Goal: Task Accomplishment & Management: Manage account settings

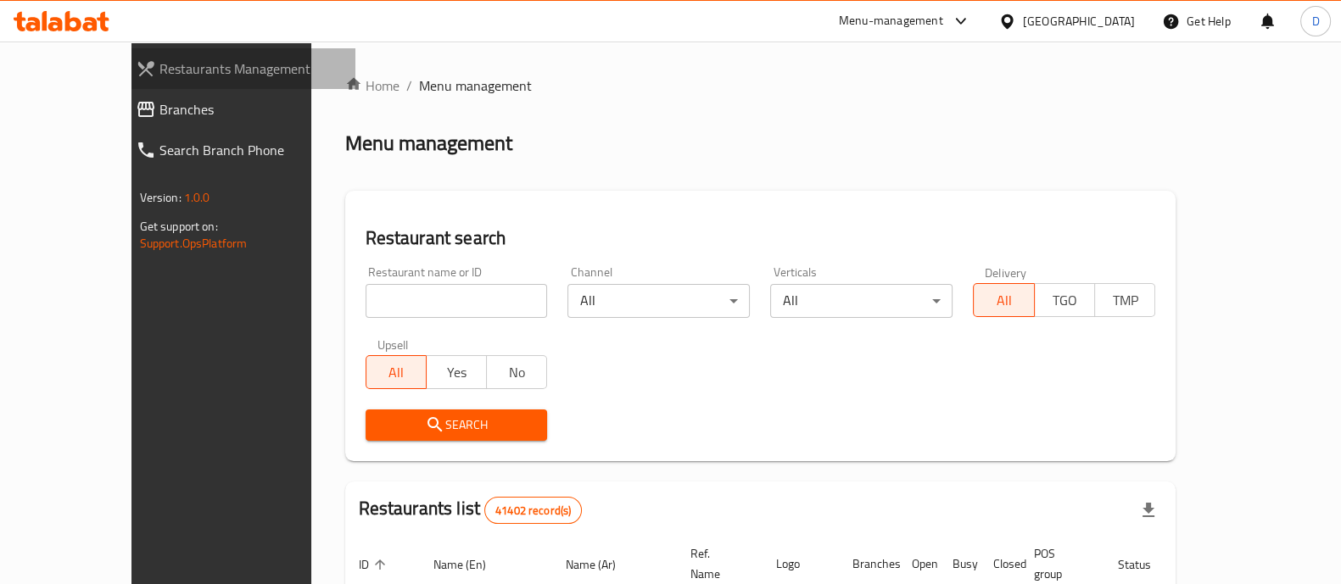
click at [160, 86] on link "Restaurants Management" at bounding box center [238, 68] width 233 height 41
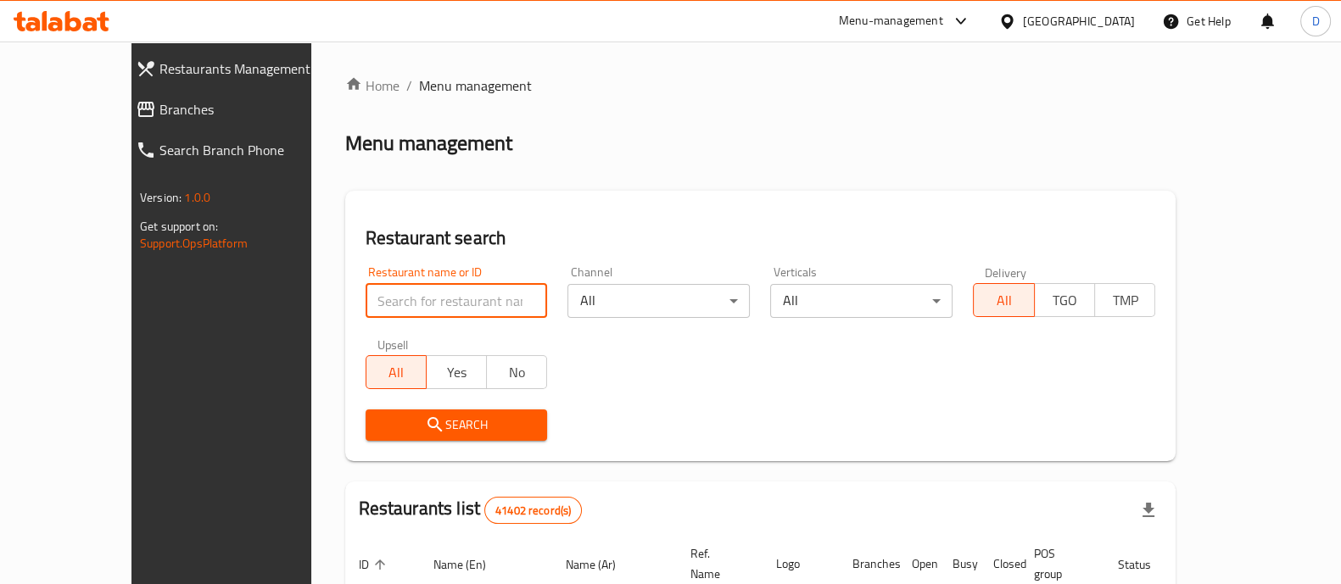
click at [366, 285] on input "search" at bounding box center [457, 301] width 182 height 34
paste input "707074"
type input "707074"
click button "Search" at bounding box center [457, 425] width 182 height 31
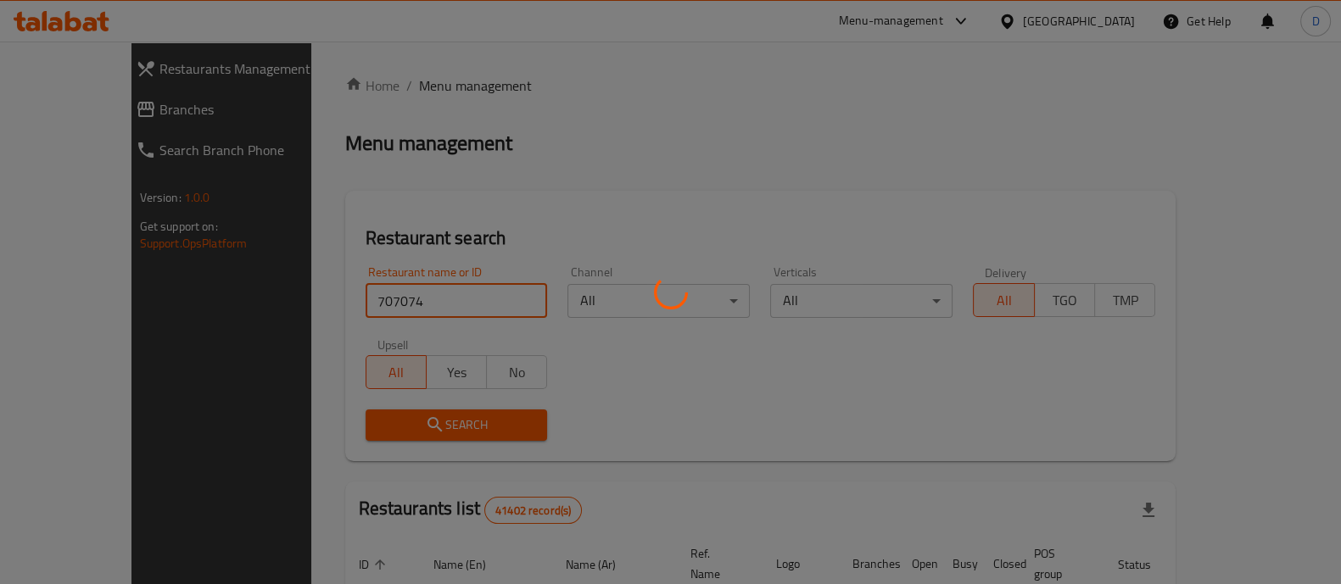
scroll to position [158, 0]
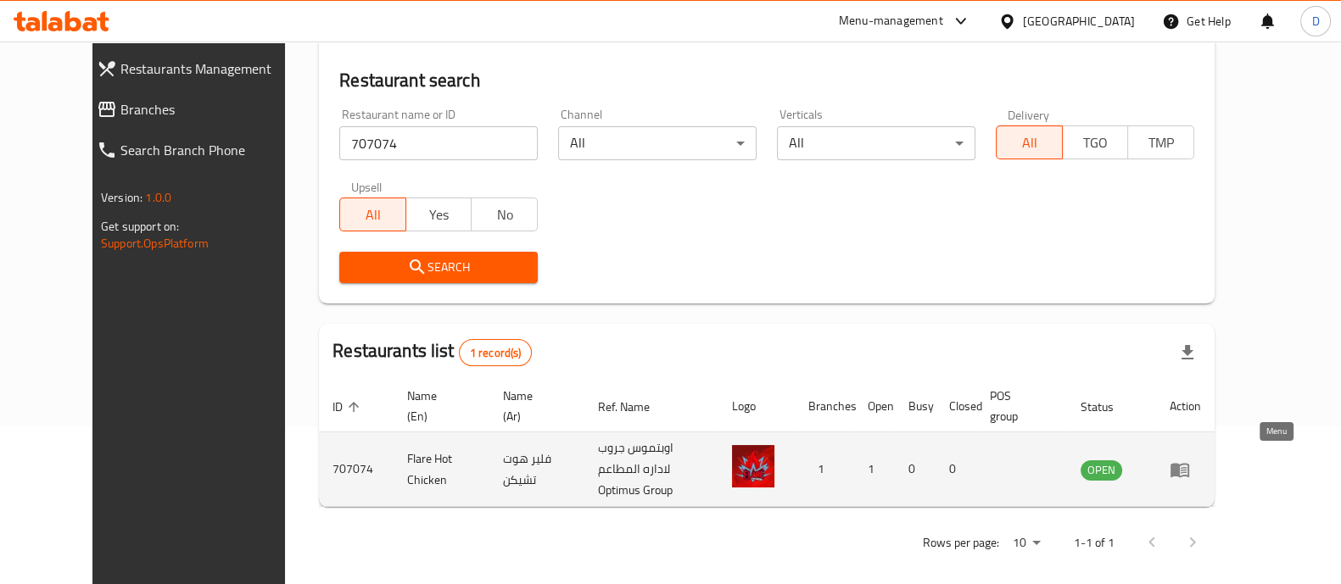
click at [1201, 468] on link "enhanced table" at bounding box center [1185, 470] width 31 height 20
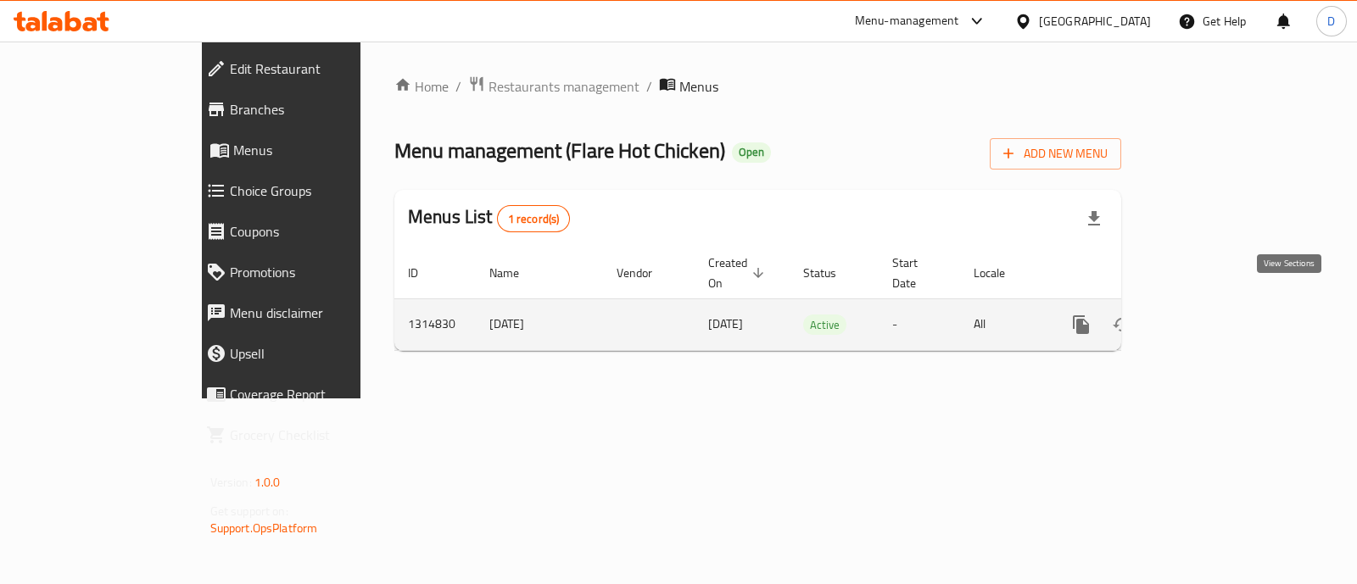
click at [1224, 305] on link "enhanced table" at bounding box center [1203, 325] width 41 height 41
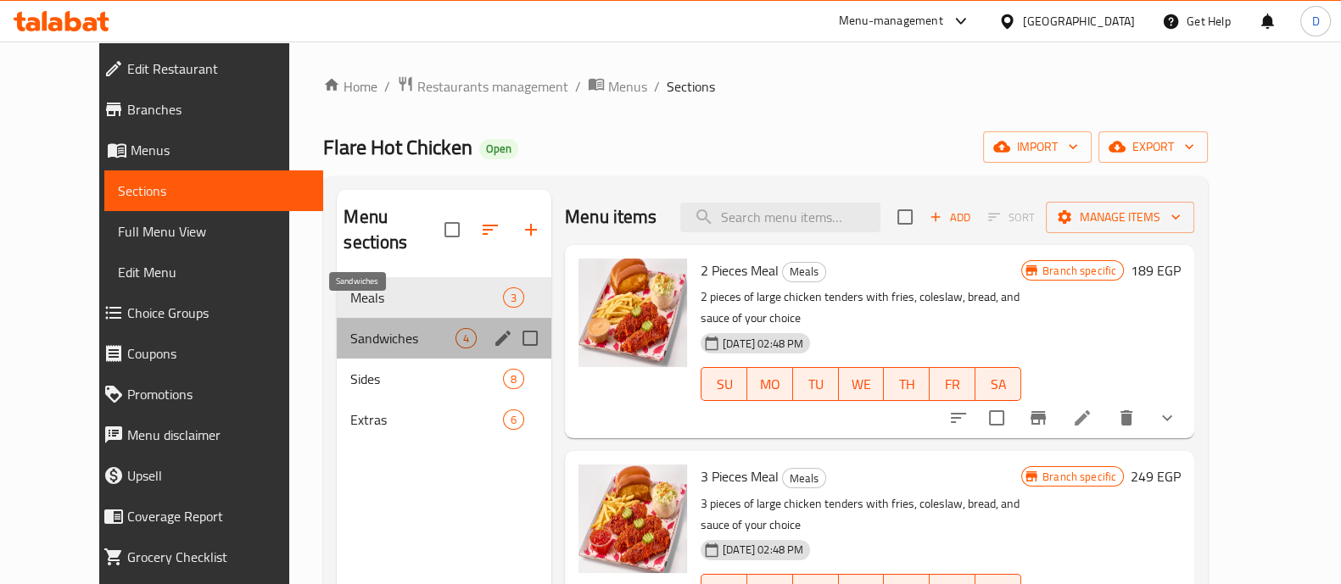
click at [350, 328] on span "Sandwiches" at bounding box center [402, 338] width 105 height 20
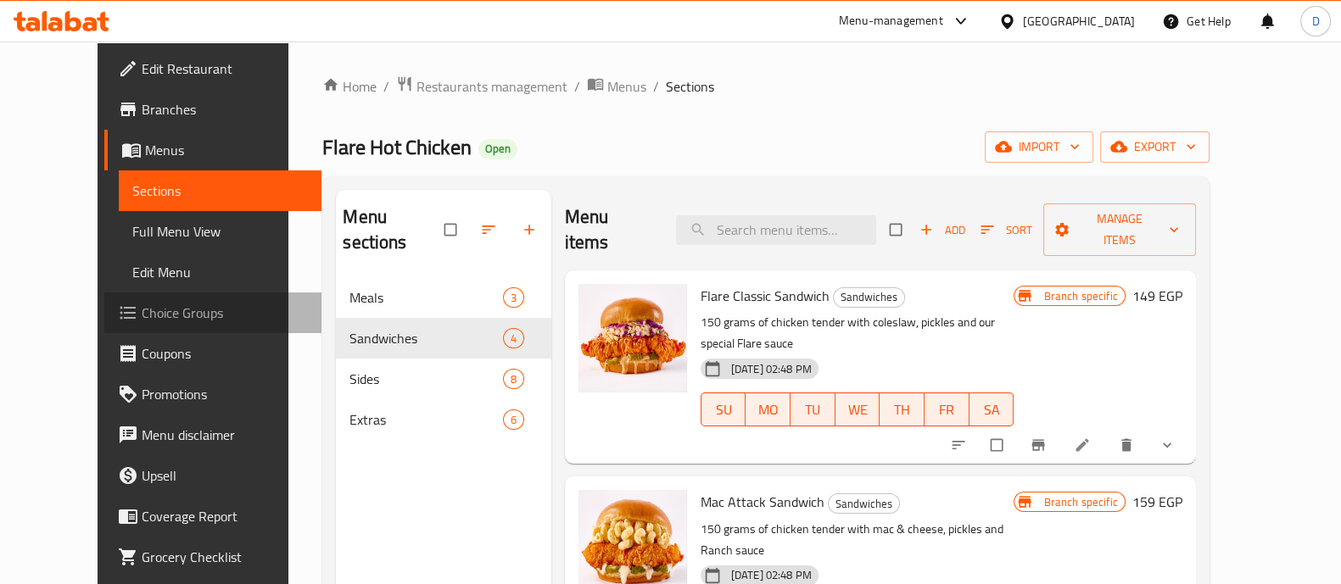
click at [142, 309] on span "Choice Groups" at bounding box center [225, 313] width 166 height 20
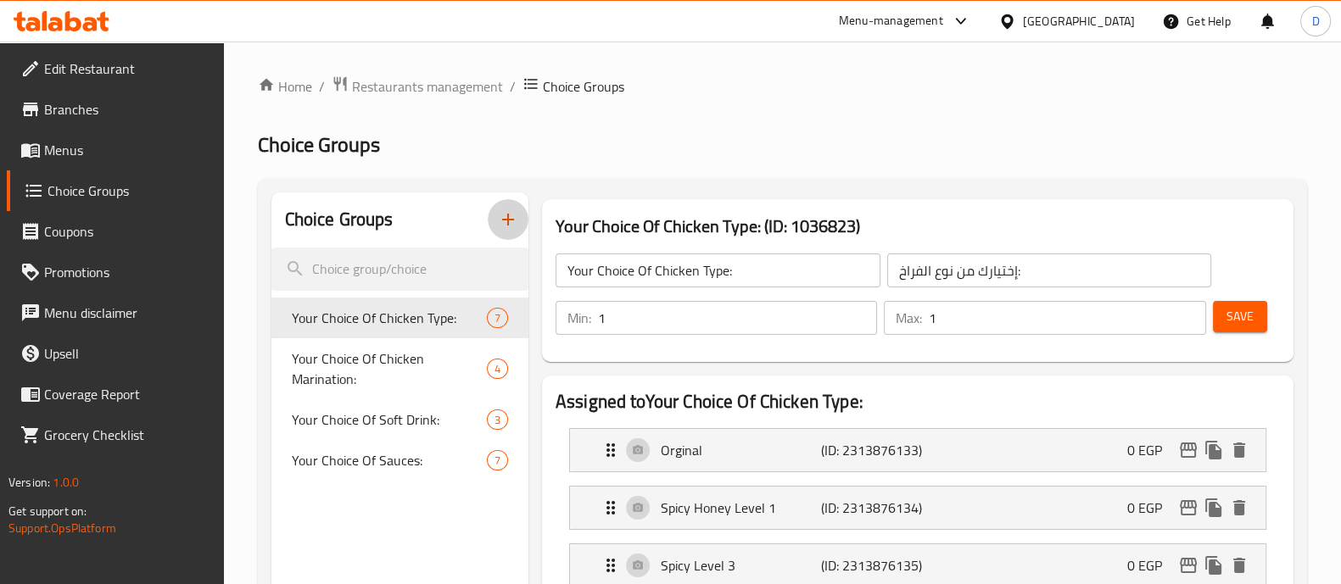
click at [497, 233] on button "button" at bounding box center [508, 219] width 41 height 41
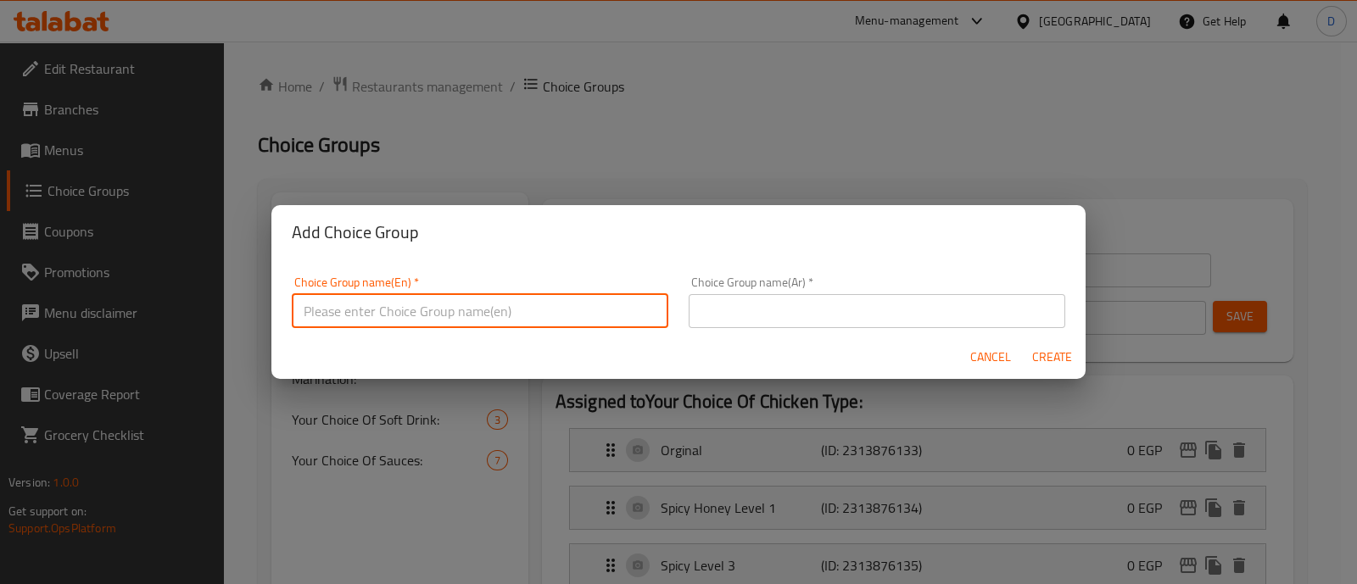
click at [434, 313] on input "text" at bounding box center [480, 311] width 377 height 34
type input "Your Choice Of:"
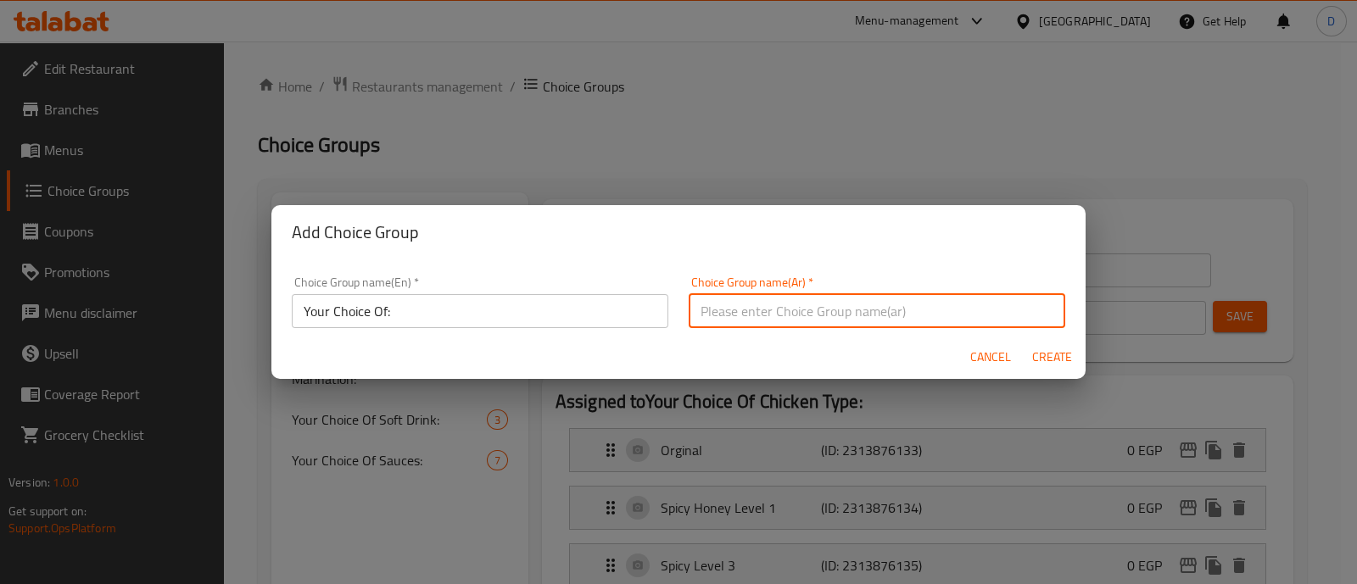
click at [751, 318] on input "text" at bounding box center [877, 311] width 377 height 34
type input "اختيارك من"
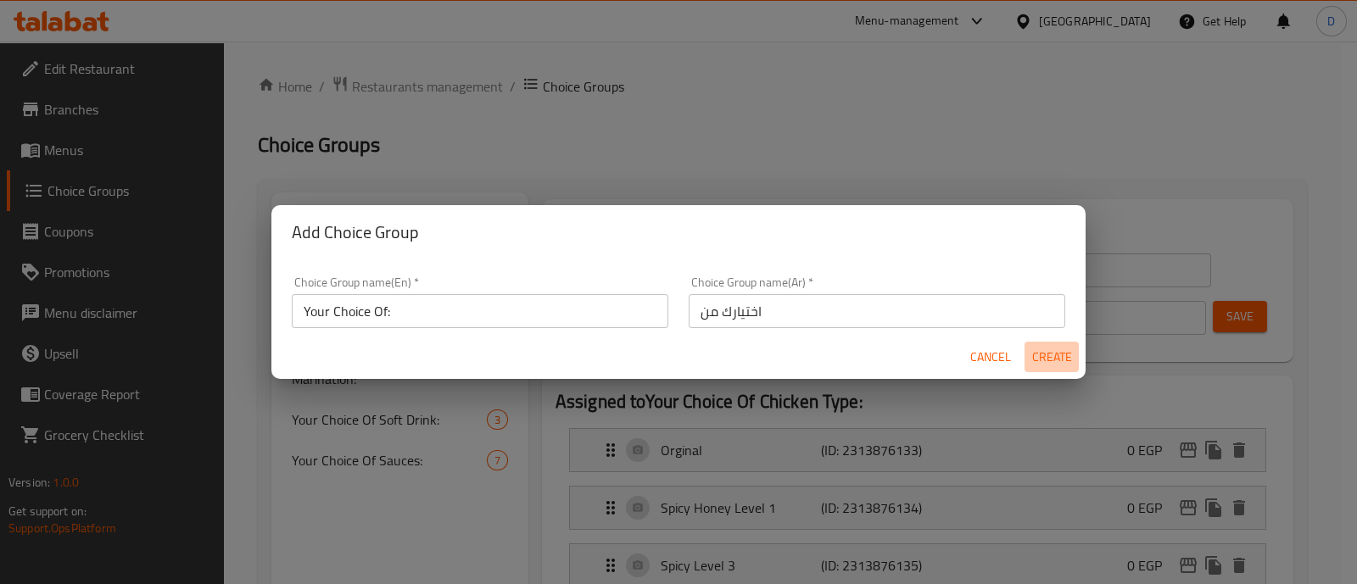
click at [1044, 355] on span "Create" at bounding box center [1051, 357] width 41 height 21
type input "Your Choice Of:"
type input "اختيارك من"
type input "0"
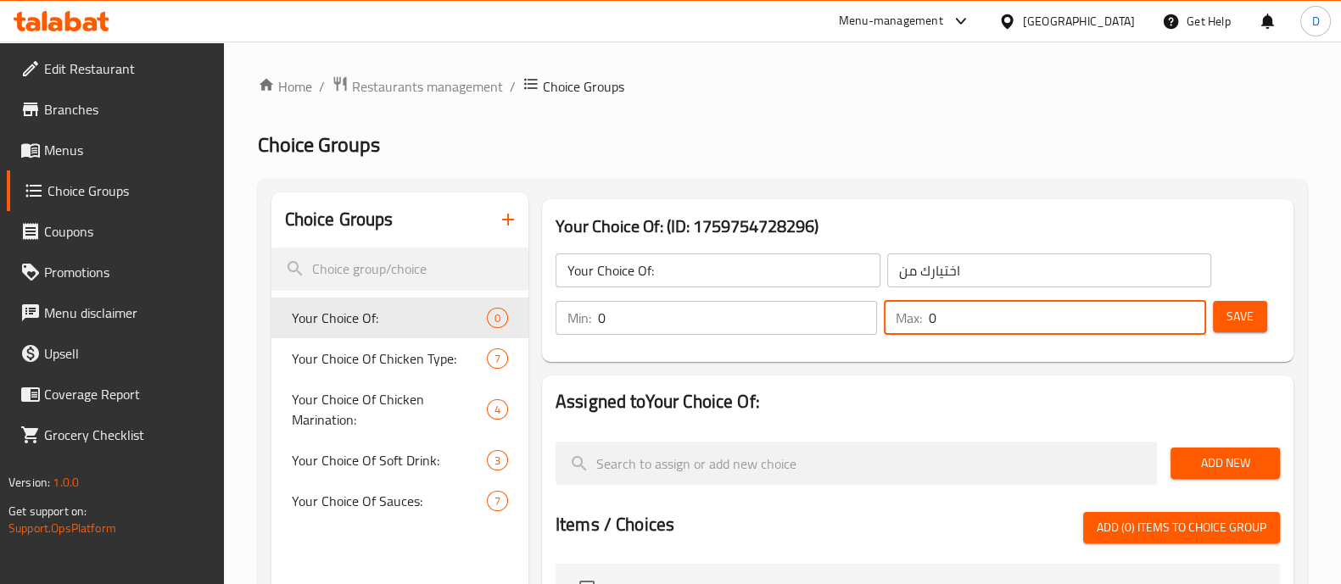
click at [941, 328] on input "0" at bounding box center [1067, 318] width 277 height 34
type input "6"
click at [876, 416] on nav at bounding box center [918, 422] width 724 height 14
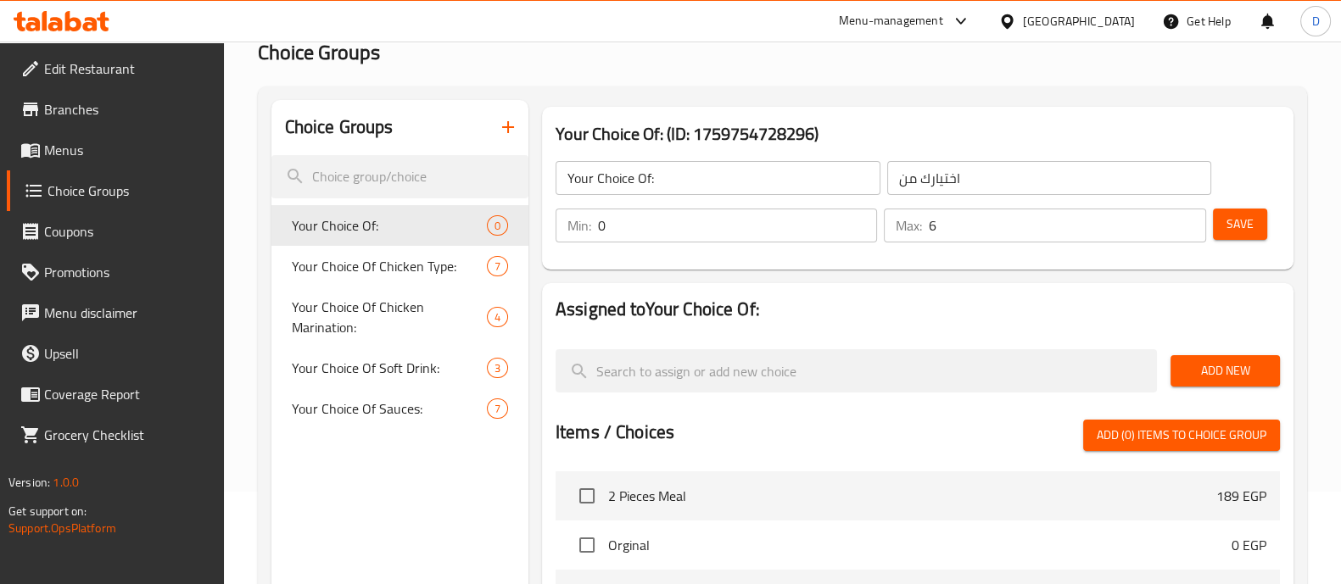
scroll to position [97, 0]
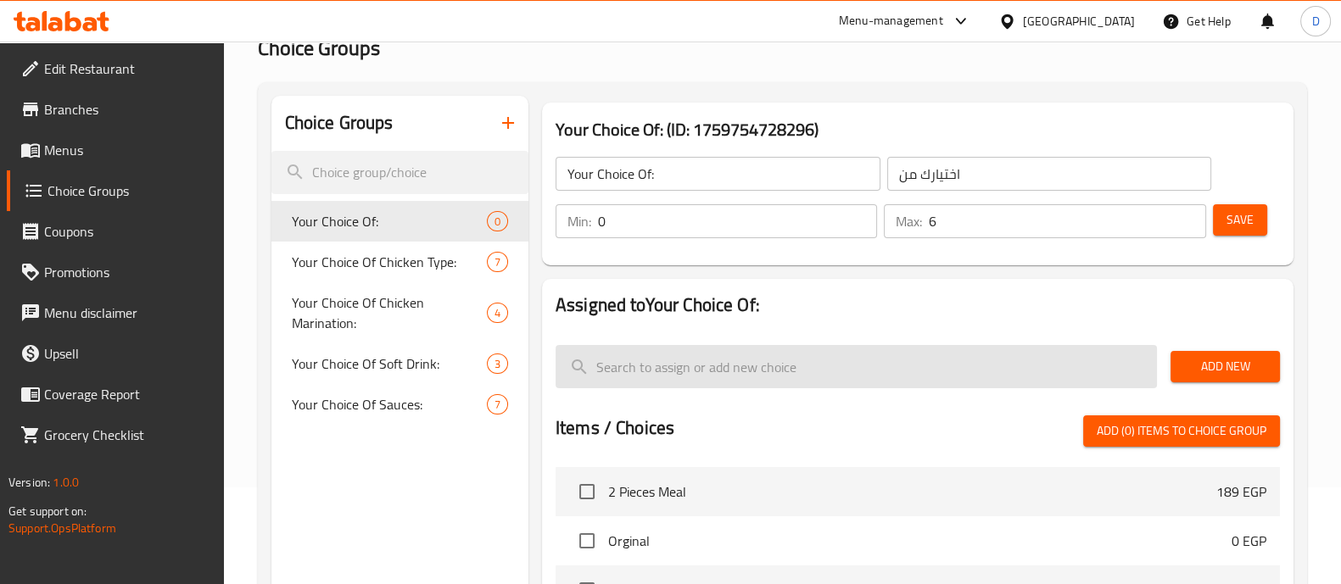
click at [657, 365] on input "search" at bounding box center [856, 366] width 601 height 43
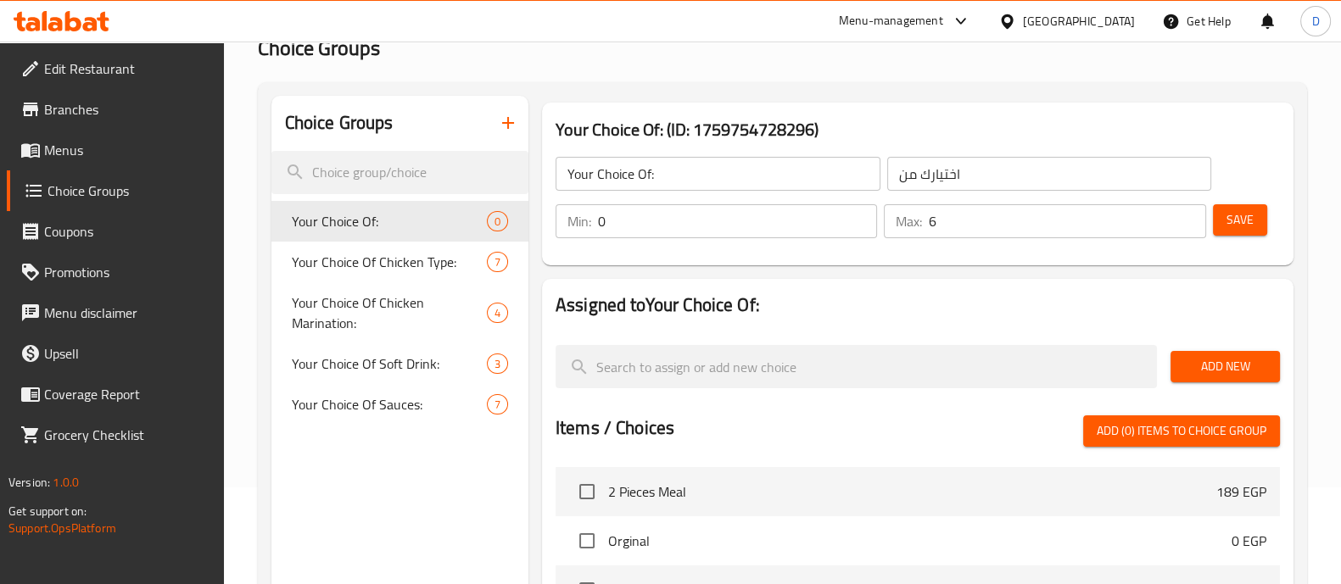
click at [1202, 358] on span "Add New" at bounding box center [1225, 366] width 82 height 21
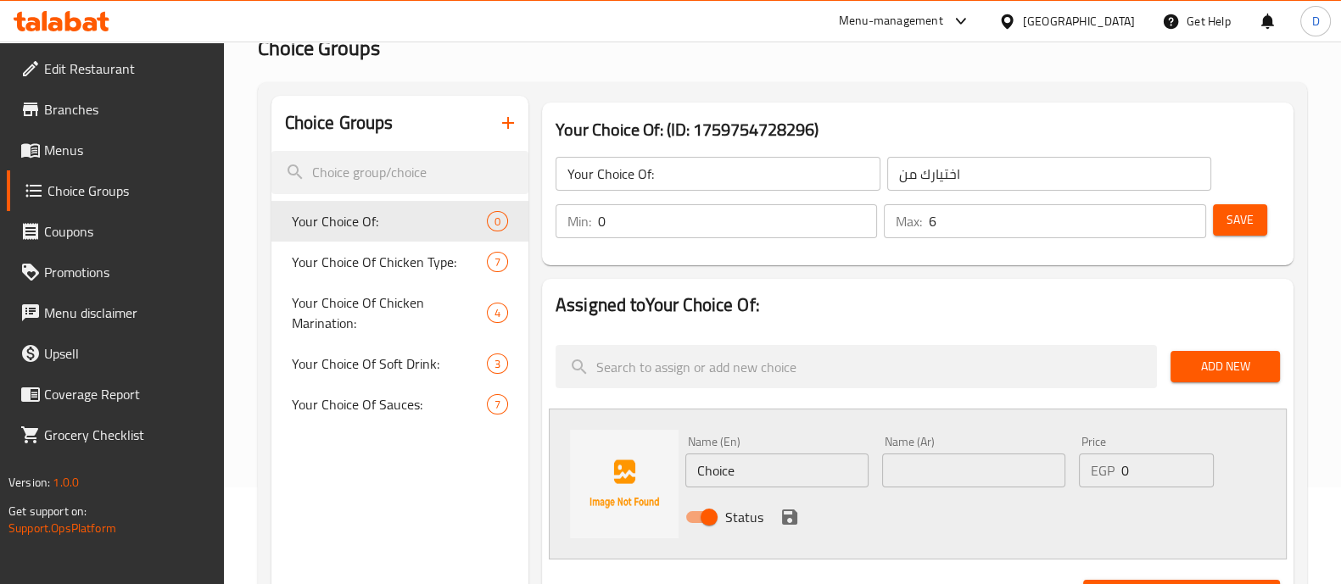
click at [777, 461] on input "Choice" at bounding box center [776, 471] width 183 height 34
type input "Make it Combo"
click at [900, 481] on input "text" at bounding box center [973, 471] width 183 height 34
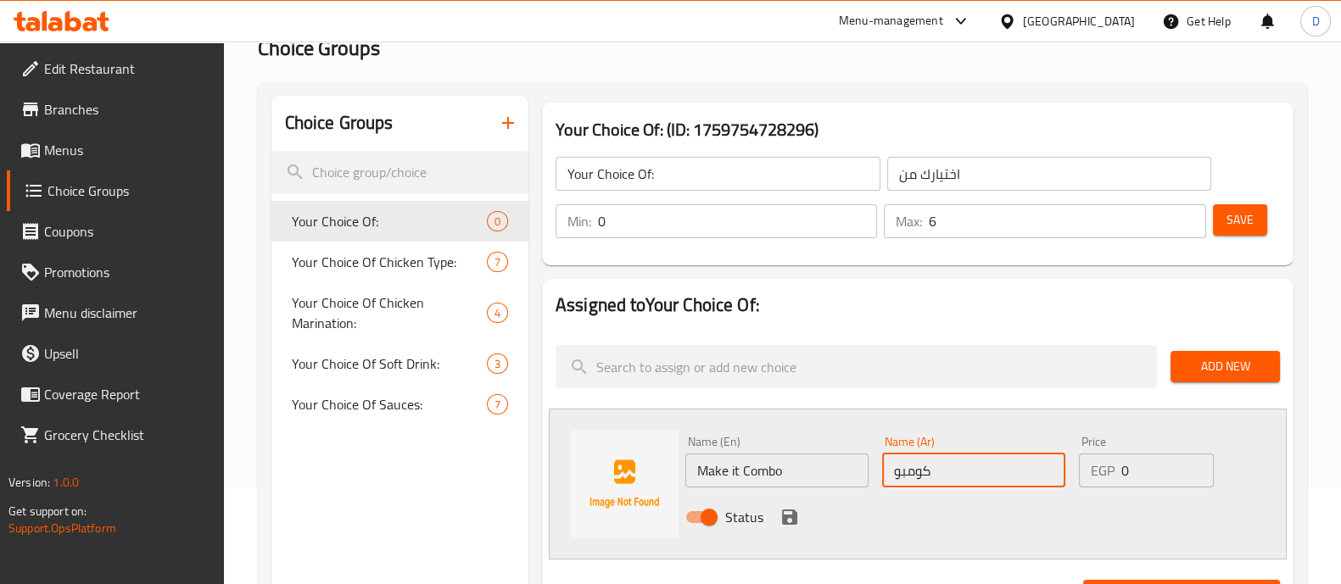
type input "كومبو"
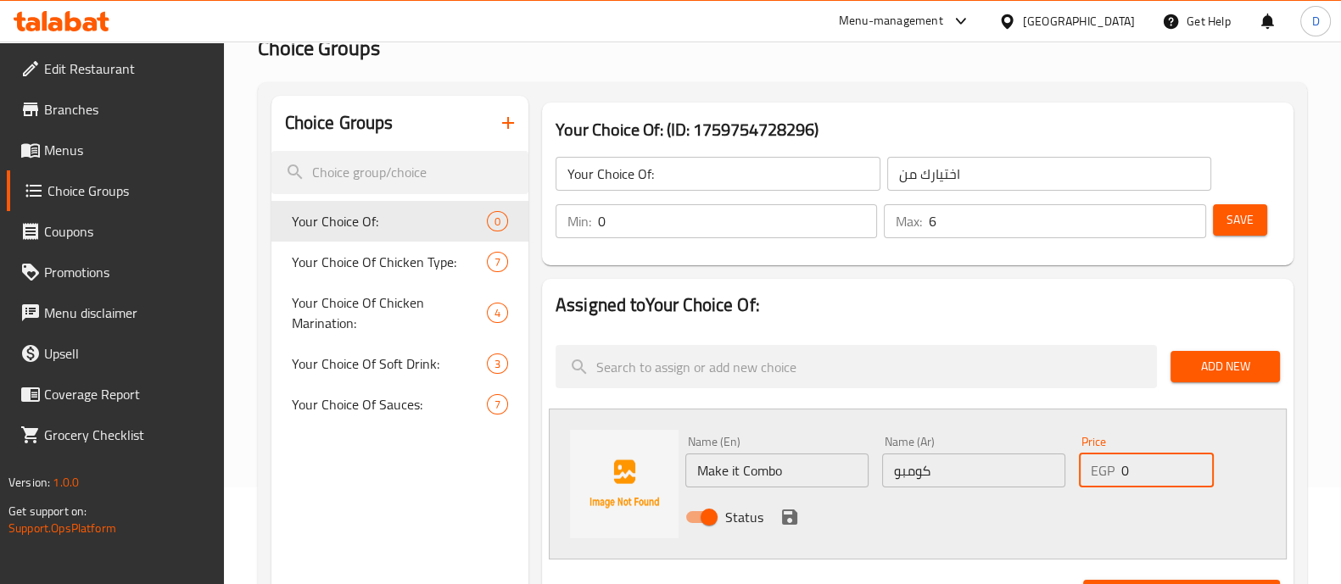
click at [1158, 455] on input "0" at bounding box center [1167, 471] width 92 height 34
type input "72"
click at [787, 510] on icon "save" at bounding box center [789, 517] width 15 height 15
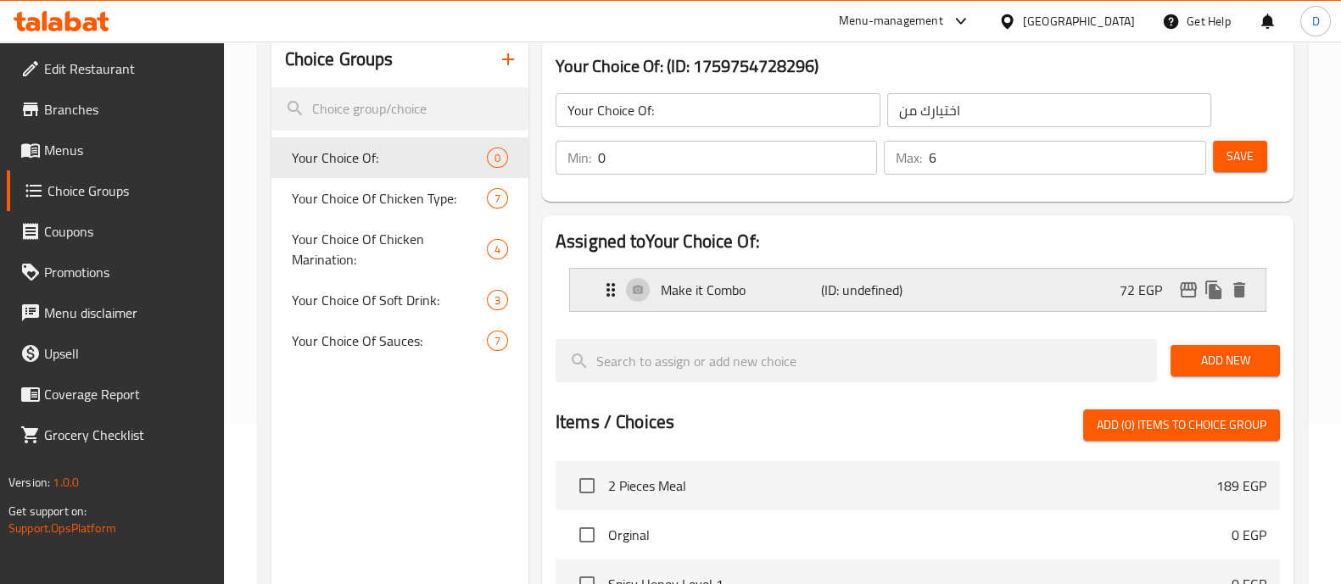
scroll to position [161, 0]
click at [1240, 354] on span "Add New" at bounding box center [1225, 359] width 82 height 21
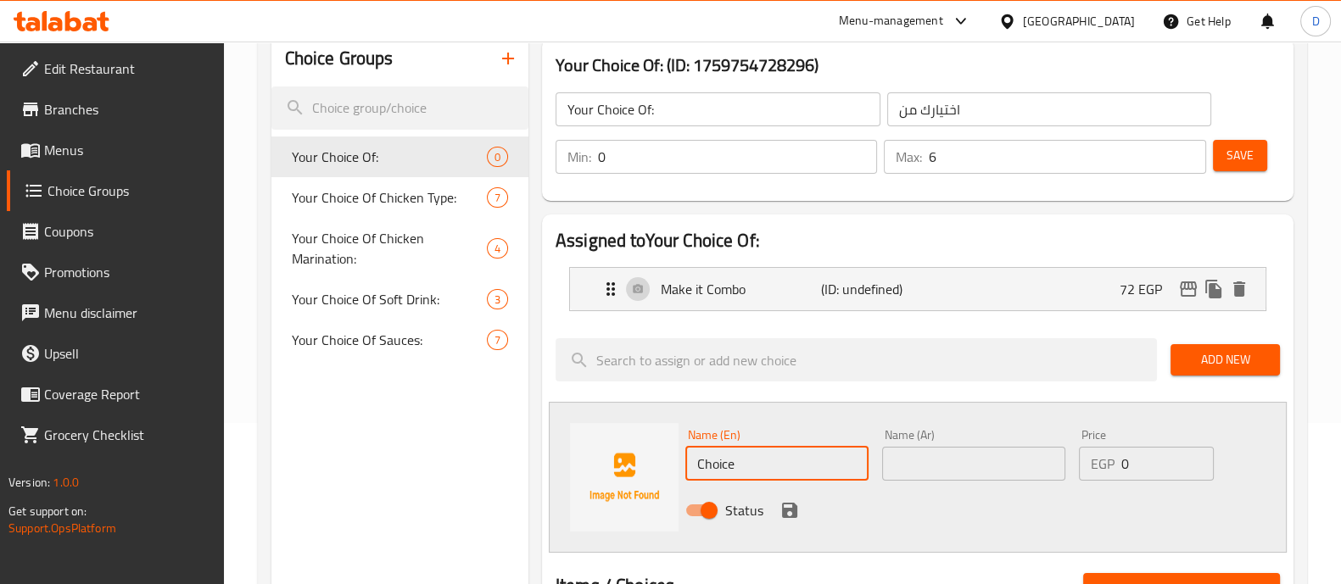
click at [729, 453] on input "Choice" at bounding box center [776, 464] width 183 height 34
paste input "cheesy combo"
click at [704, 468] on input "cheesy combo" at bounding box center [776, 464] width 183 height 34
type input "Cheesy combo"
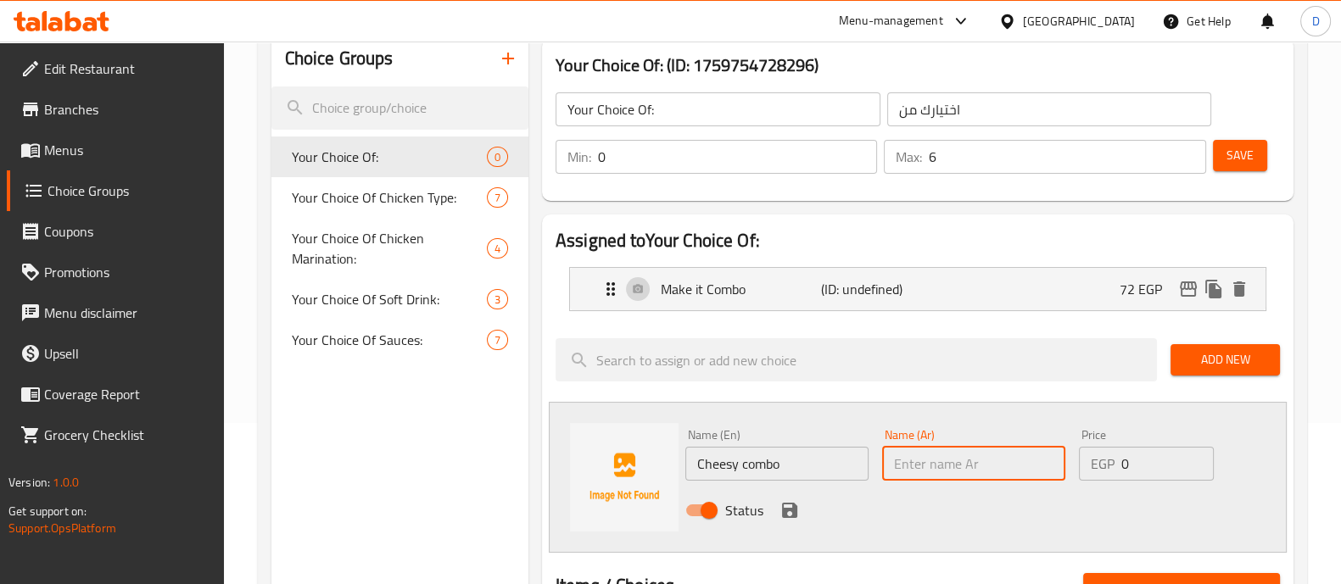
click at [919, 461] on input "text" at bounding box center [973, 464] width 183 height 34
type input "كومبو بالجبنة"
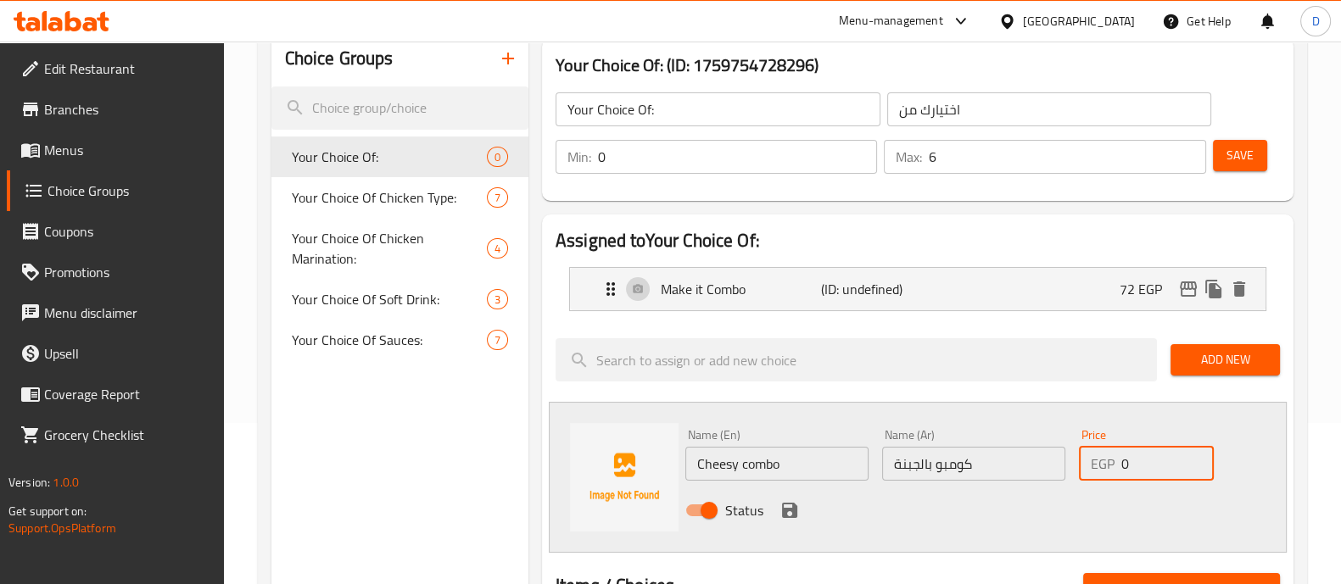
click at [1162, 478] on input "0" at bounding box center [1167, 464] width 92 height 34
type input "84"
click at [783, 511] on icon "save" at bounding box center [789, 510] width 15 height 15
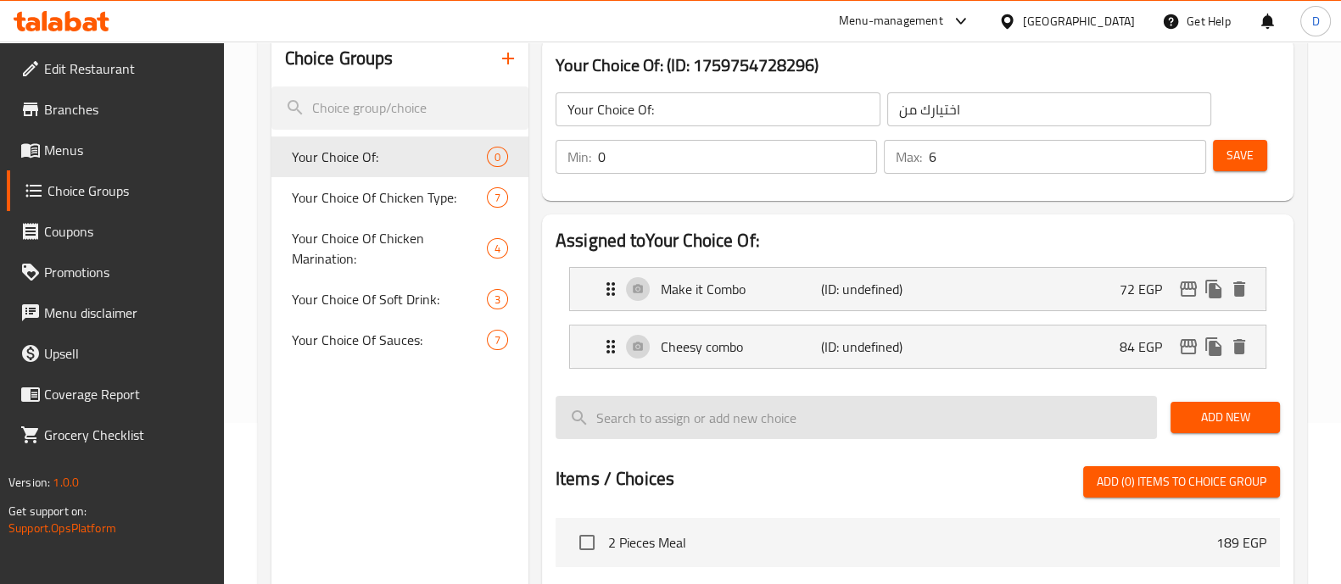
click at [687, 401] on input "search" at bounding box center [856, 417] width 601 height 43
type input "ق"
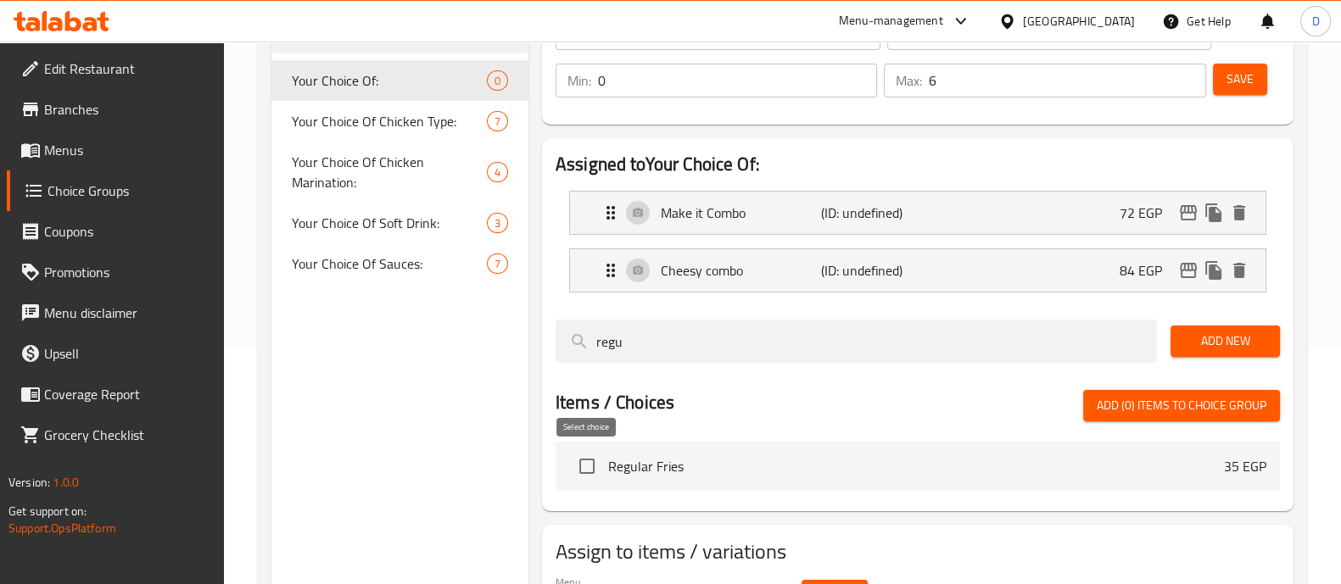
type input "regu"
click at [583, 460] on input "checkbox" at bounding box center [587, 467] width 36 height 36
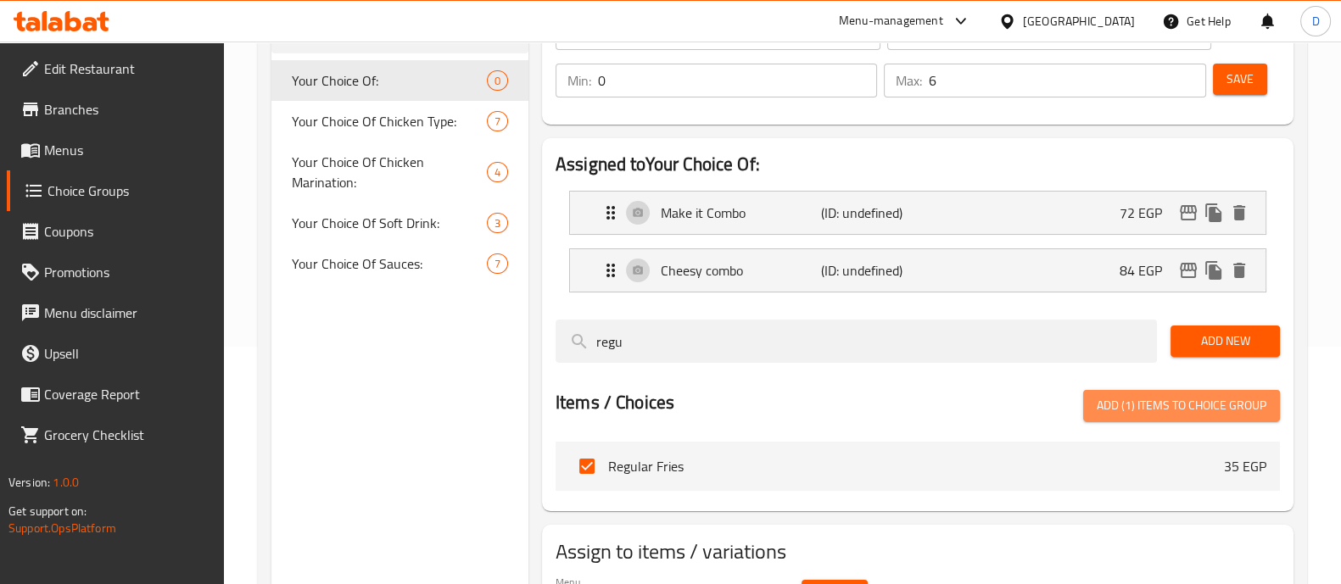
click at [1162, 400] on span "Add (1) items to choice group" at bounding box center [1182, 405] width 170 height 21
checkbox input "false"
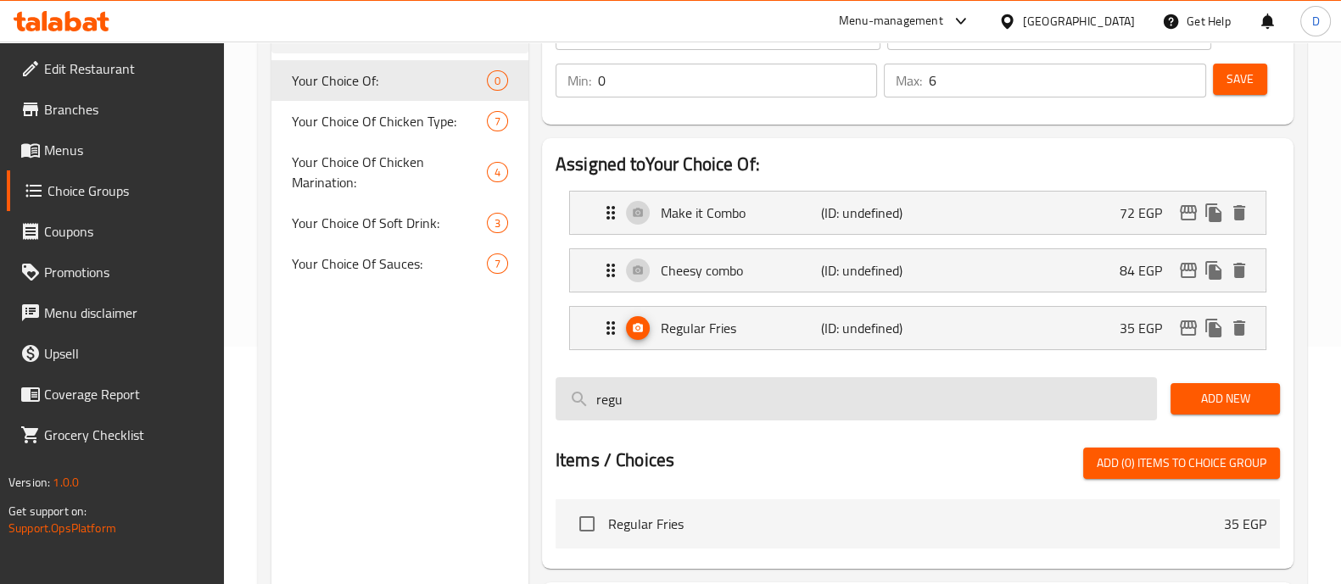
click at [686, 400] on input "regu" at bounding box center [856, 398] width 601 height 43
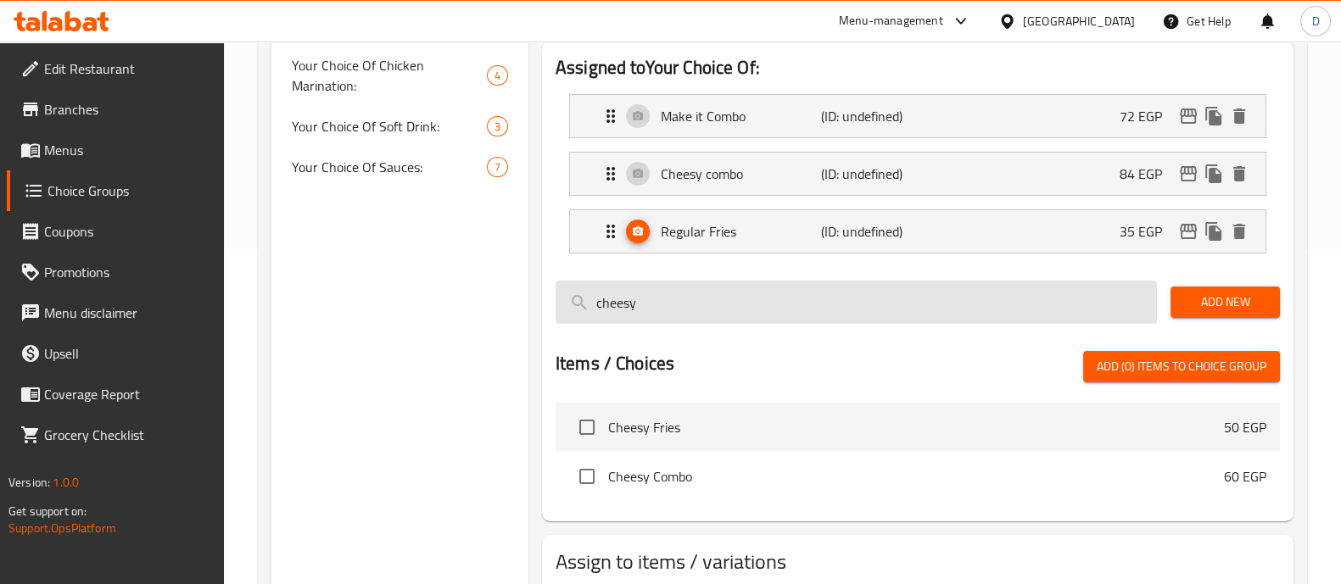
scroll to position [336, 0]
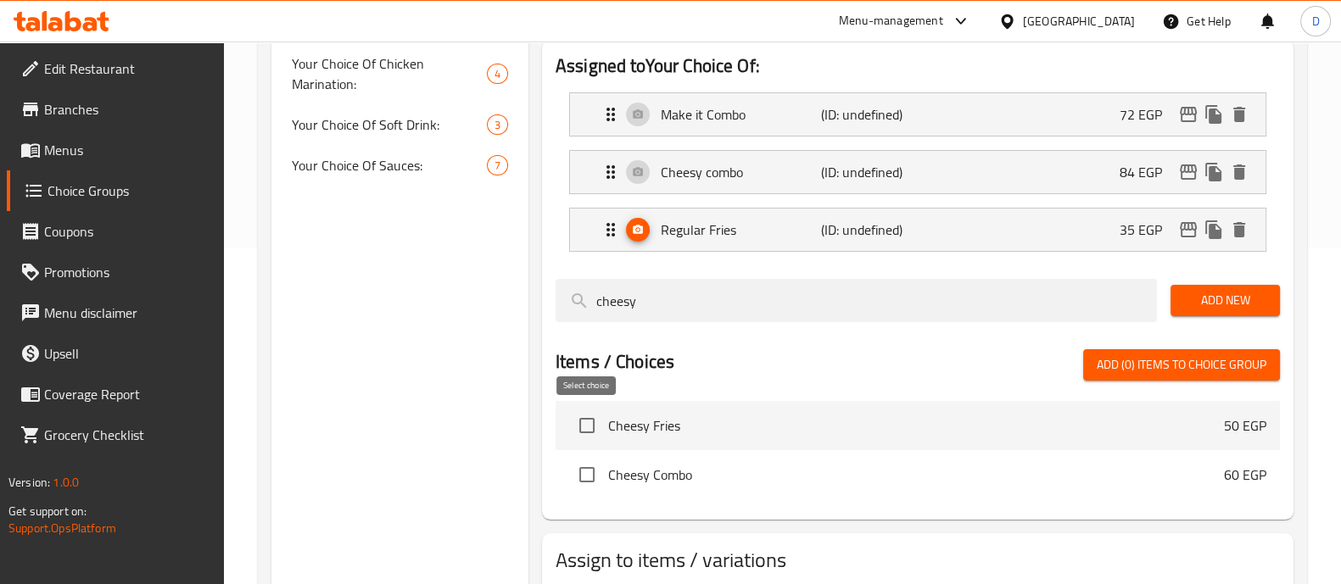
type input "cheesy"
click at [577, 422] on input "checkbox" at bounding box center [587, 426] width 36 height 36
checkbox input "true"
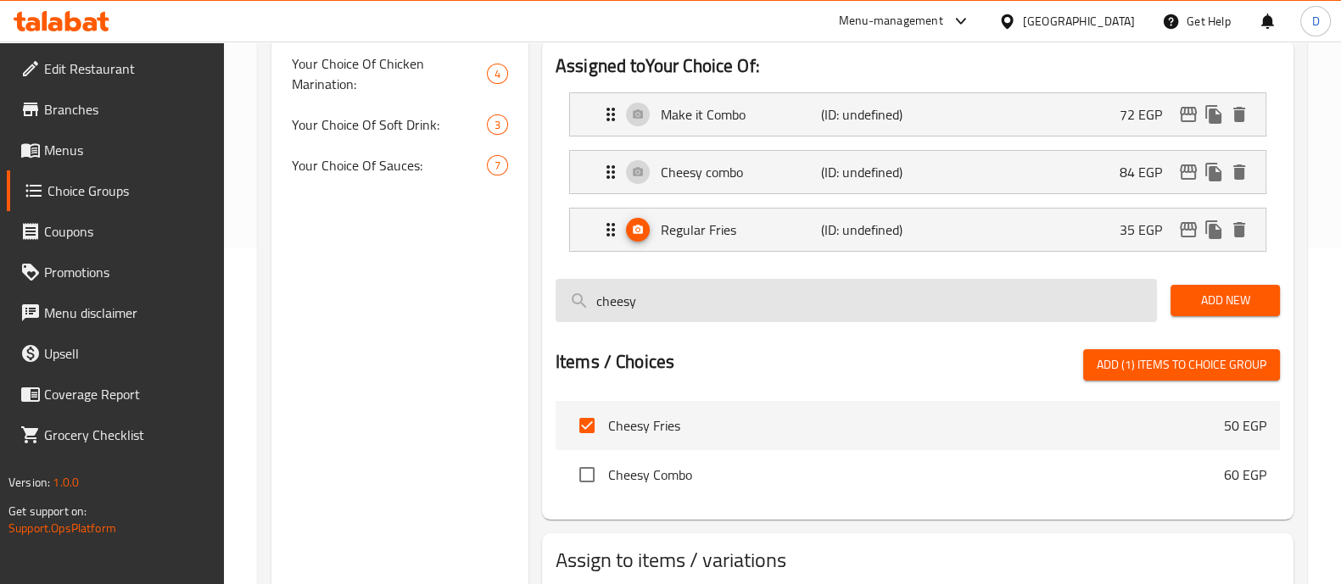
click at [690, 290] on input "cheesy" at bounding box center [856, 300] width 601 height 43
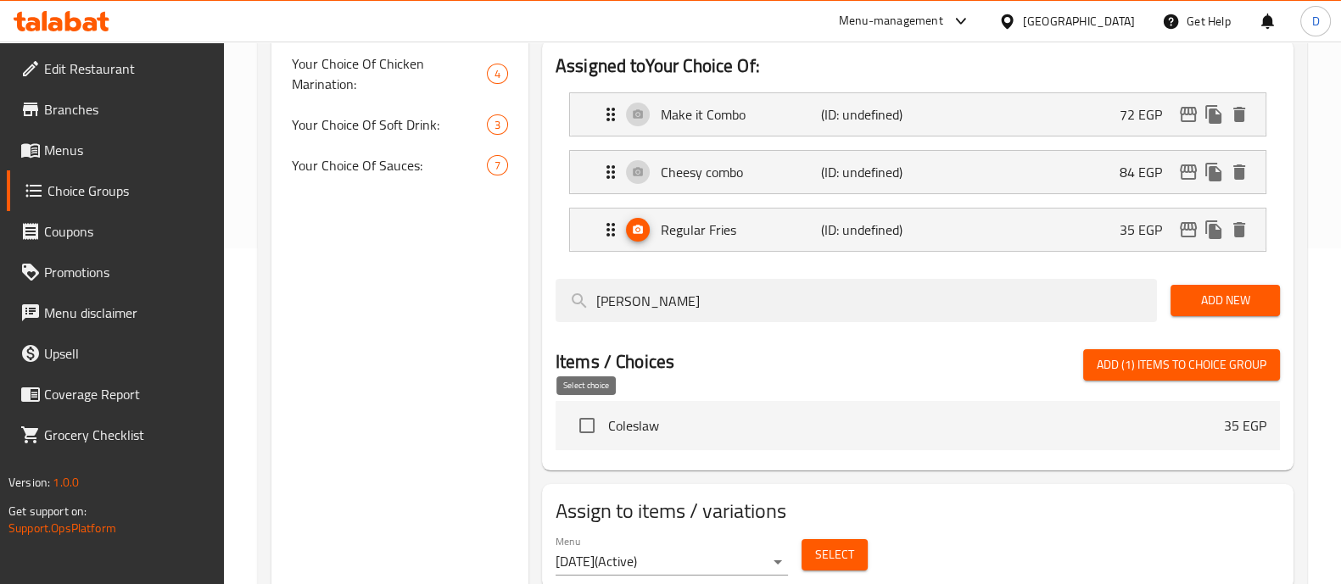
type input "[PERSON_NAME]"
click at [574, 433] on input "checkbox" at bounding box center [587, 426] width 36 height 36
checkbox input "true"
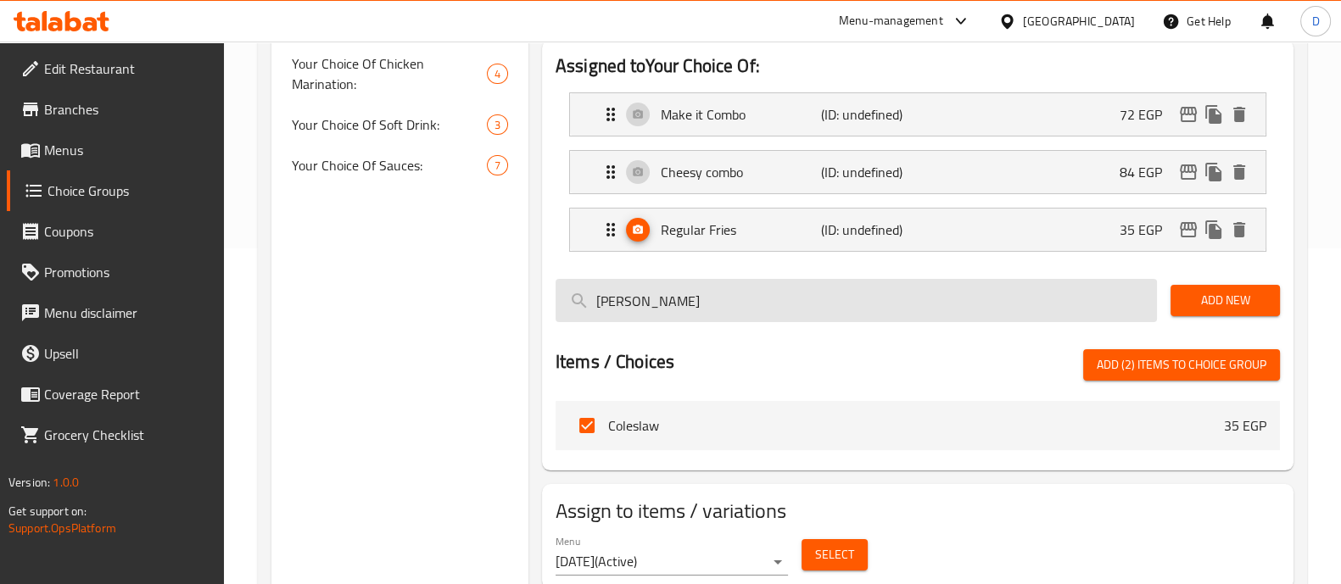
click at [670, 316] on input "[PERSON_NAME]" at bounding box center [856, 300] width 601 height 43
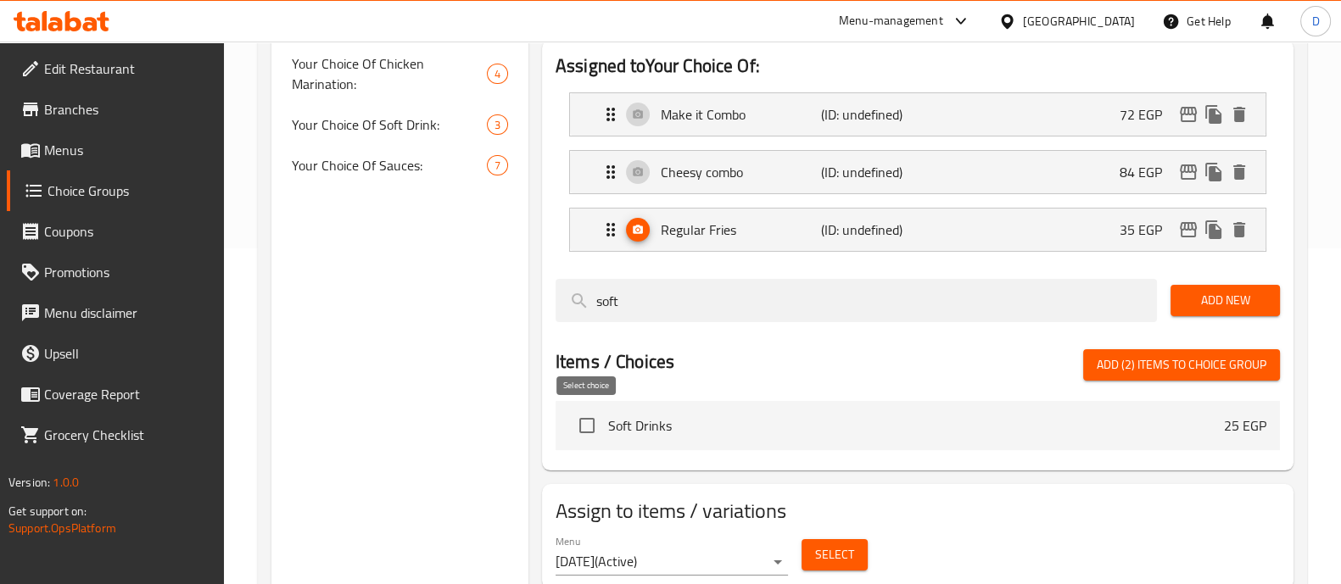
type input "soft"
click at [600, 415] on input "checkbox" at bounding box center [587, 426] width 36 height 36
click at [1173, 377] on button "Add (3) items to choice group" at bounding box center [1181, 364] width 197 height 31
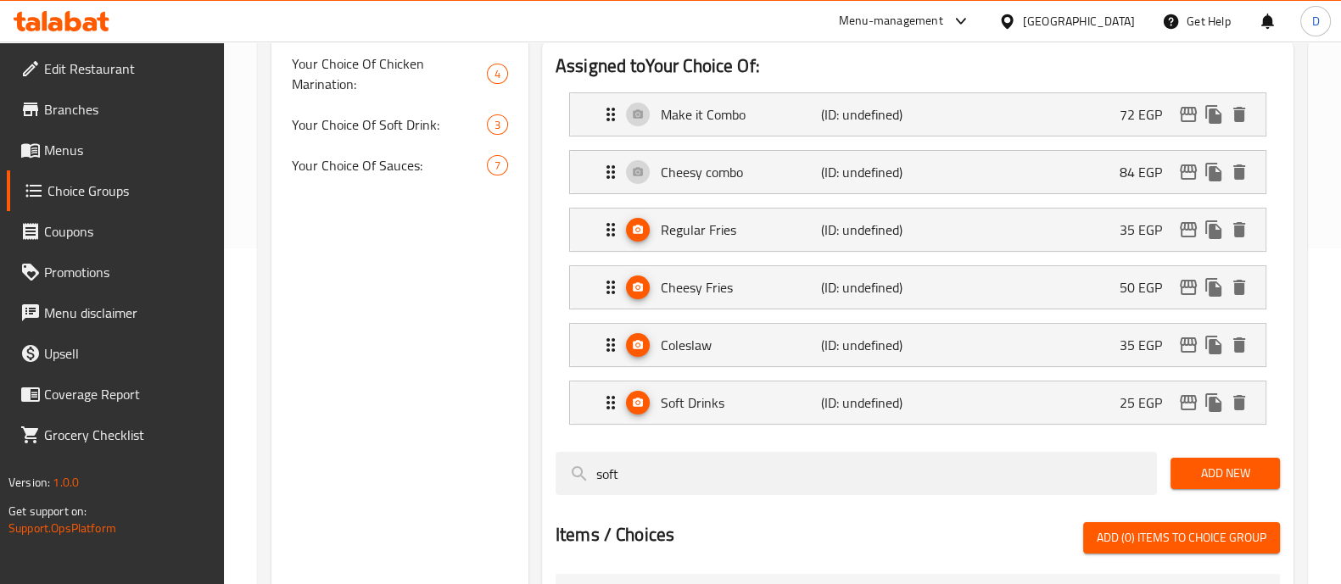
checkbox input "false"
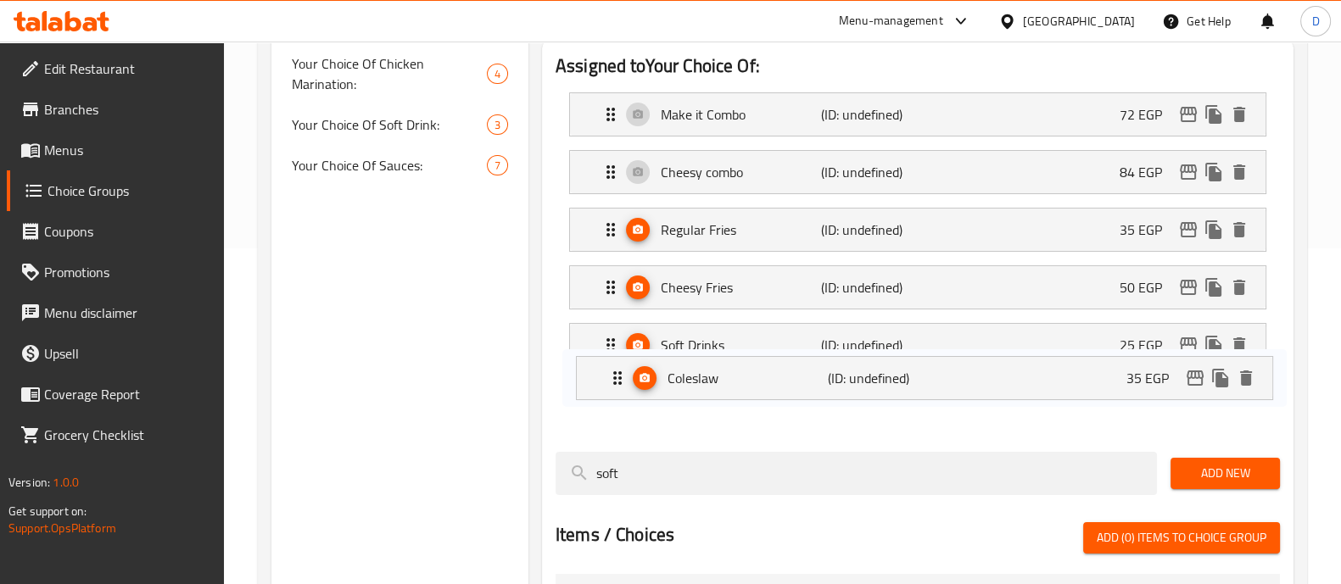
drag, startPoint x: 778, startPoint y: 344, endPoint x: 787, endPoint y: 397, distance: 53.4
click at [787, 397] on nav "Make it Combo (ID: undefined) 72 EGP Name (En) Make it Combo Name (En) Name (Ar…" at bounding box center [918, 259] width 724 height 360
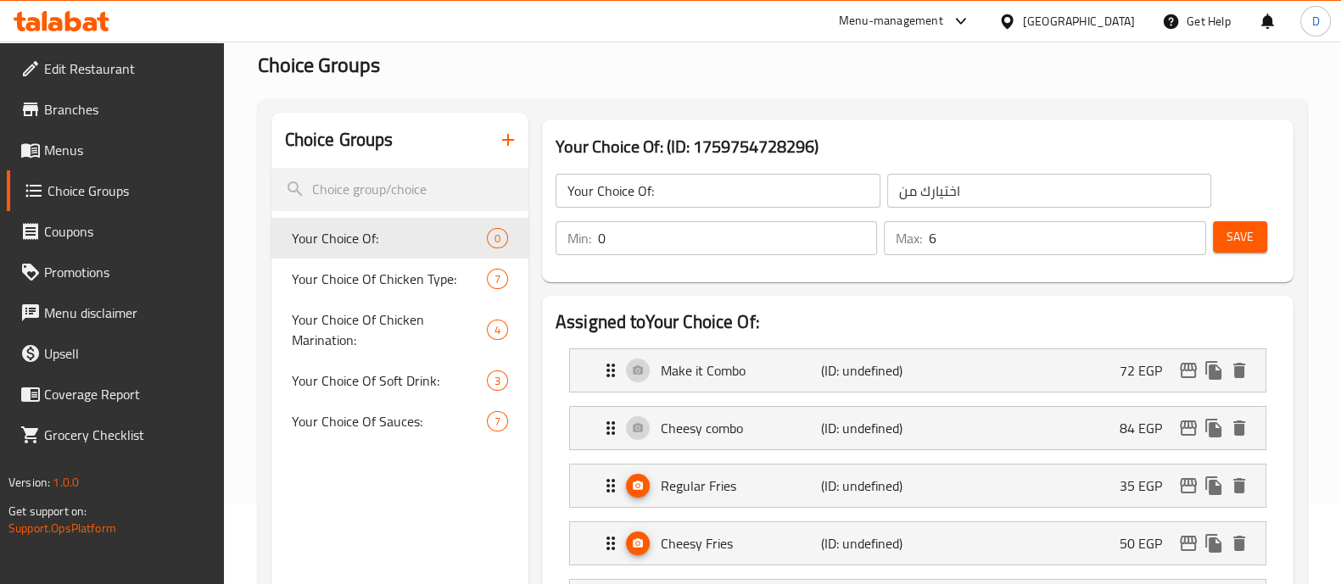
scroll to position [78, 0]
click at [1251, 235] on span "Save" at bounding box center [1240, 238] width 27 height 21
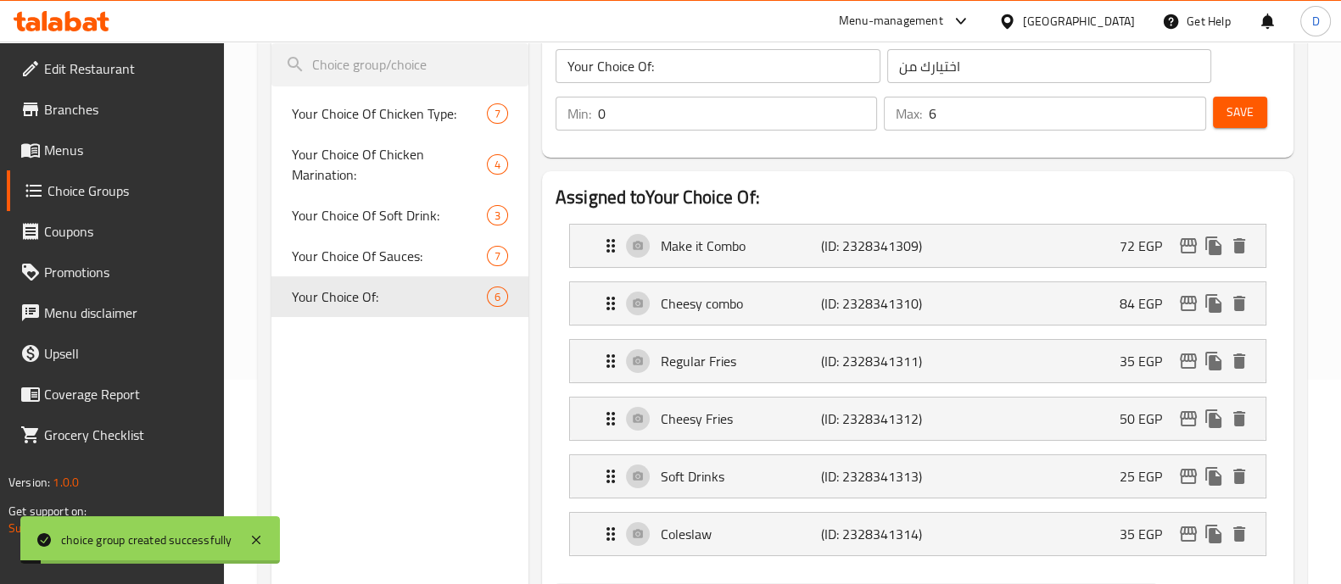
scroll to position [205, 0]
click at [1188, 359] on icon "edit" at bounding box center [1188, 360] width 17 height 15
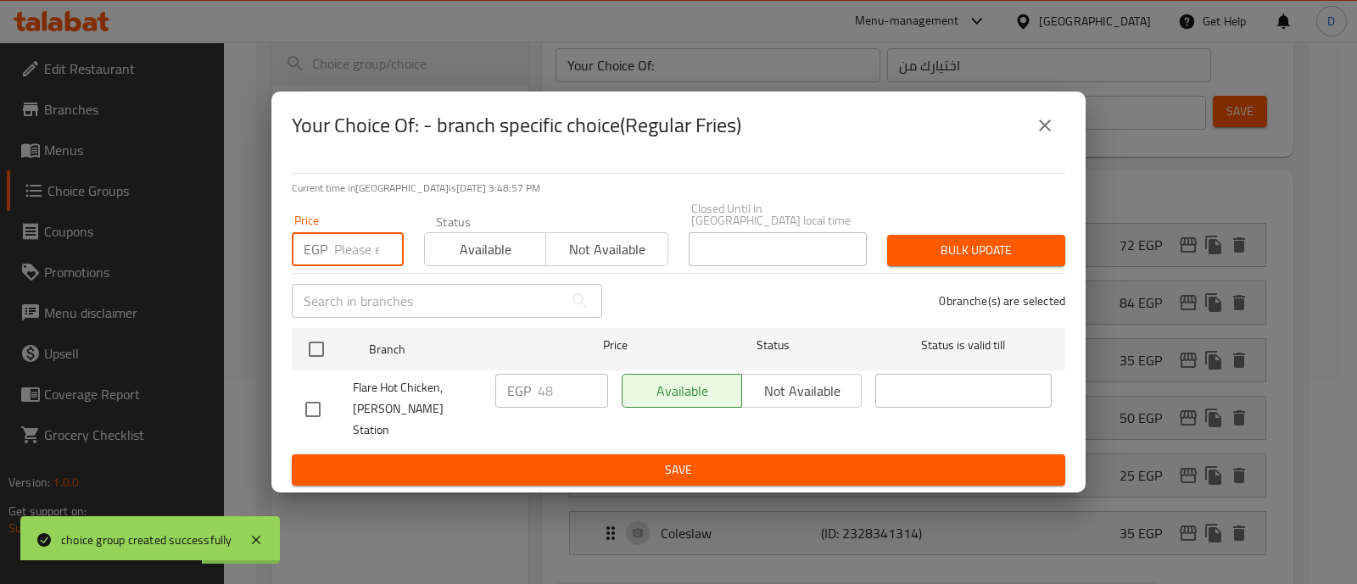
click at [346, 248] on input "number" at bounding box center [369, 249] width 70 height 34
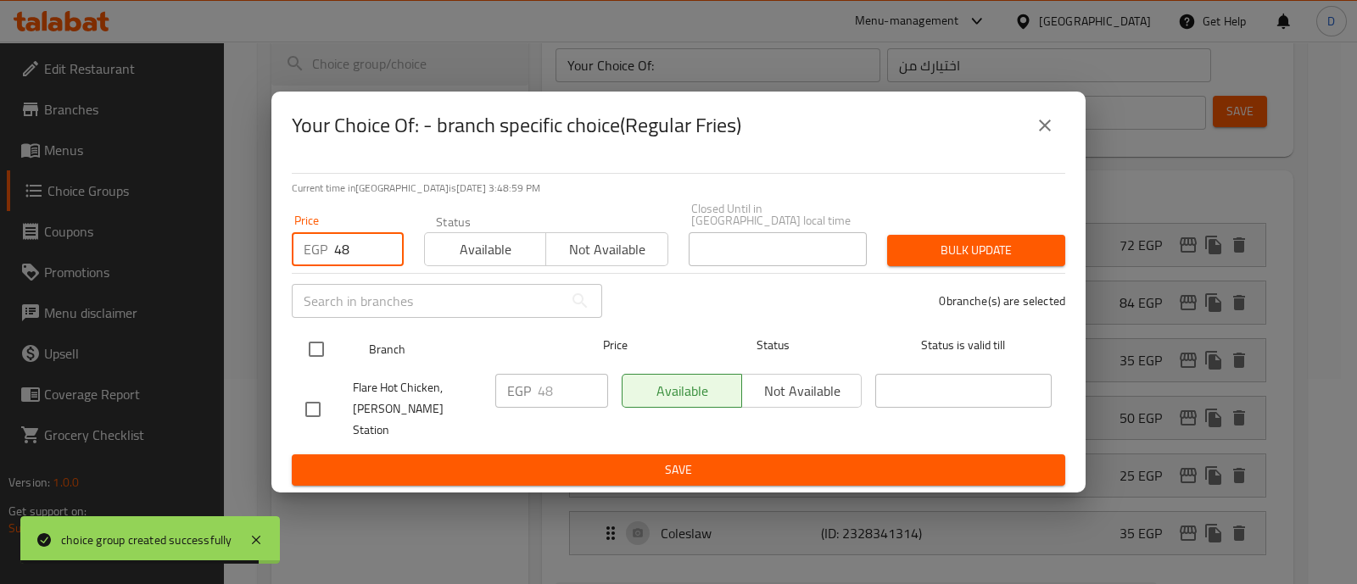
type input "48"
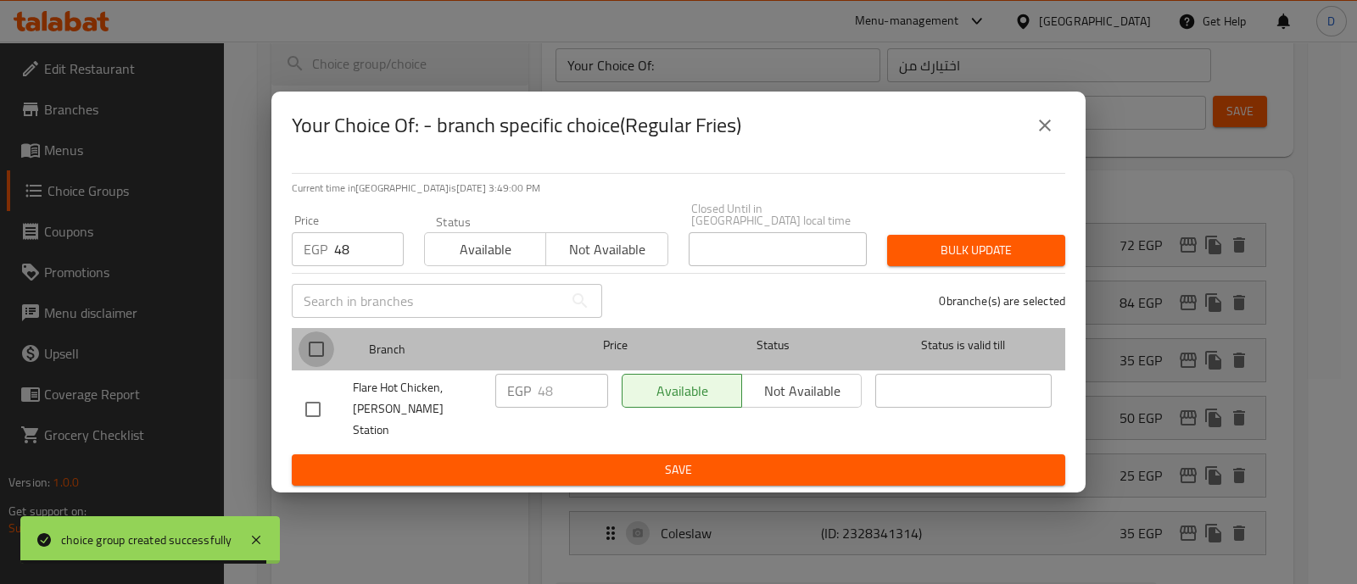
click at [318, 352] on input "checkbox" at bounding box center [317, 350] width 36 height 36
checkbox input "true"
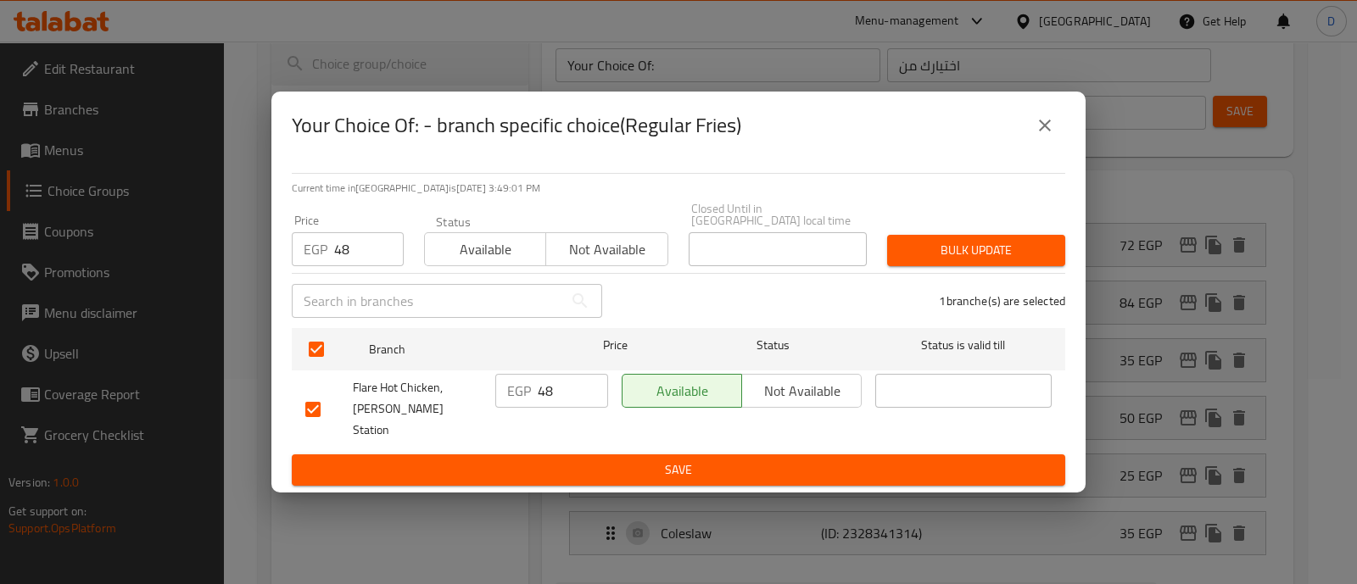
click at [998, 265] on button "Bulk update" at bounding box center [976, 250] width 178 height 31
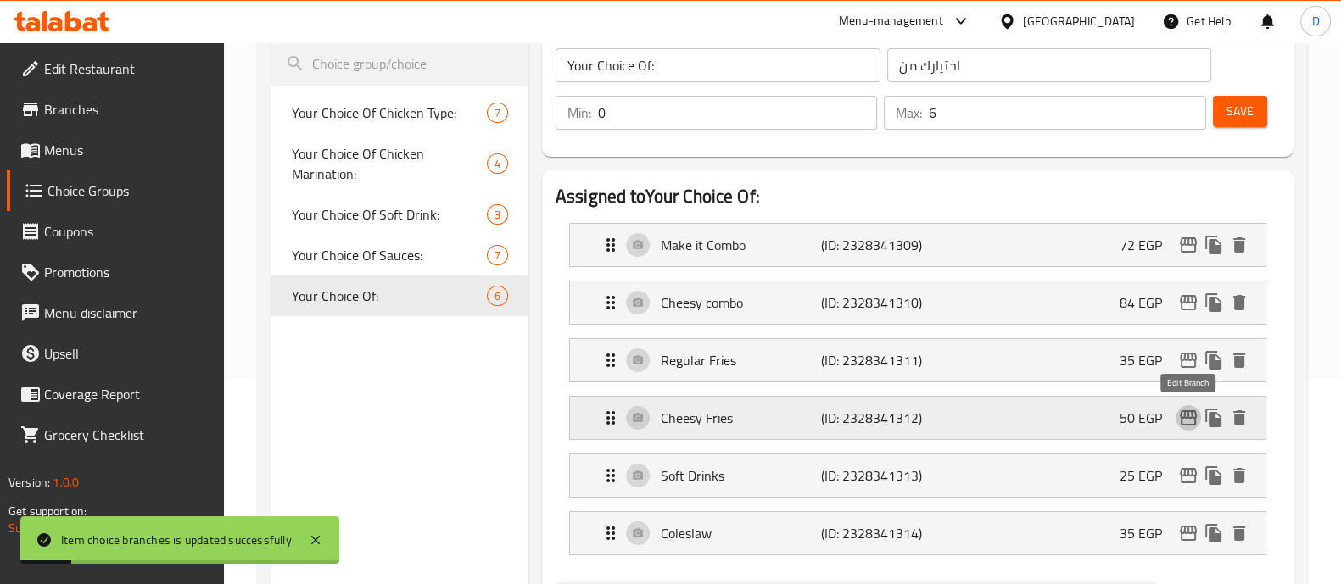
click at [1189, 414] on icon "edit" at bounding box center [1188, 418] width 20 height 20
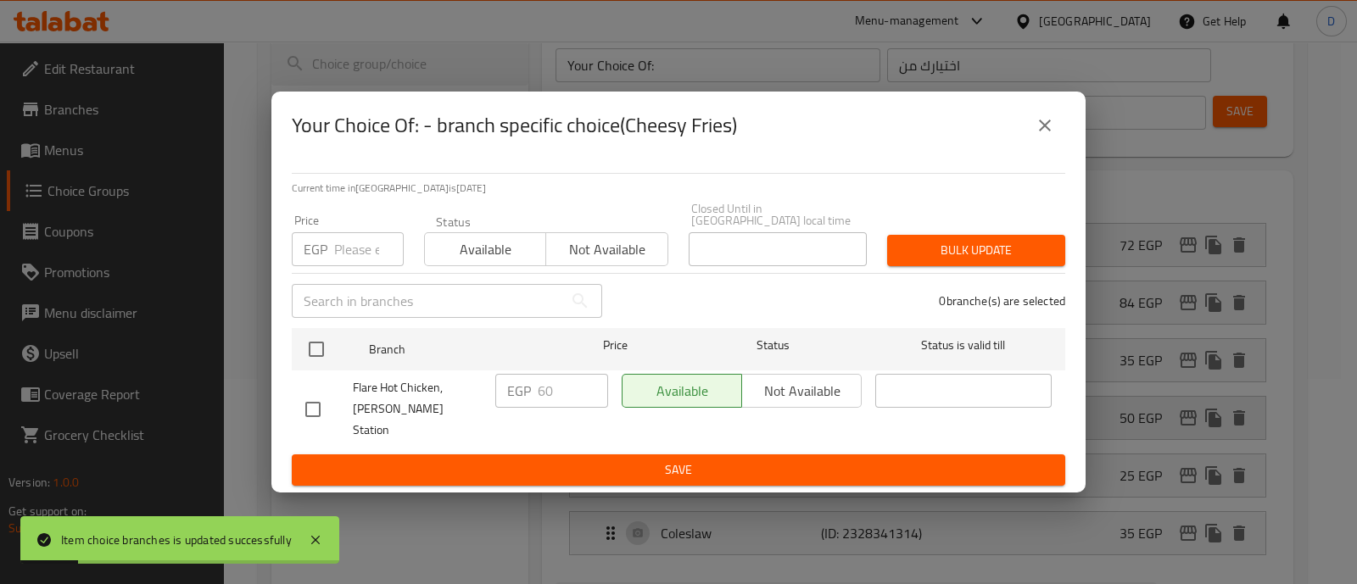
click at [1189, 414] on div "Your Choice Of: - branch specific choice(Cheesy Fries) Current time in [GEOGRAP…" at bounding box center [678, 292] width 1357 height 584
click at [361, 258] on input "number" at bounding box center [369, 249] width 70 height 34
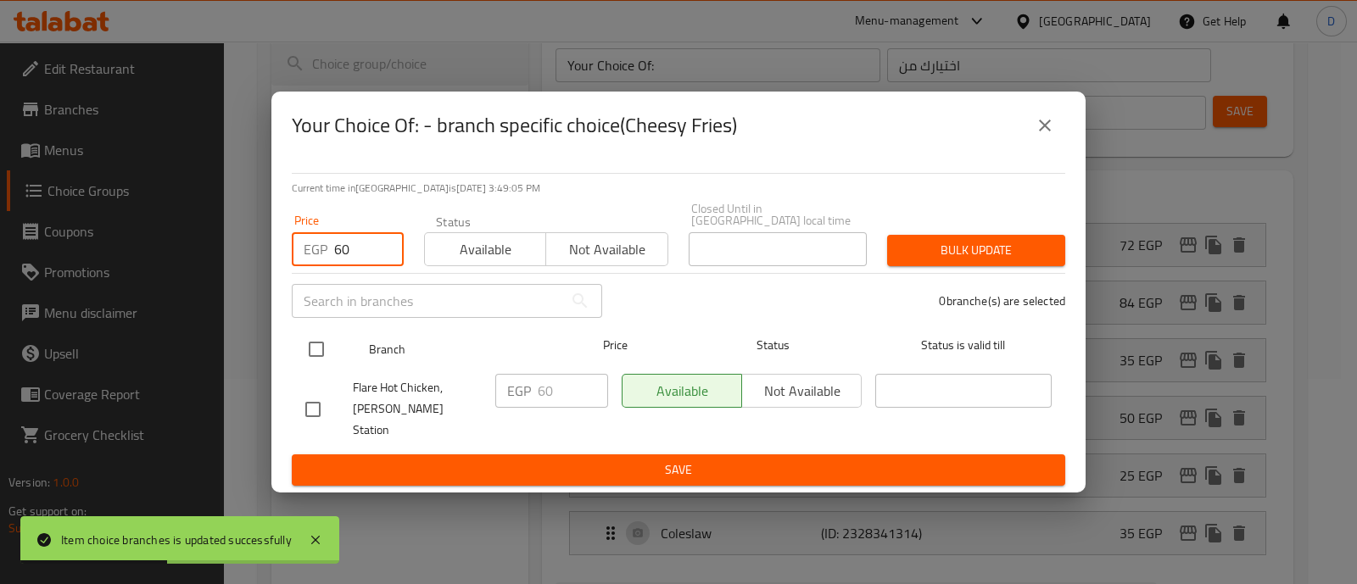
type input "60"
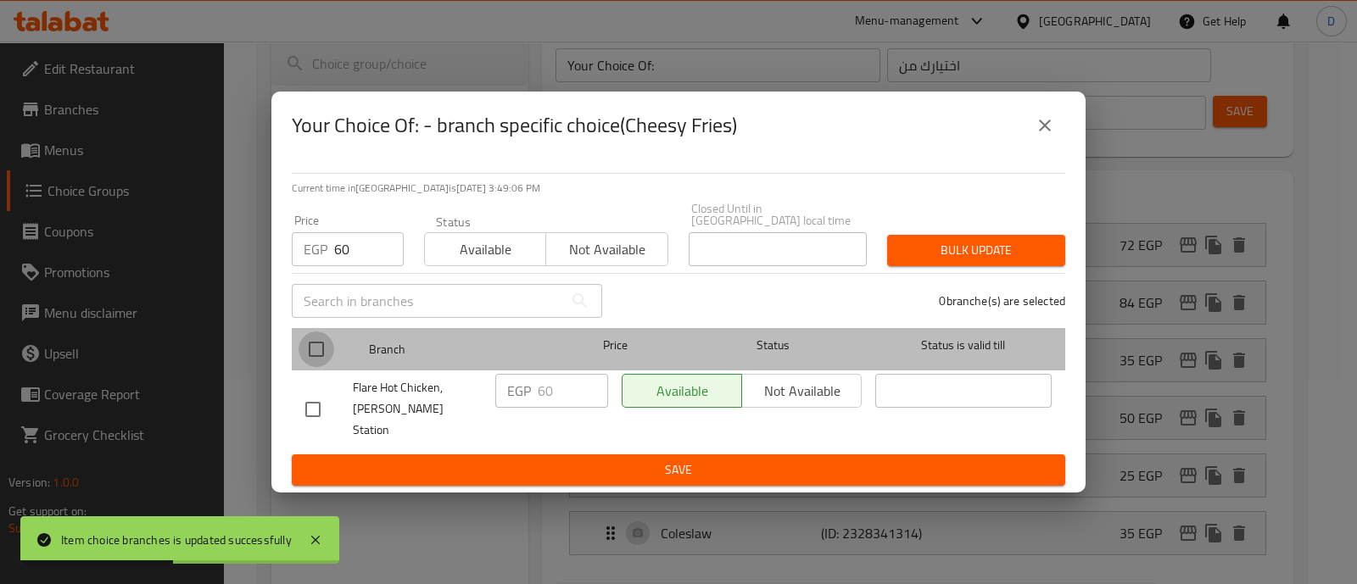
click at [324, 341] on input "checkbox" at bounding box center [317, 350] width 36 height 36
checkbox input "true"
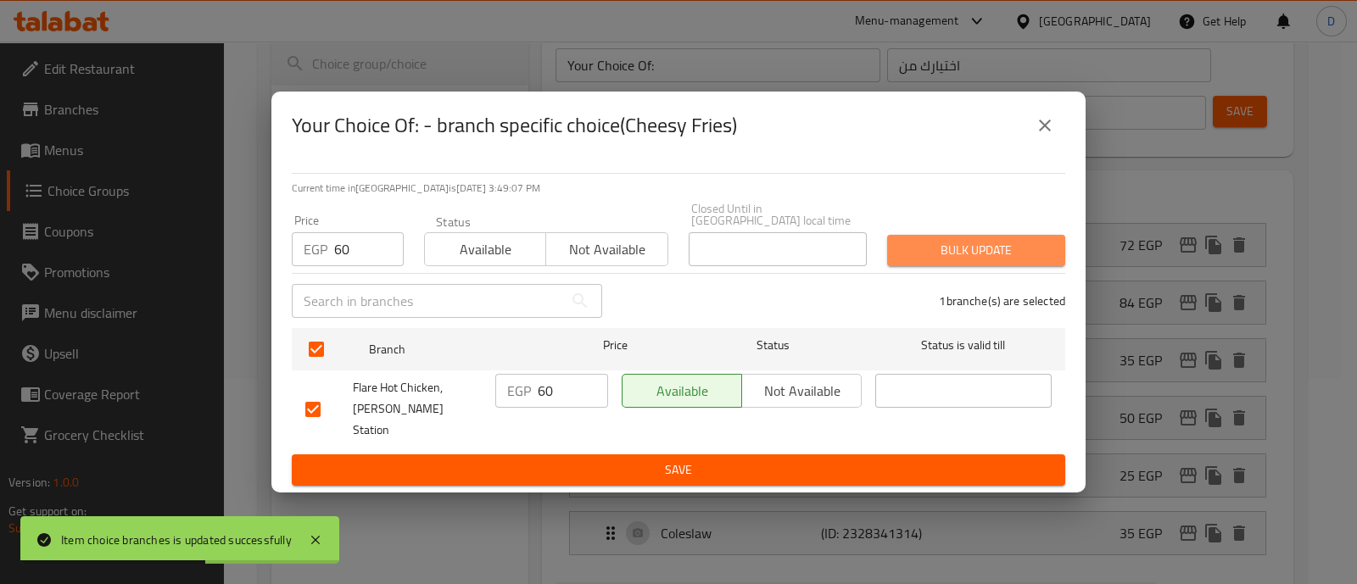
click at [934, 261] on span "Bulk update" at bounding box center [976, 250] width 151 height 21
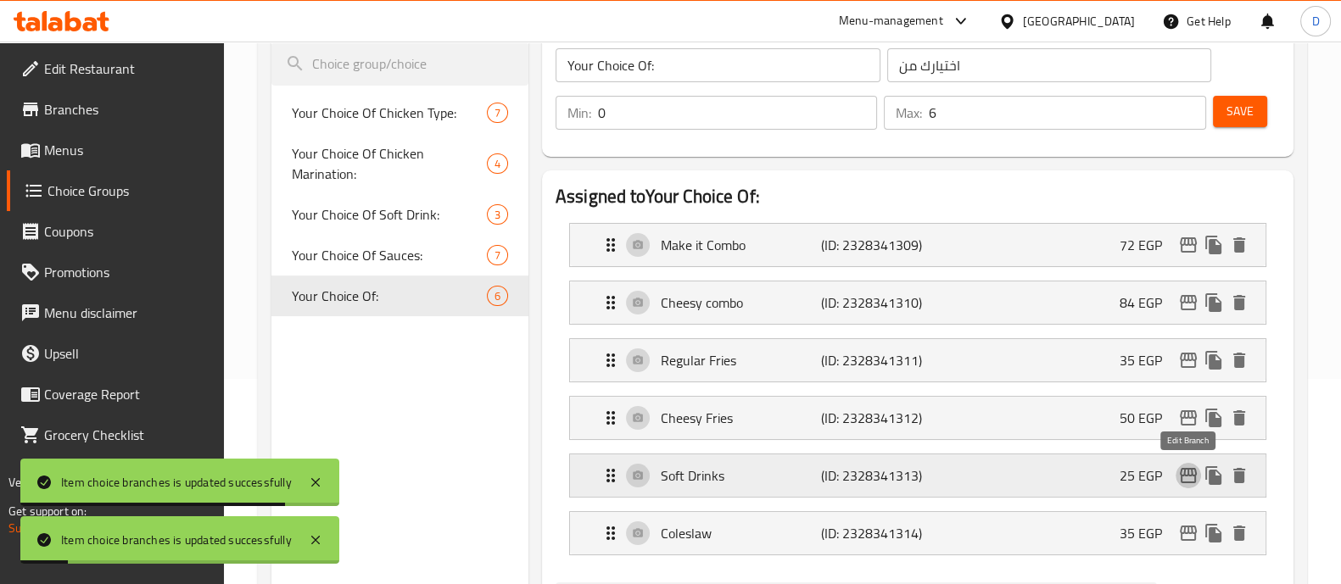
click at [1179, 475] on icon "edit" at bounding box center [1188, 476] width 20 height 20
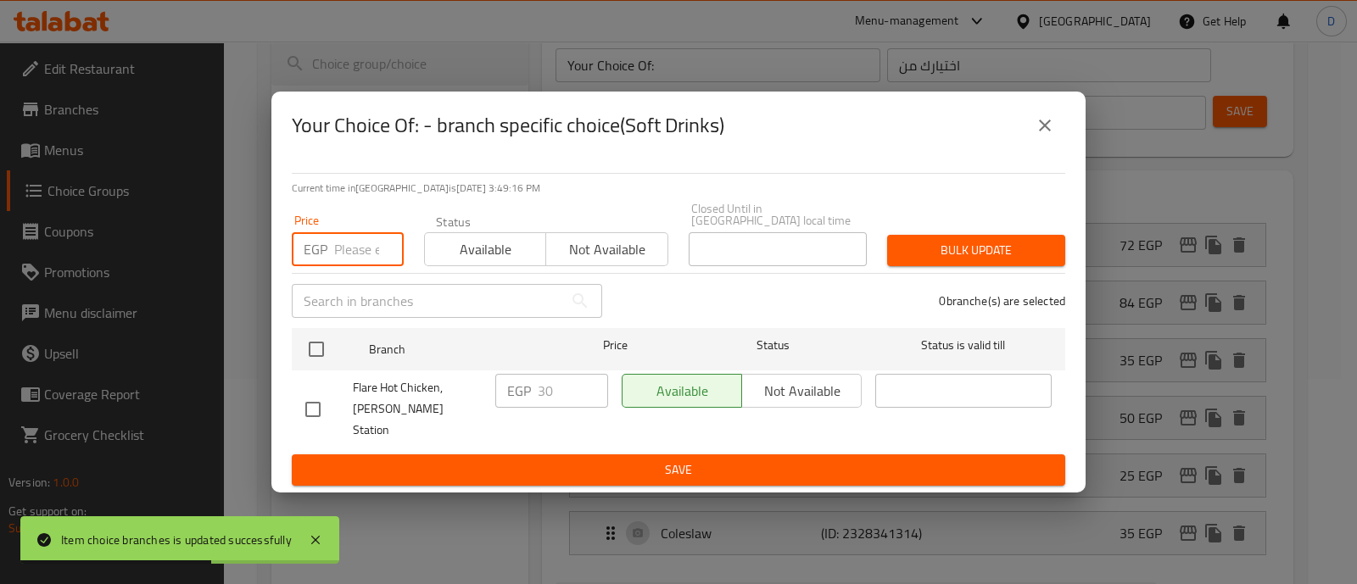
click at [350, 257] on input "number" at bounding box center [369, 249] width 70 height 34
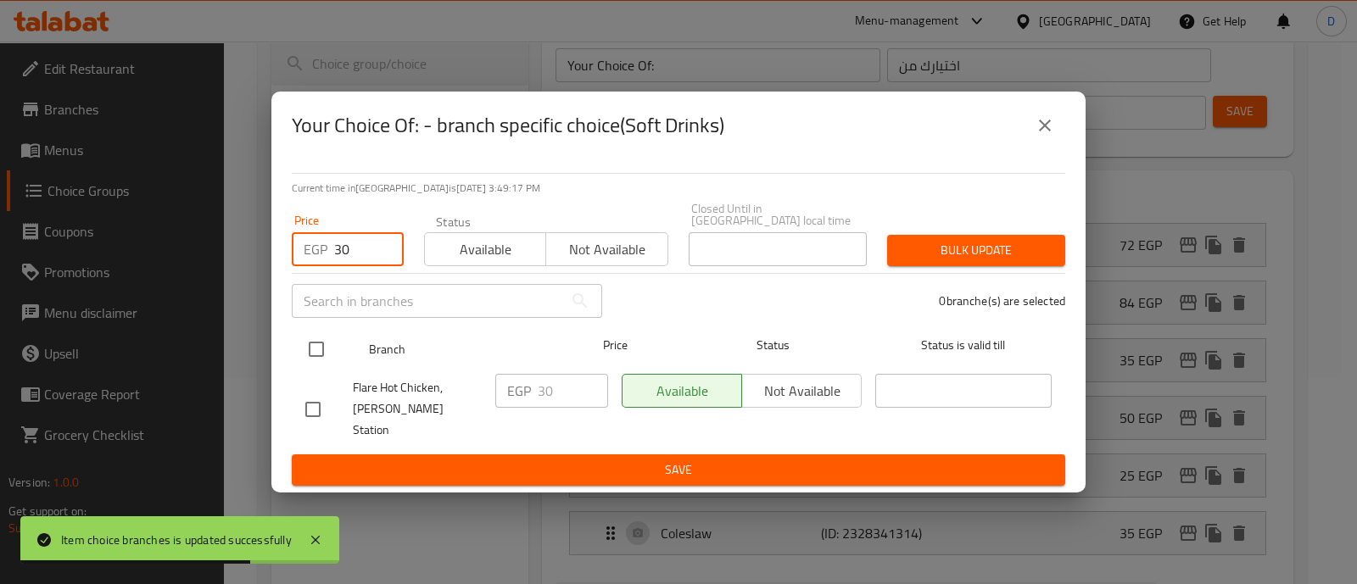
type input "30"
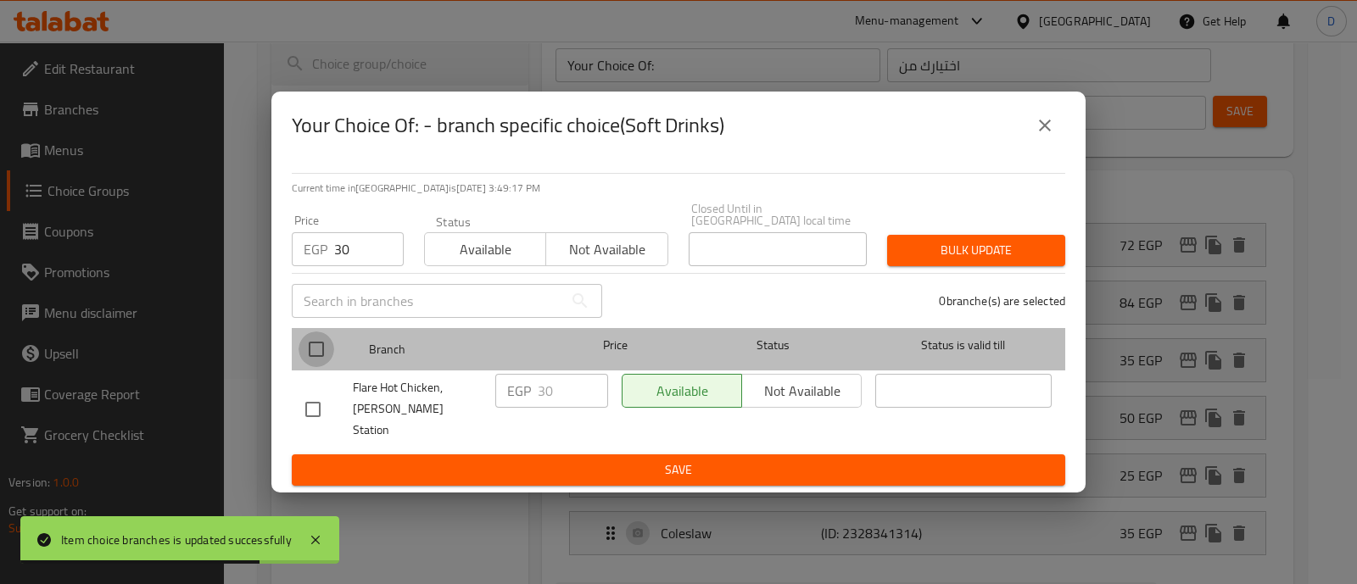
click at [316, 354] on input "checkbox" at bounding box center [317, 350] width 36 height 36
checkbox input "true"
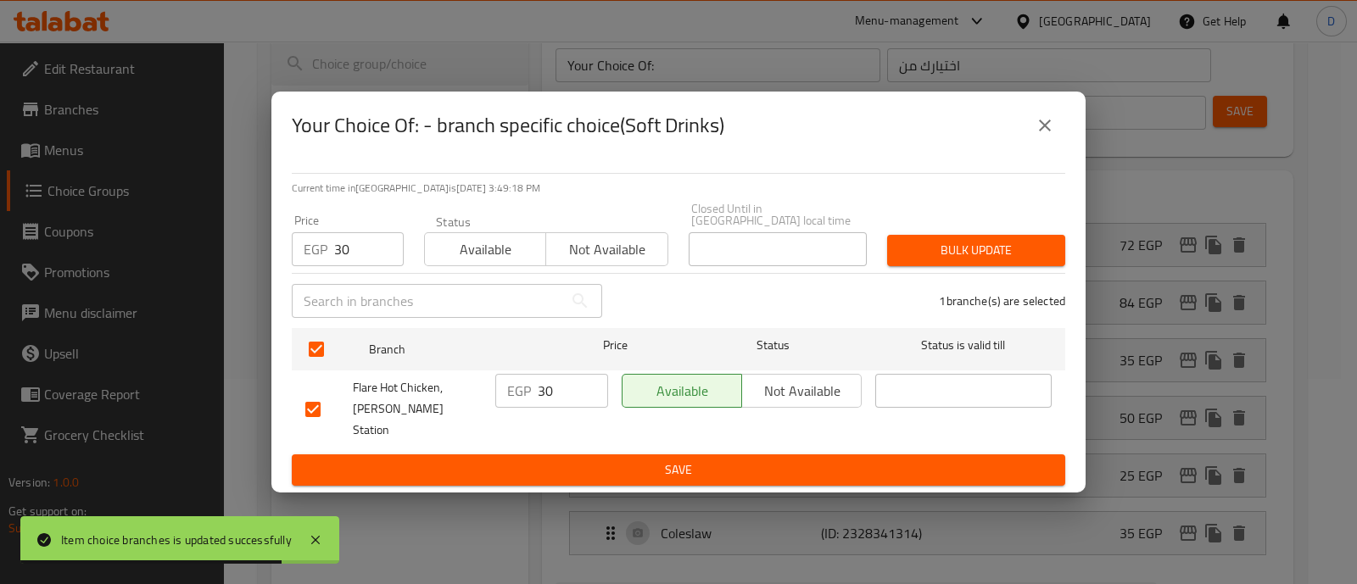
click at [1009, 259] on span "Bulk update" at bounding box center [976, 250] width 151 height 21
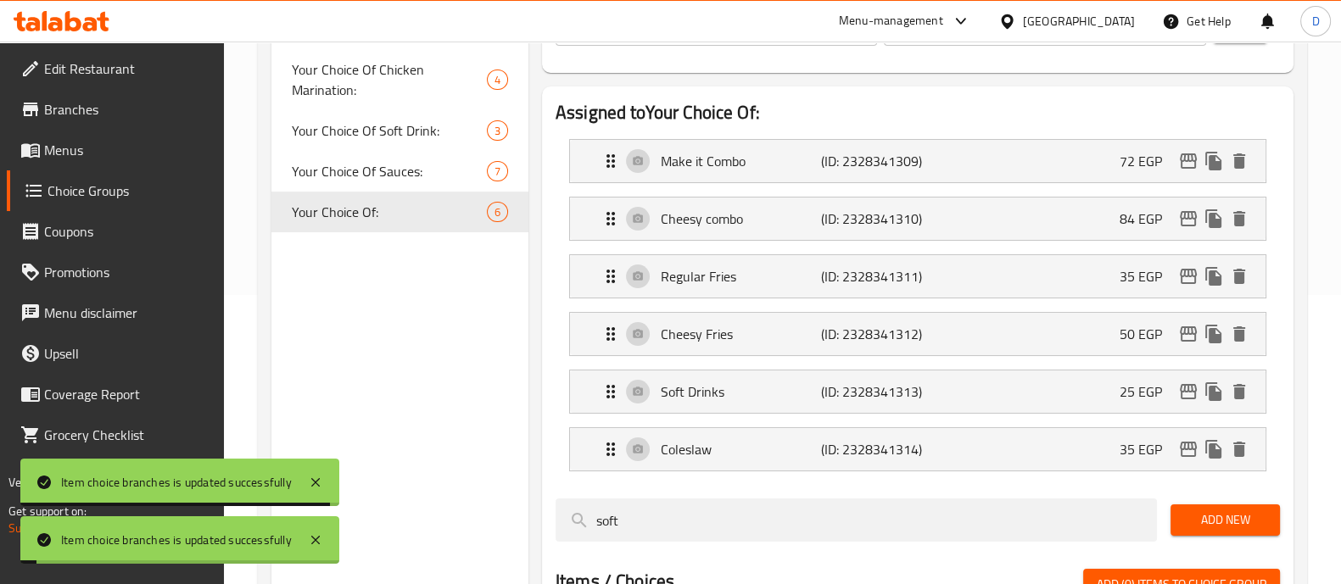
scroll to position [290, 0]
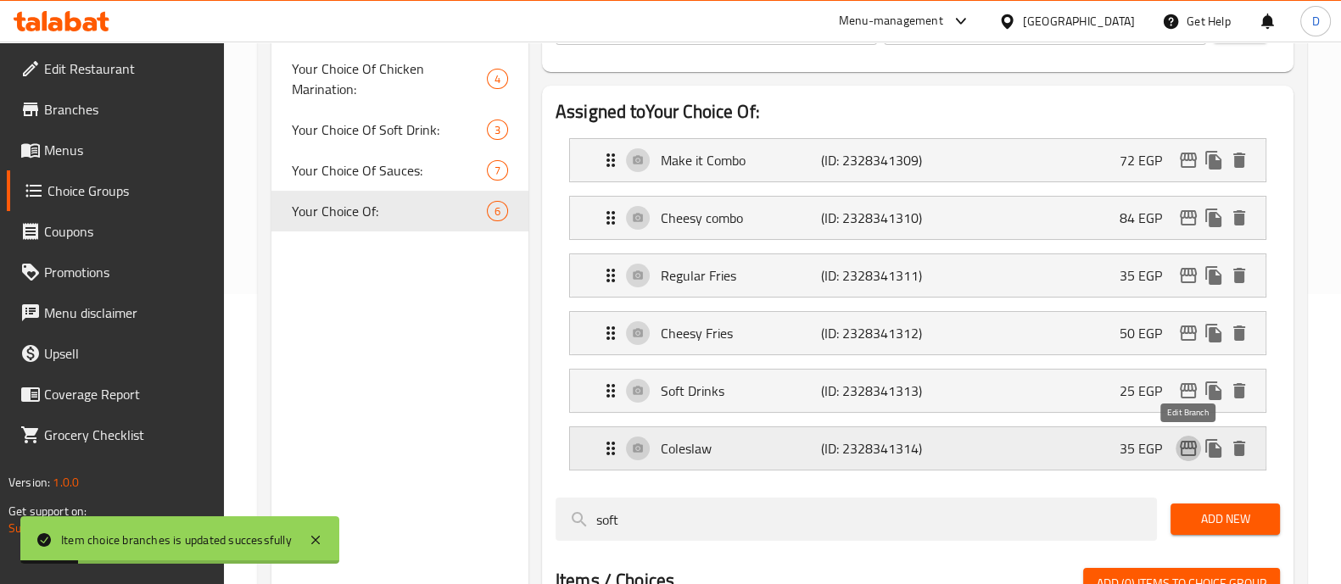
click at [1183, 446] on icon "edit" at bounding box center [1188, 448] width 17 height 15
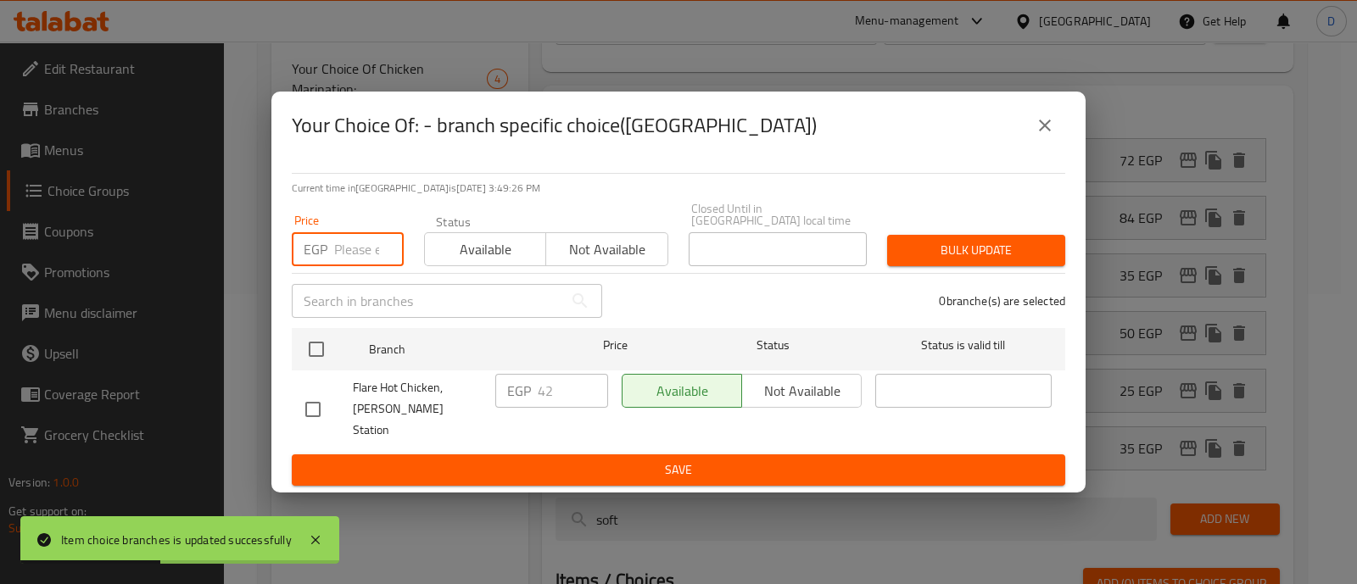
click at [350, 243] on input "number" at bounding box center [369, 249] width 70 height 34
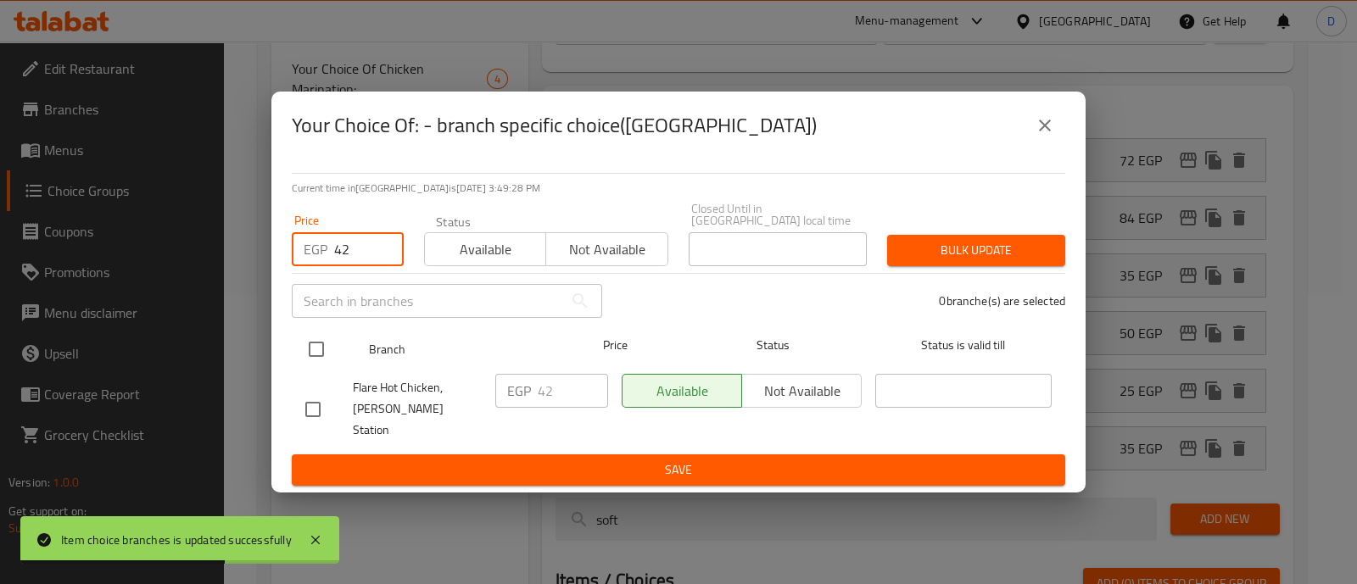
type input "42"
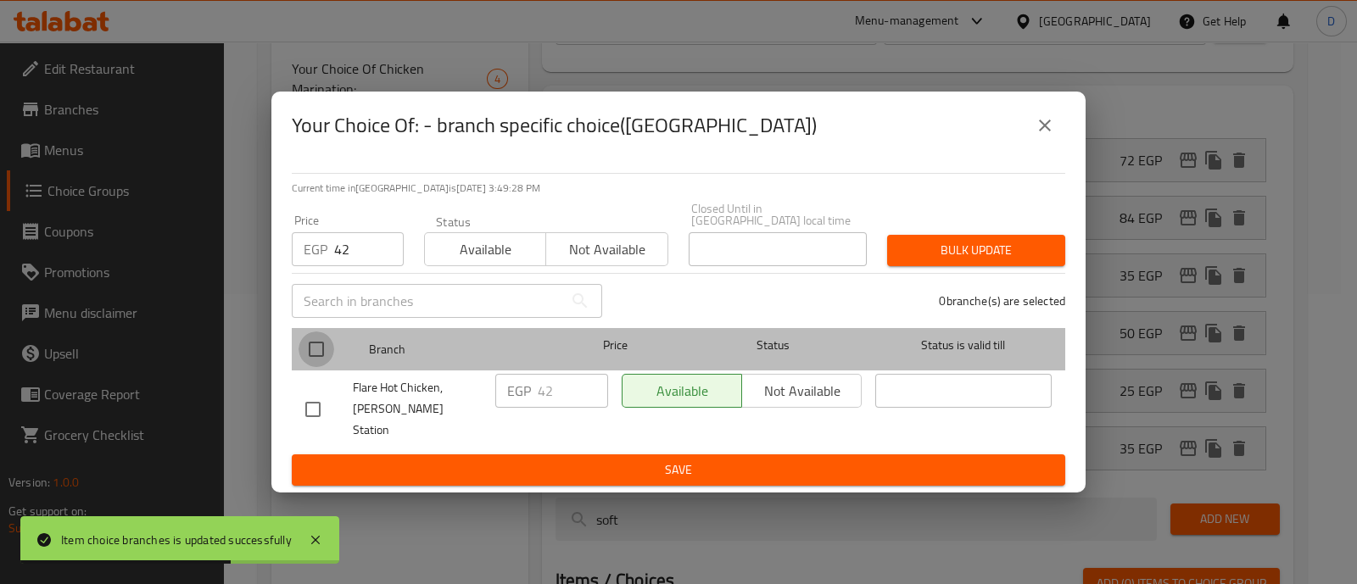
click at [307, 363] on input "checkbox" at bounding box center [317, 350] width 36 height 36
checkbox input "true"
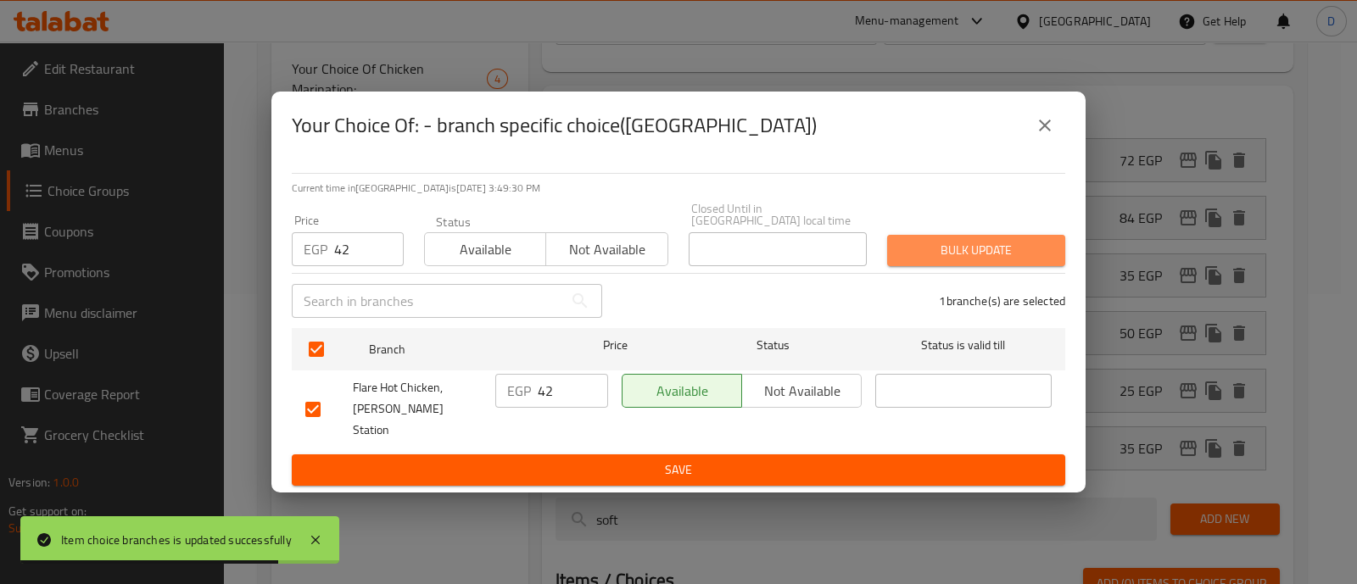
click at [958, 254] on span "Bulk update" at bounding box center [976, 250] width 151 height 21
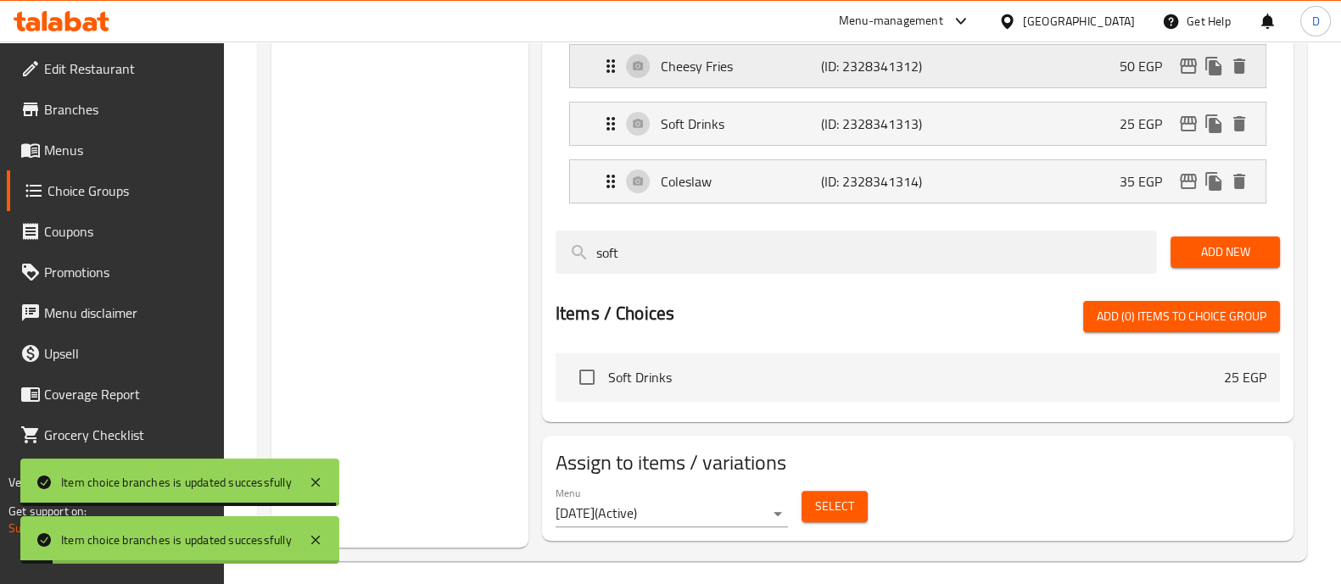
scroll to position [566, 0]
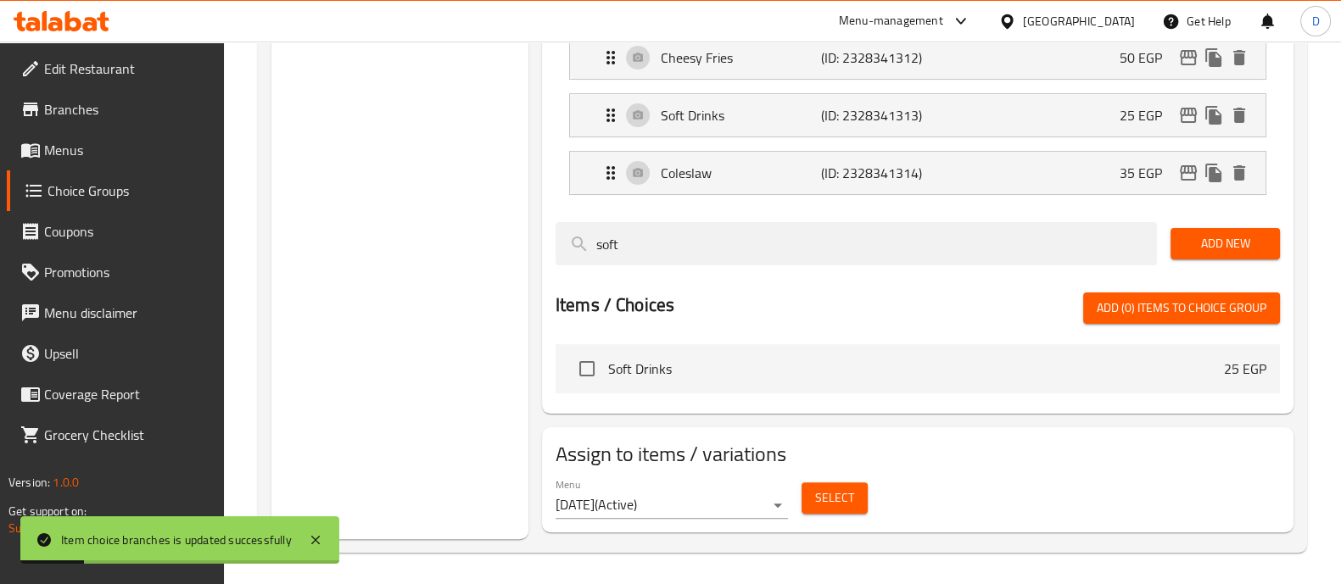
click at [848, 497] on span "Select" at bounding box center [834, 498] width 39 height 21
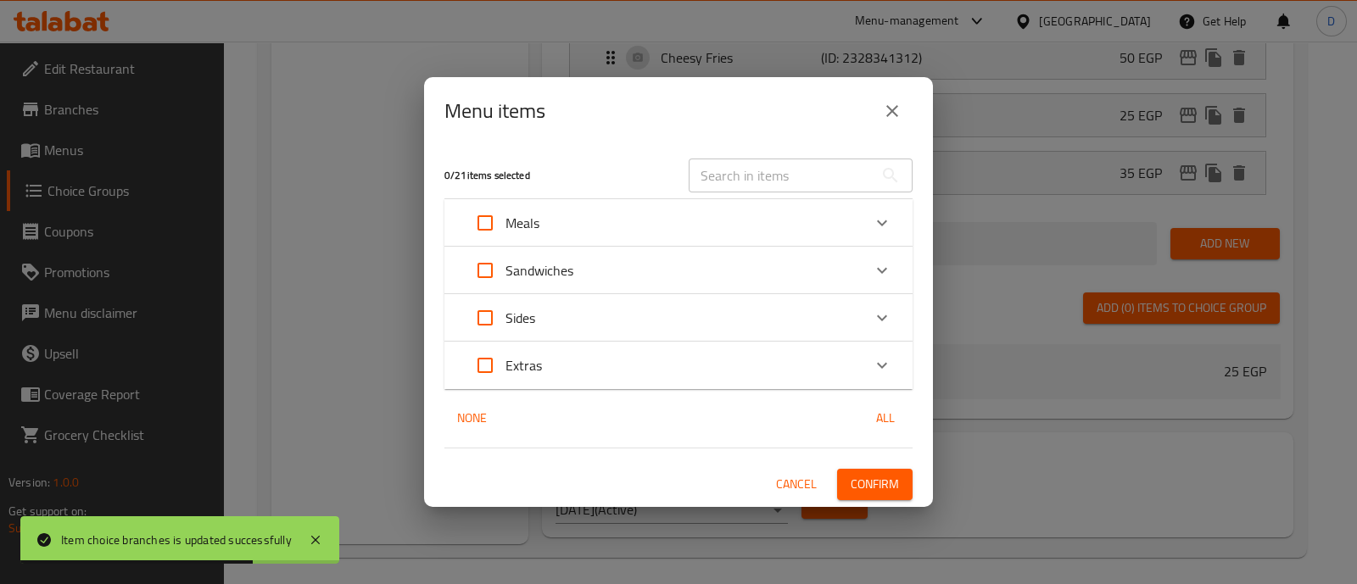
click at [486, 273] on input "Expand" at bounding box center [485, 270] width 41 height 41
checkbox input "true"
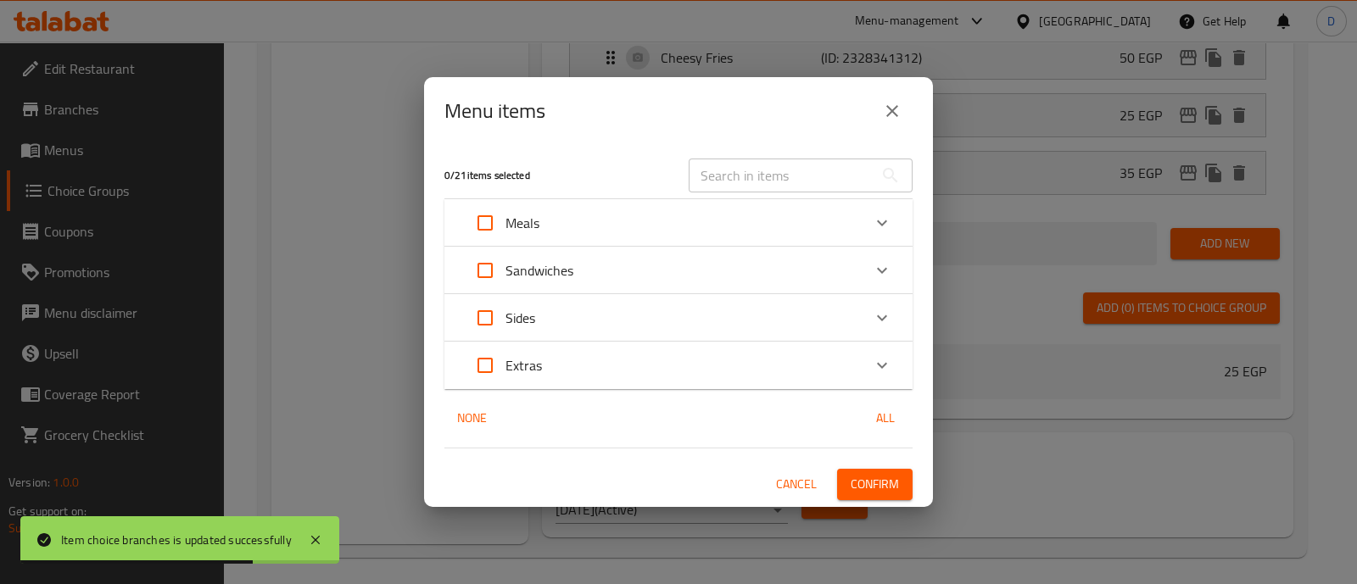
checkbox input "true"
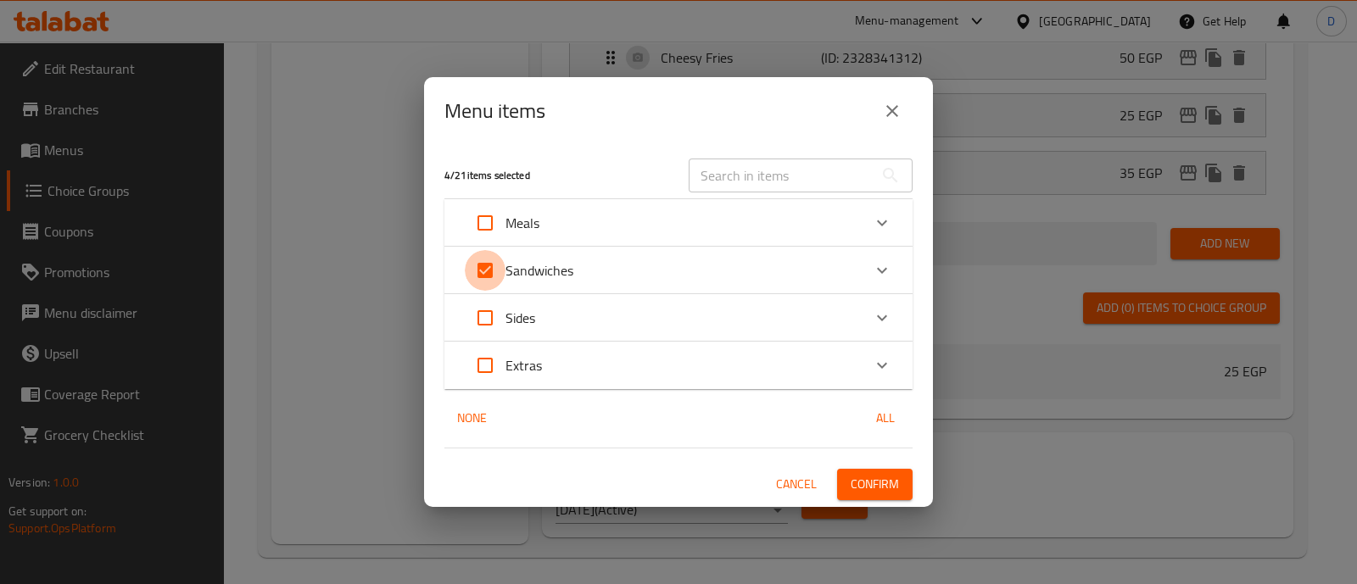
click at [495, 256] on input "Expand" at bounding box center [485, 270] width 41 height 41
checkbox input "false"
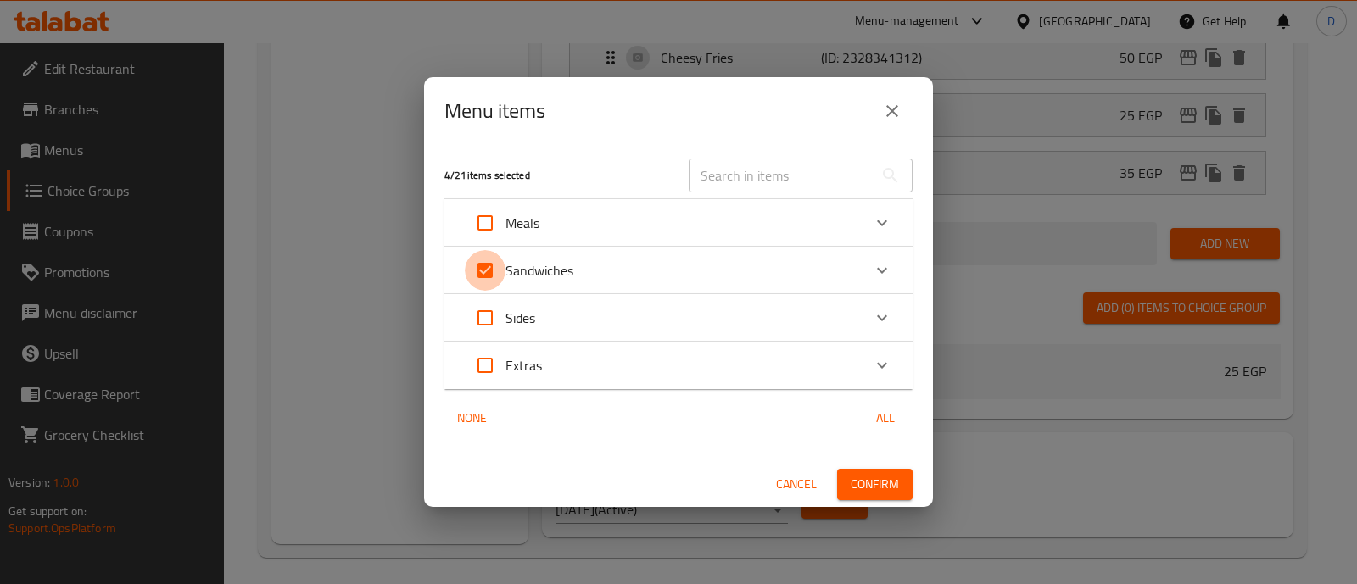
checkbox input "false"
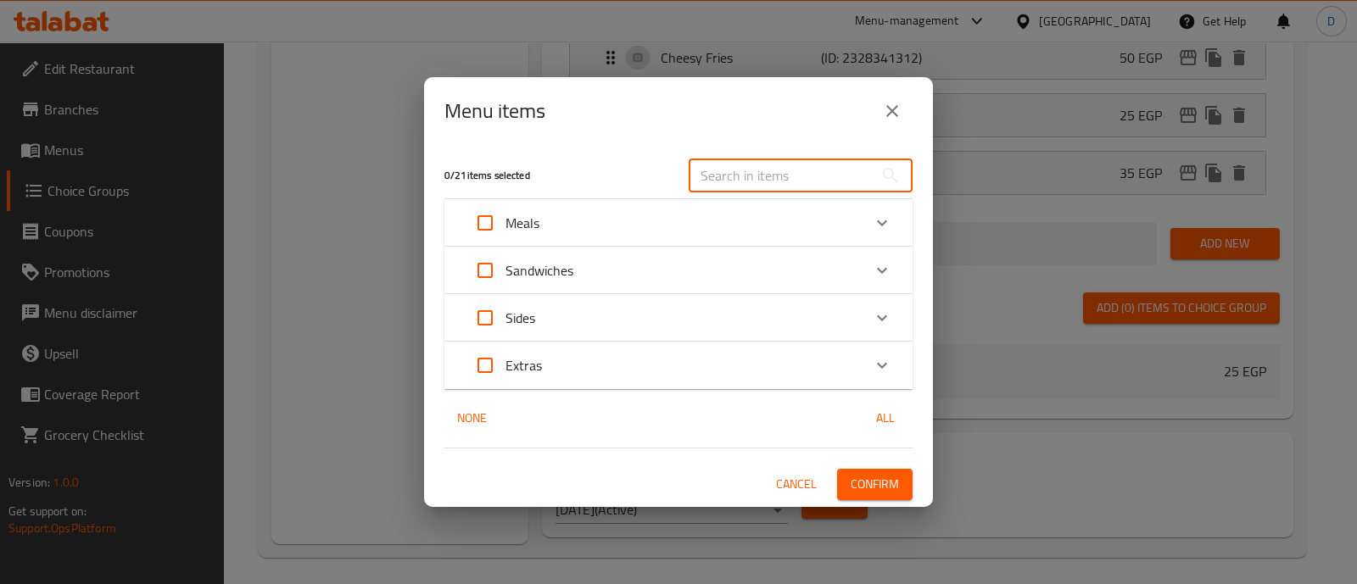
click at [787, 182] on input "text" at bounding box center [781, 176] width 185 height 34
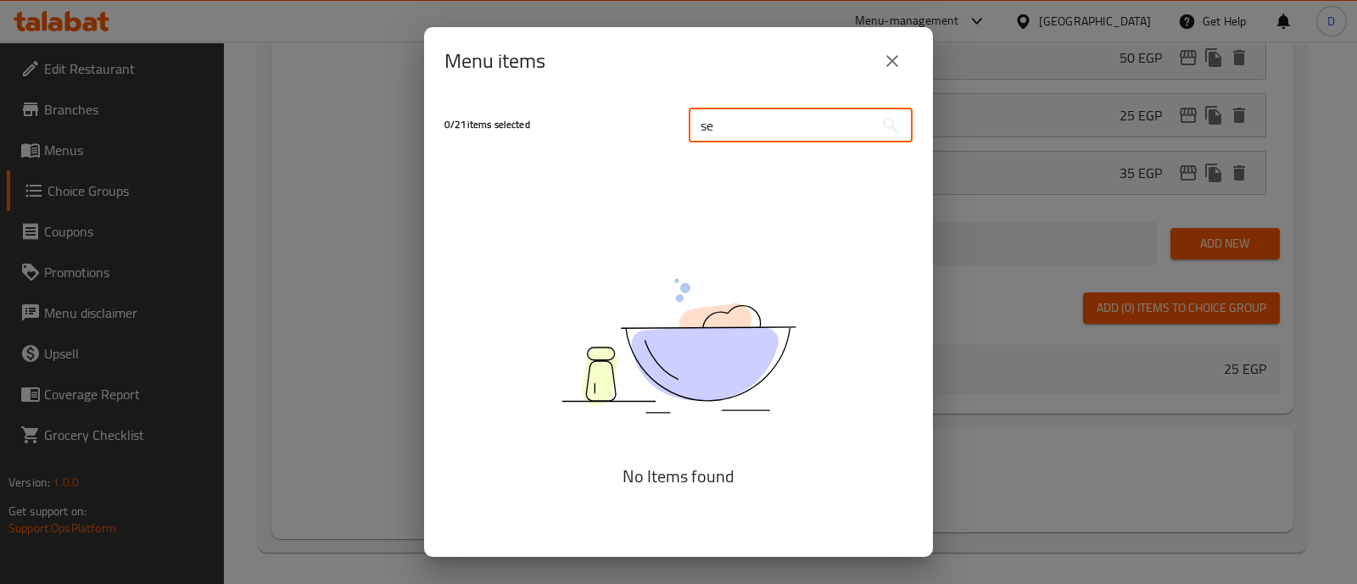
type input "s"
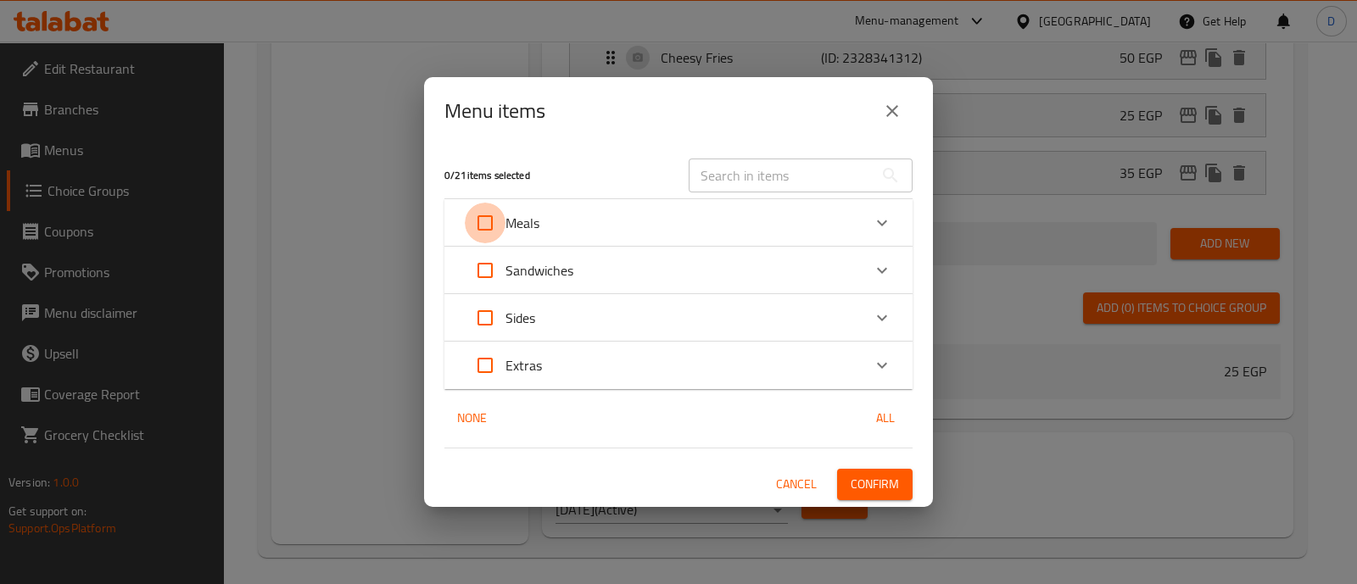
click at [492, 218] on input "Expand" at bounding box center [485, 223] width 41 height 41
checkbox input "true"
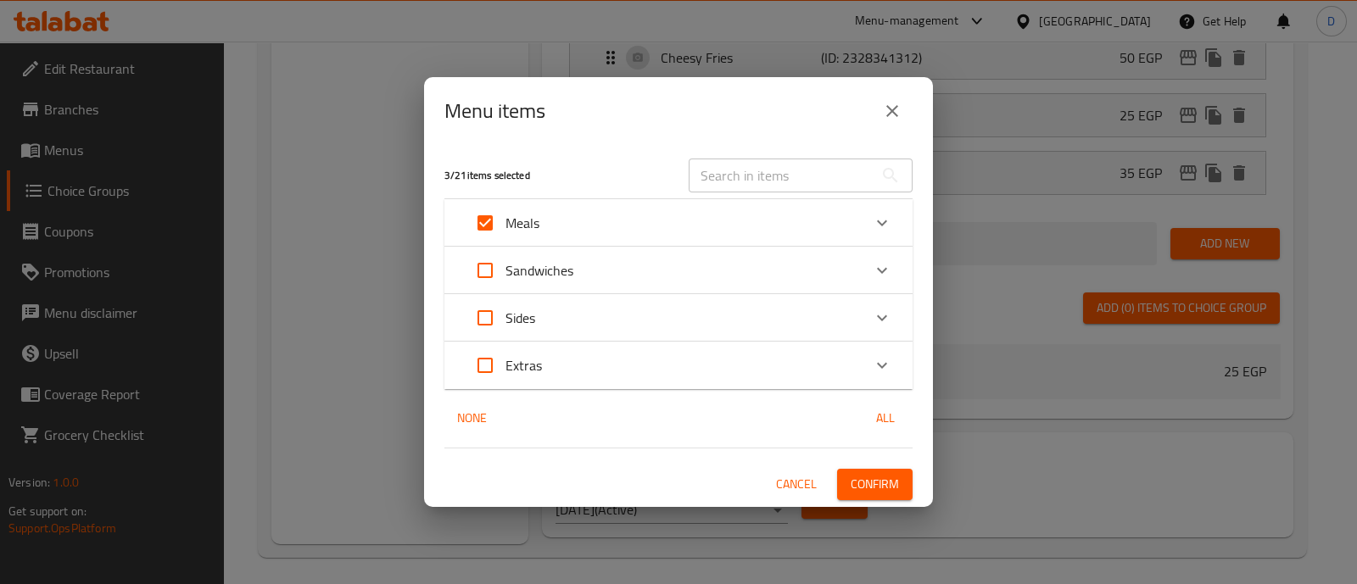
click at [483, 271] on input "Expand" at bounding box center [485, 270] width 41 height 41
checkbox input "true"
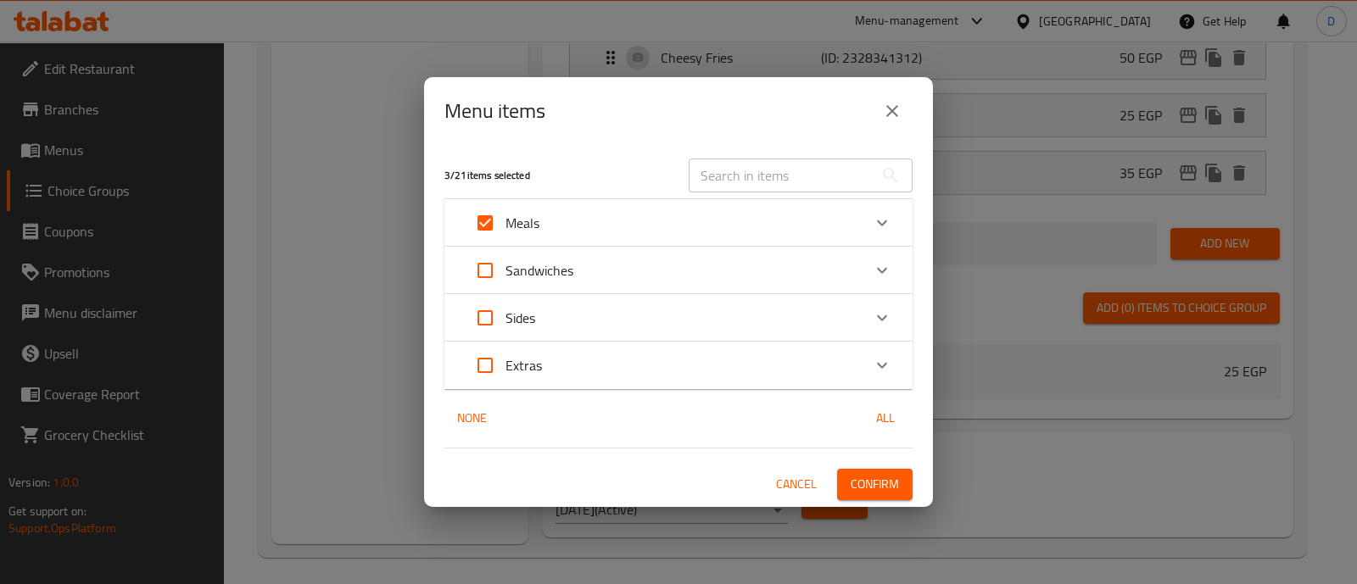
checkbox input "true"
click at [873, 475] on span "Confirm" at bounding box center [875, 484] width 48 height 21
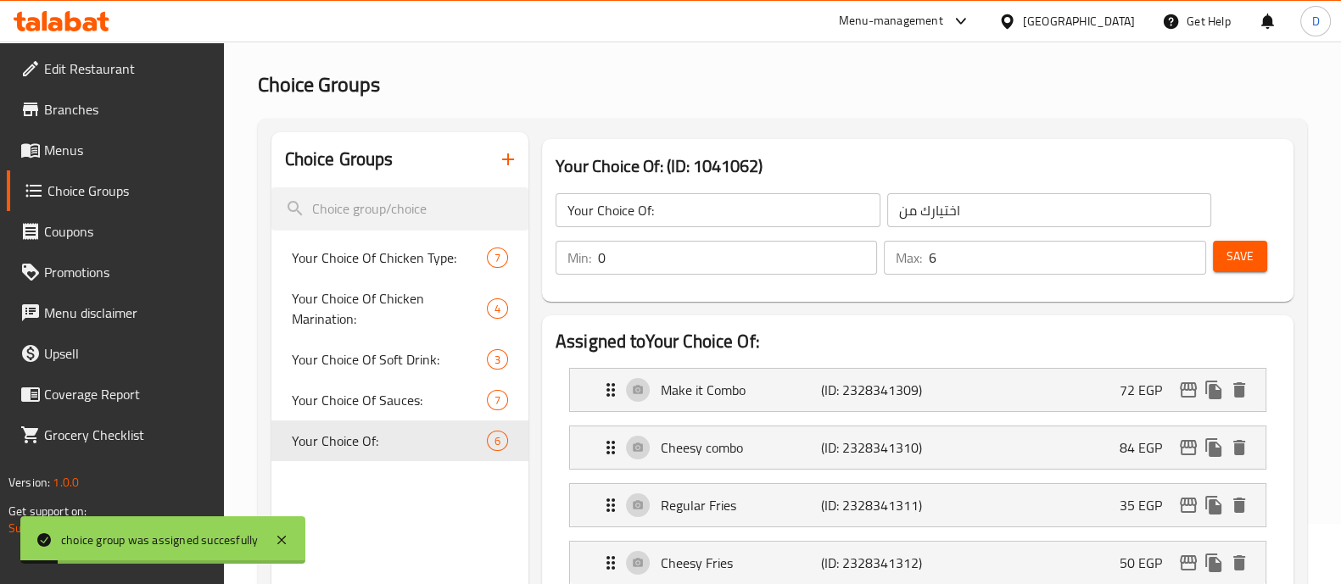
scroll to position [0, 0]
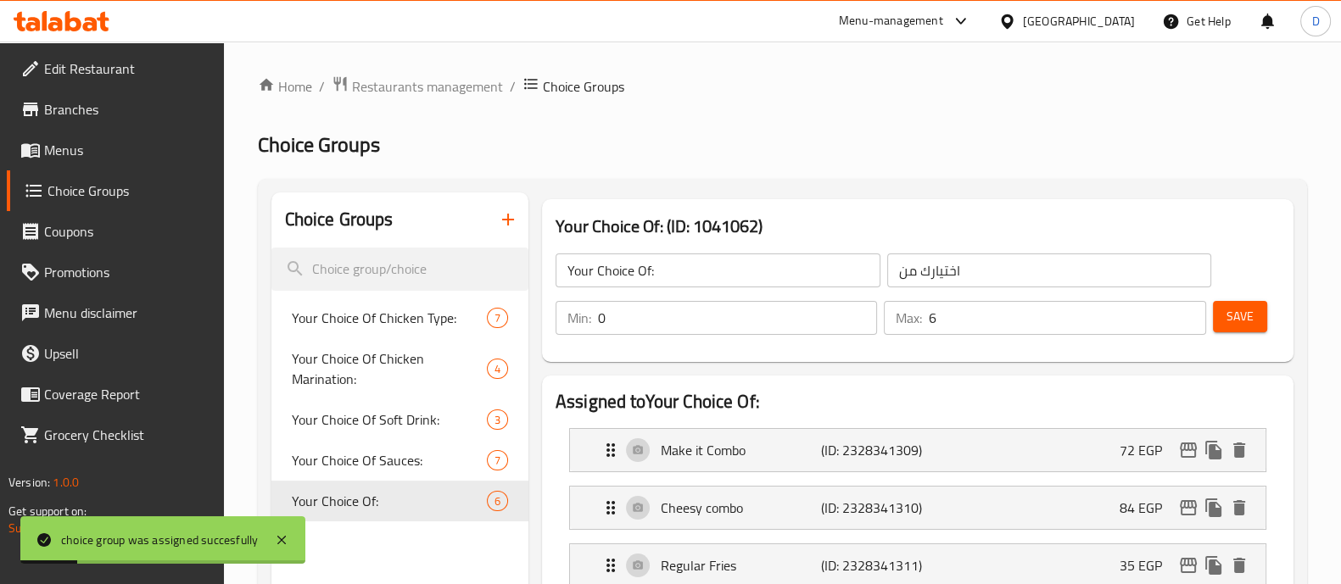
click at [1256, 307] on button "Save" at bounding box center [1240, 316] width 54 height 31
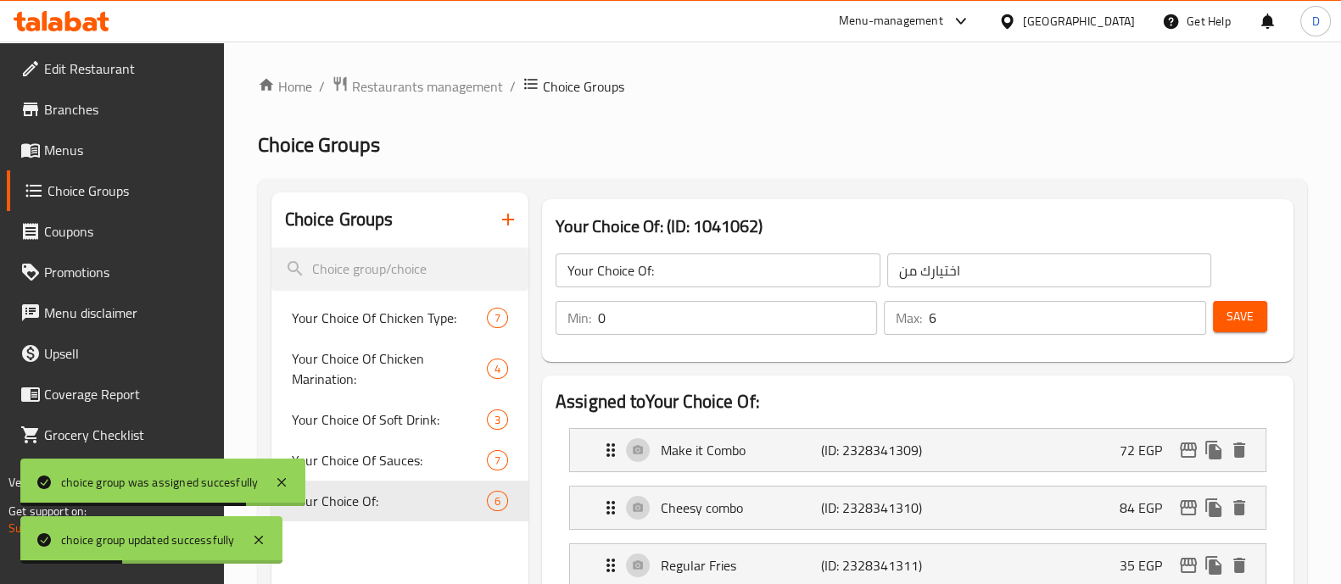
scroll to position [73, 0]
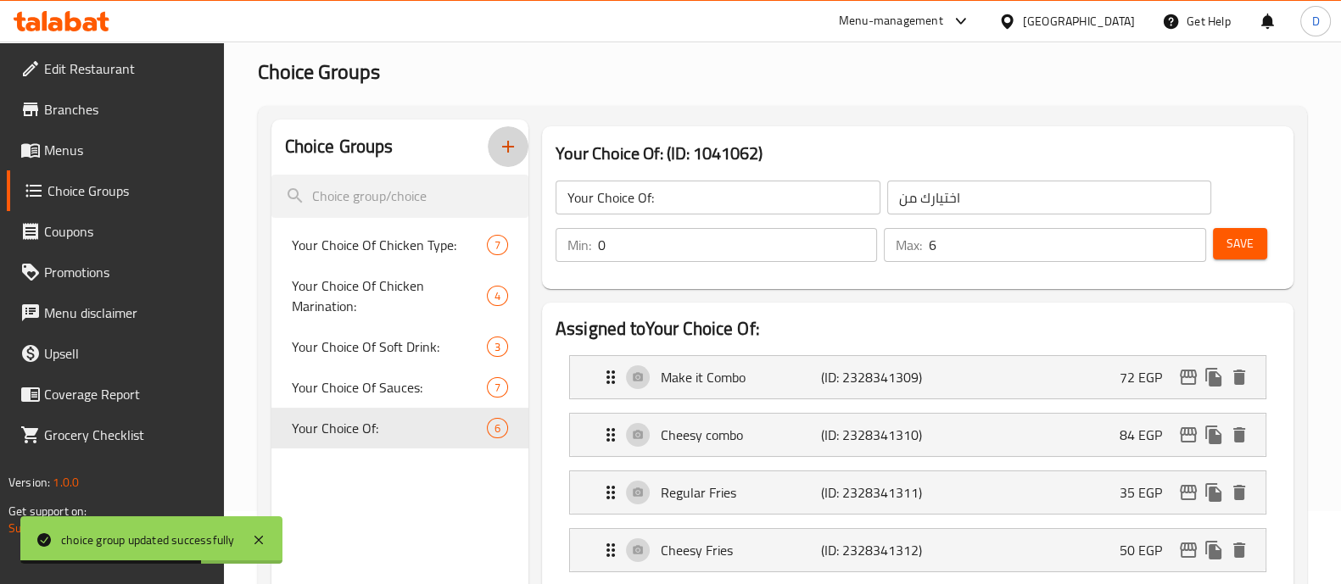
click at [510, 150] on icon "button" at bounding box center [508, 147] width 20 height 20
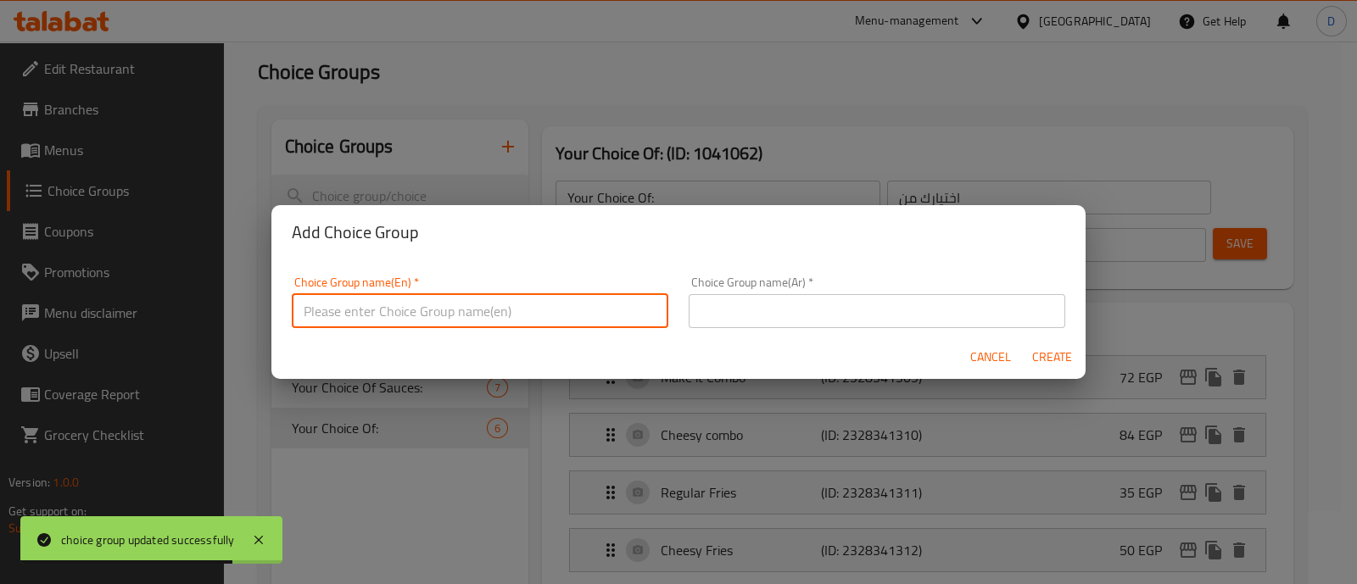
click at [433, 303] on input "text" at bounding box center [480, 311] width 377 height 34
type input "Without:"
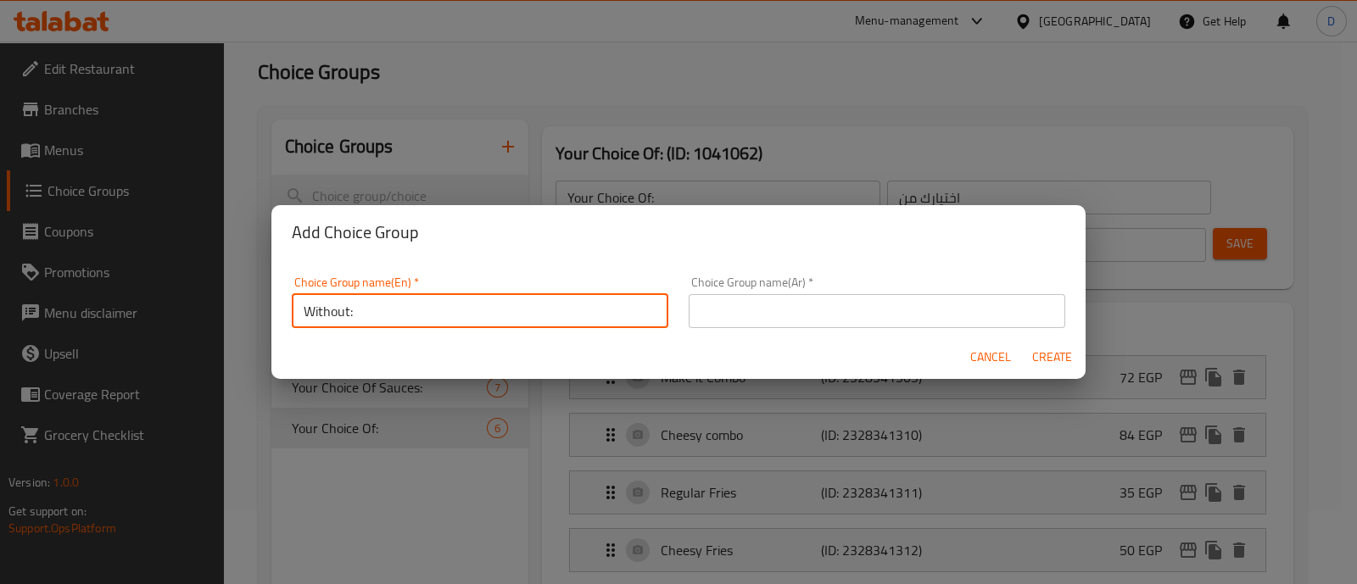
click at [750, 314] on input "text" at bounding box center [877, 311] width 377 height 34
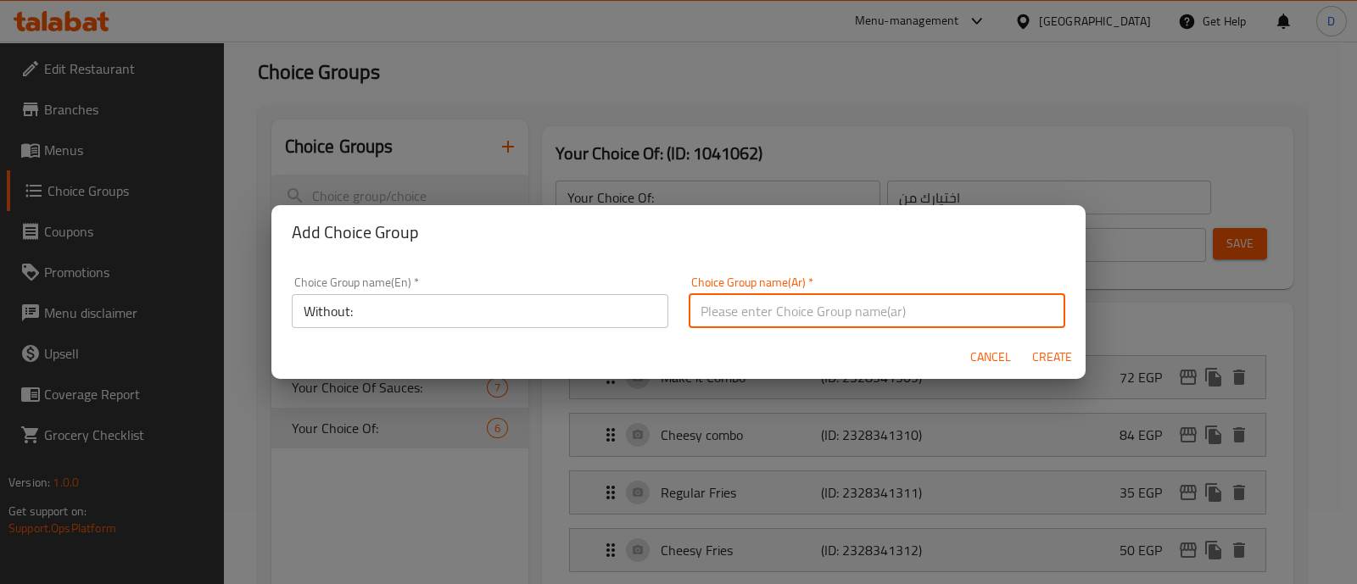
type input "بدون"
click at [1060, 347] on span "Create" at bounding box center [1051, 357] width 41 height 21
type input "Without:"
type input "بدون"
type input "0"
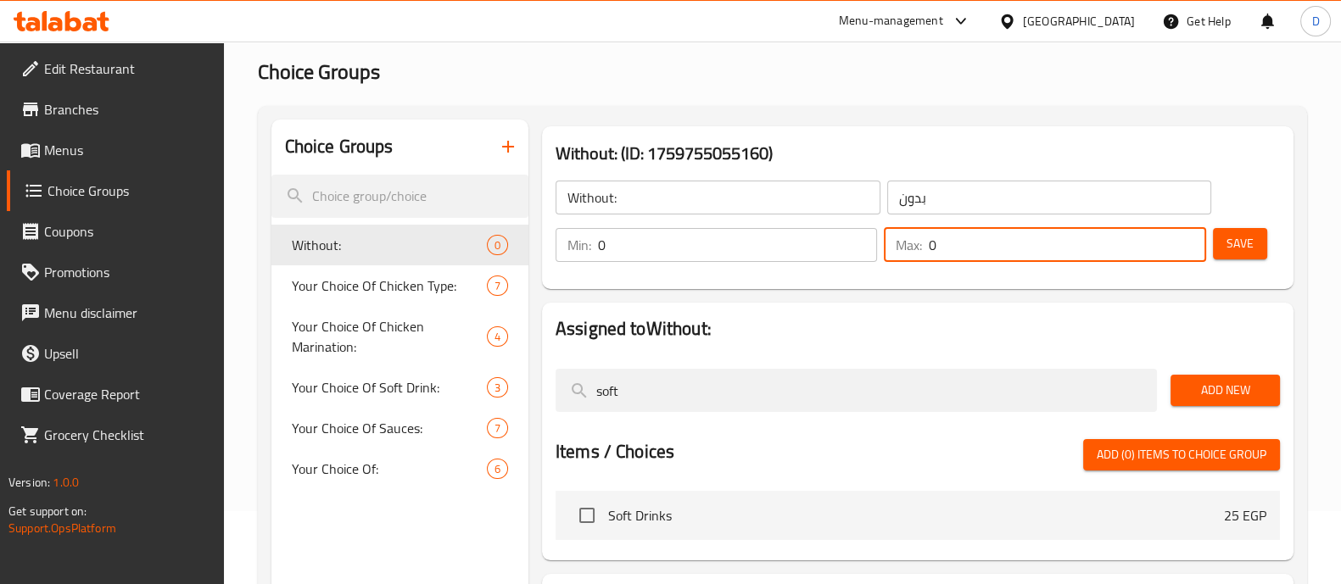
click at [953, 254] on input "0" at bounding box center [1067, 245] width 277 height 34
type input "2"
click at [1249, 236] on span "Save" at bounding box center [1240, 243] width 27 height 21
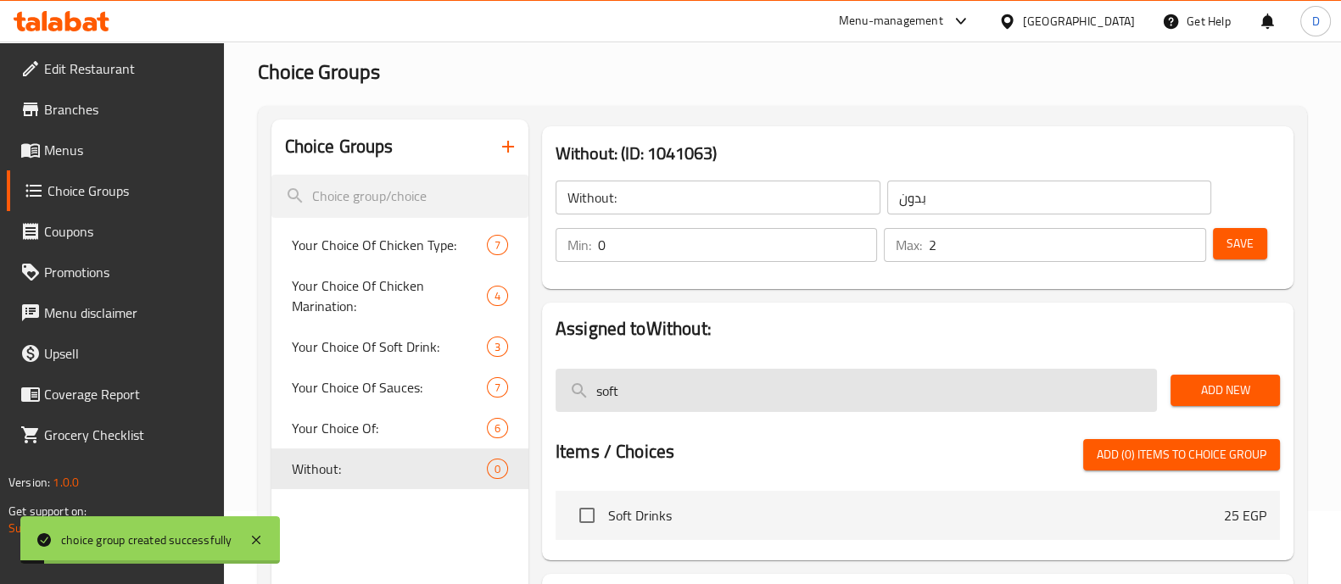
click at [953, 401] on input "soft" at bounding box center [856, 390] width 601 height 43
type input "s"
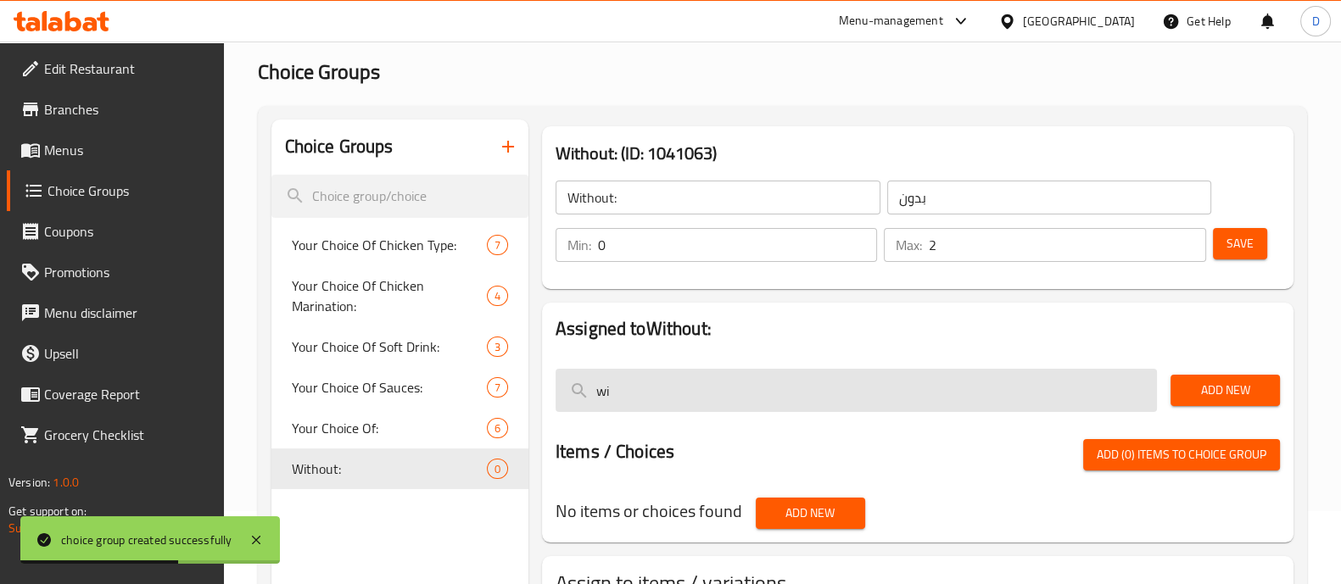
type input "w"
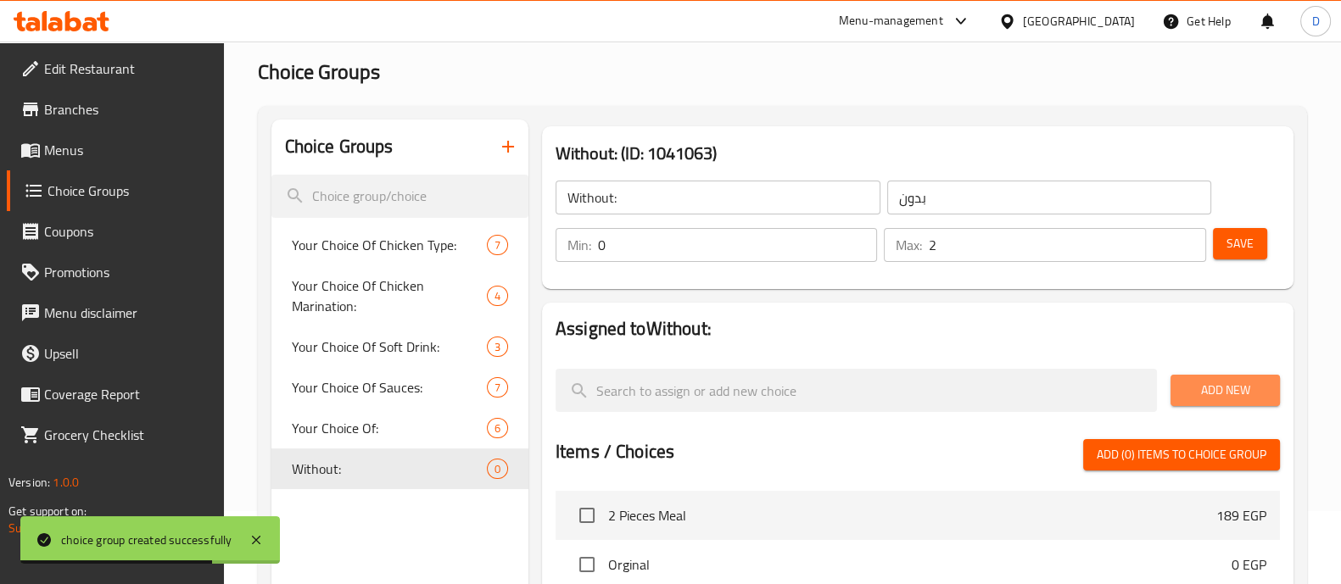
click at [1207, 391] on span "Add New" at bounding box center [1225, 390] width 82 height 21
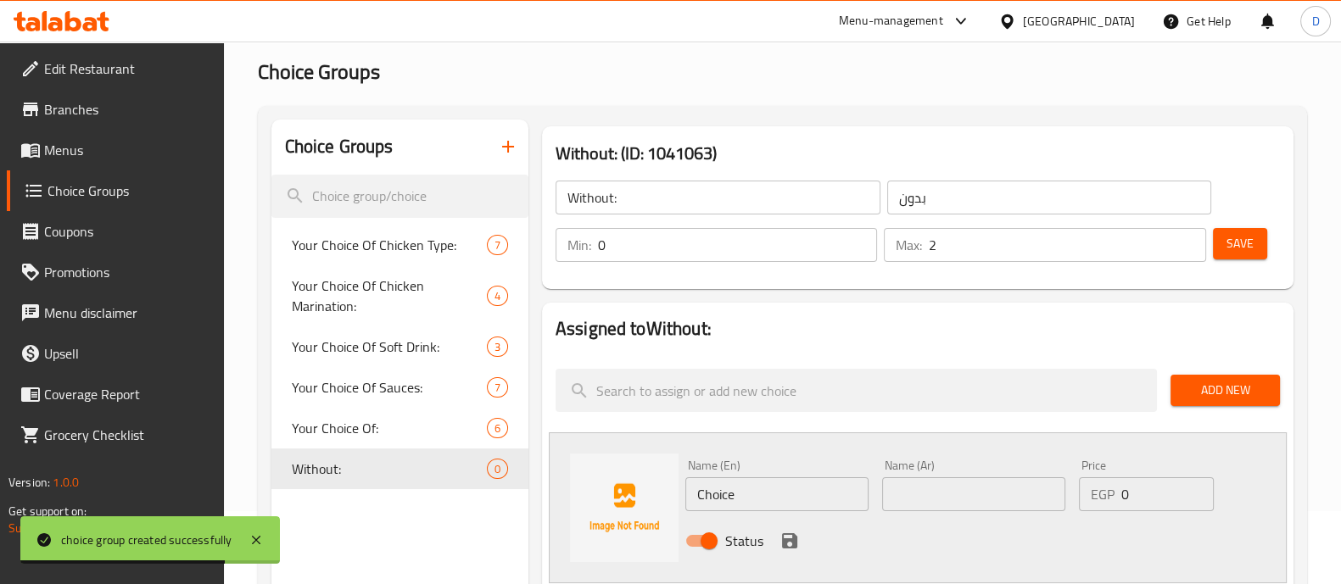
click at [709, 489] on input "Choice" at bounding box center [776, 495] width 183 height 34
paste input "without colselaw"
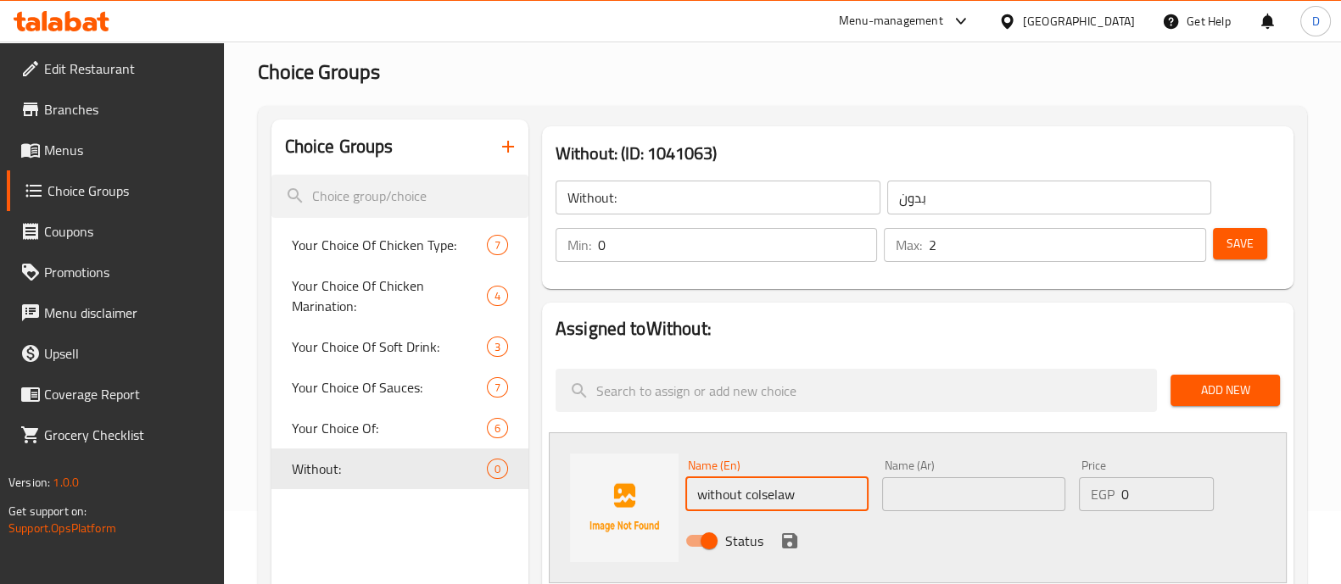
click at [709, 489] on input "without colselaw" at bounding box center [776, 495] width 183 height 34
click at [713, 489] on input "Without colselaw" at bounding box center [776, 495] width 183 height 34
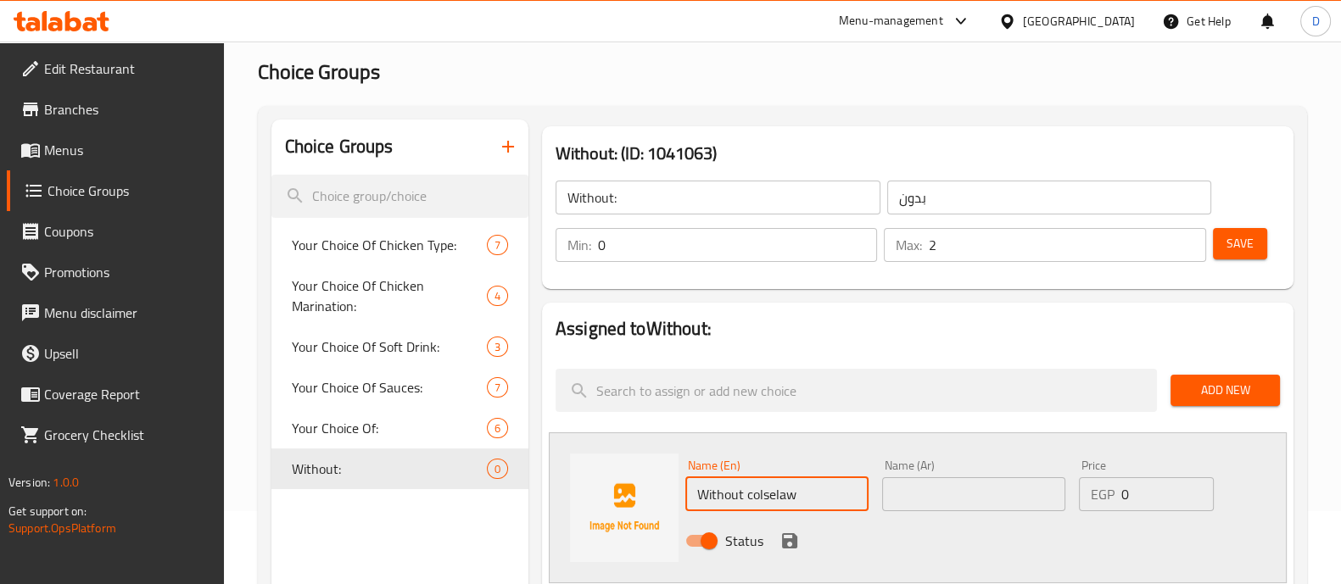
type input "Without colselaw"
click at [965, 489] on input "text" at bounding box center [973, 495] width 183 height 34
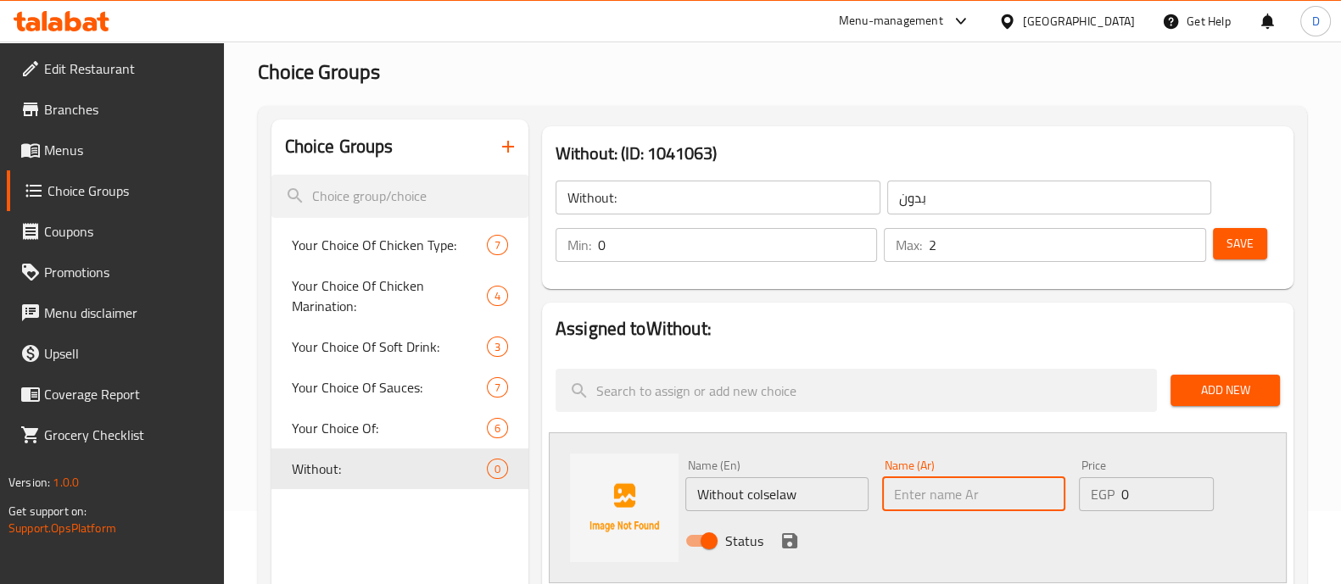
paste input "بدون قانون كولسلاو"
click at [956, 490] on input "بدون قانون كولسلاو" at bounding box center [973, 495] width 183 height 34
type input "بدون كولسلاو"
click at [780, 531] on icon "save" at bounding box center [790, 541] width 20 height 20
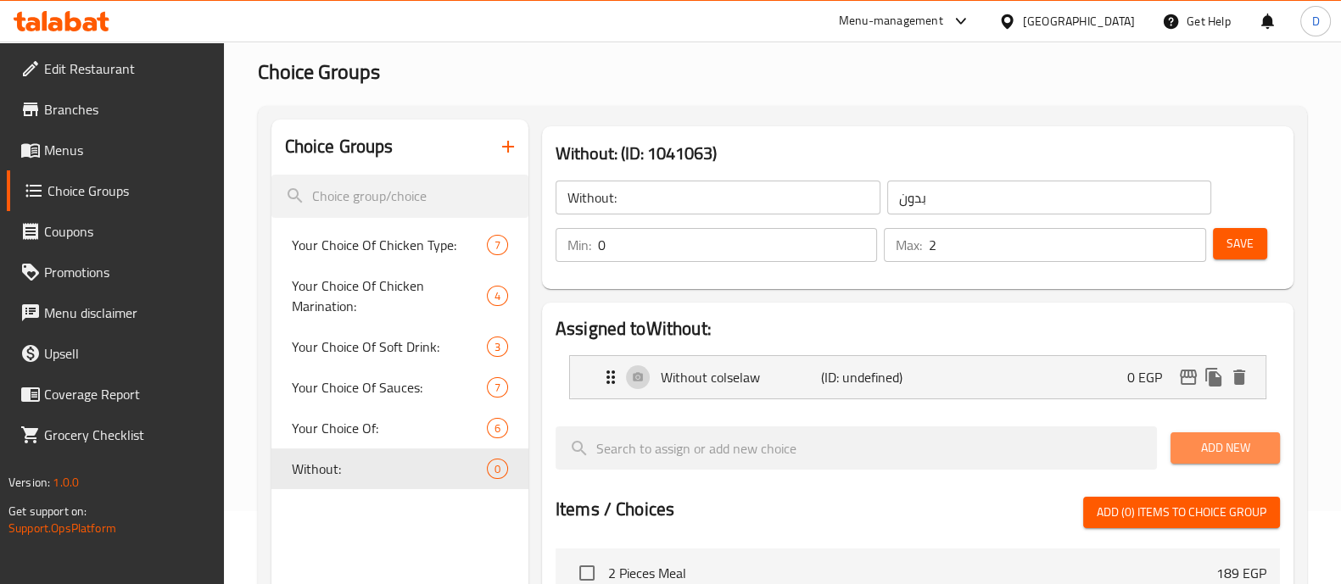
click at [1221, 438] on span "Add New" at bounding box center [1225, 448] width 82 height 21
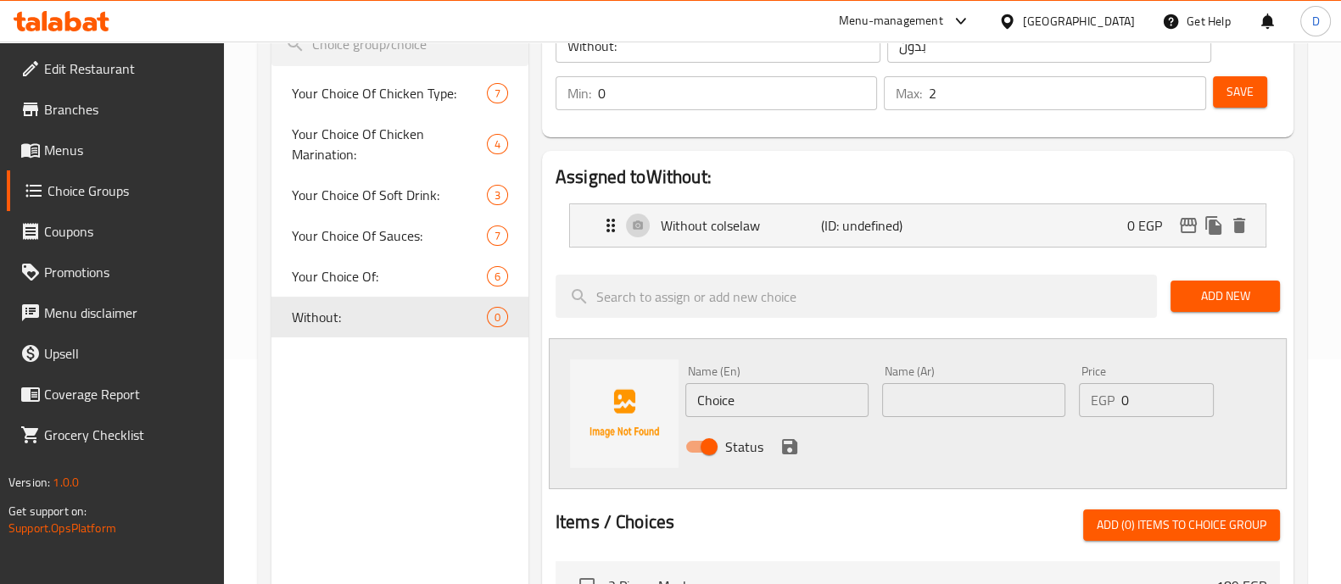
scroll to position [226, 0]
click at [765, 399] on input "Choice" at bounding box center [776, 400] width 183 height 34
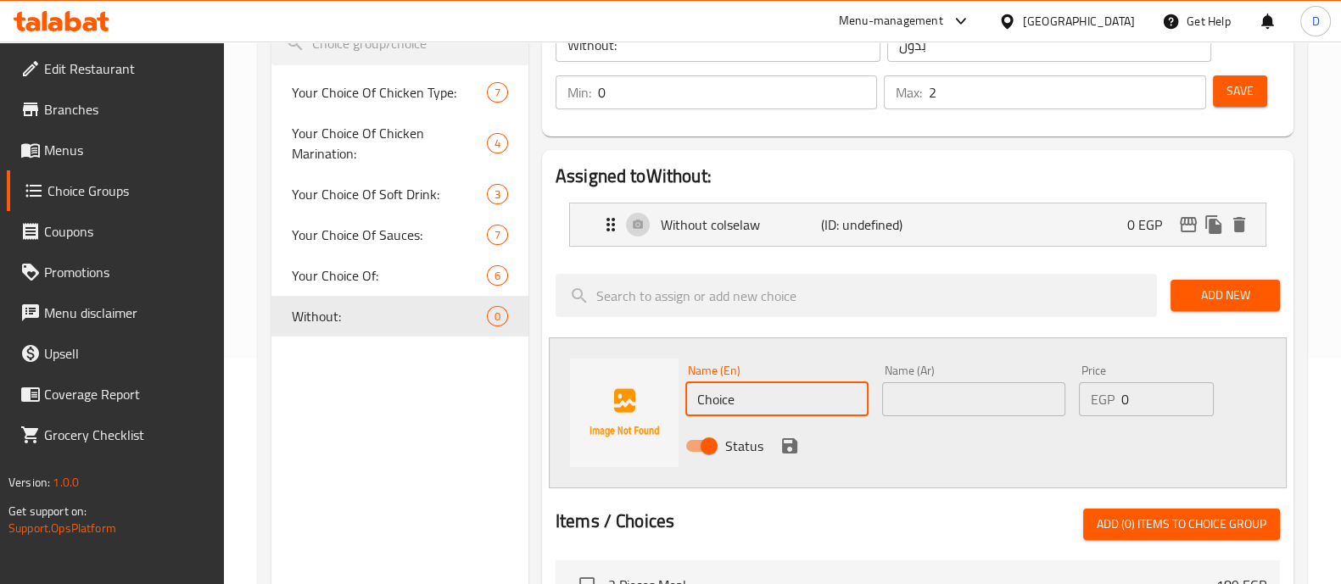
click at [765, 399] on input "Choice" at bounding box center [776, 400] width 183 height 34
click at [763, 396] on input "Without pickles" at bounding box center [776, 400] width 183 height 34
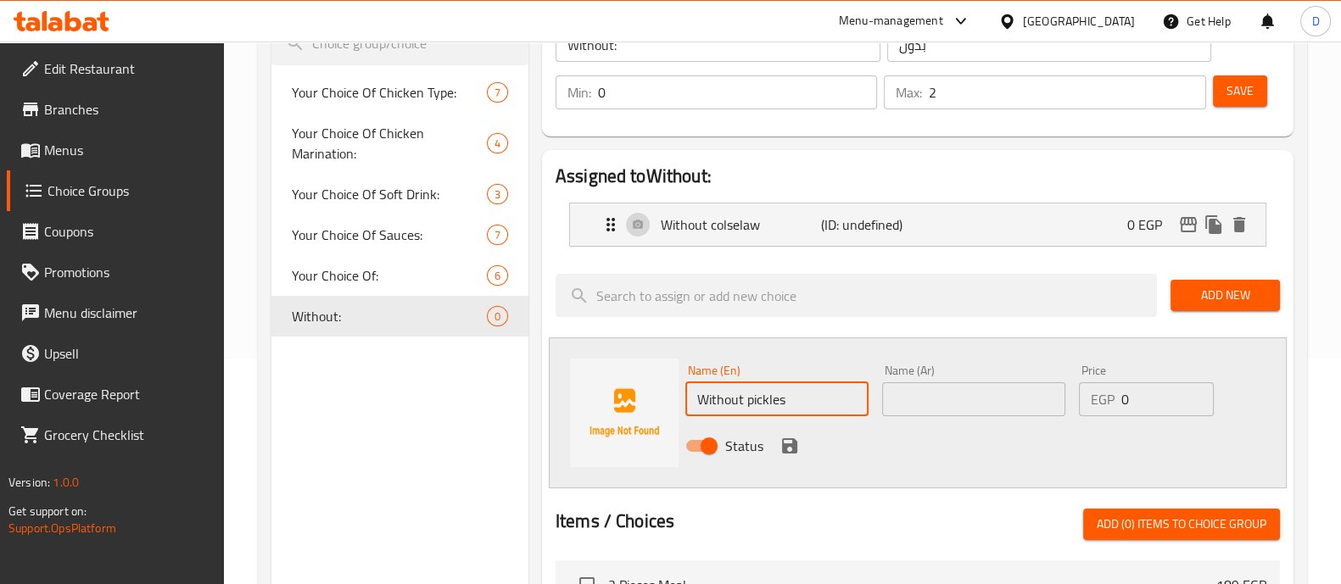
type input "Without pickles"
click at [891, 383] on input "text" at bounding box center [973, 400] width 183 height 34
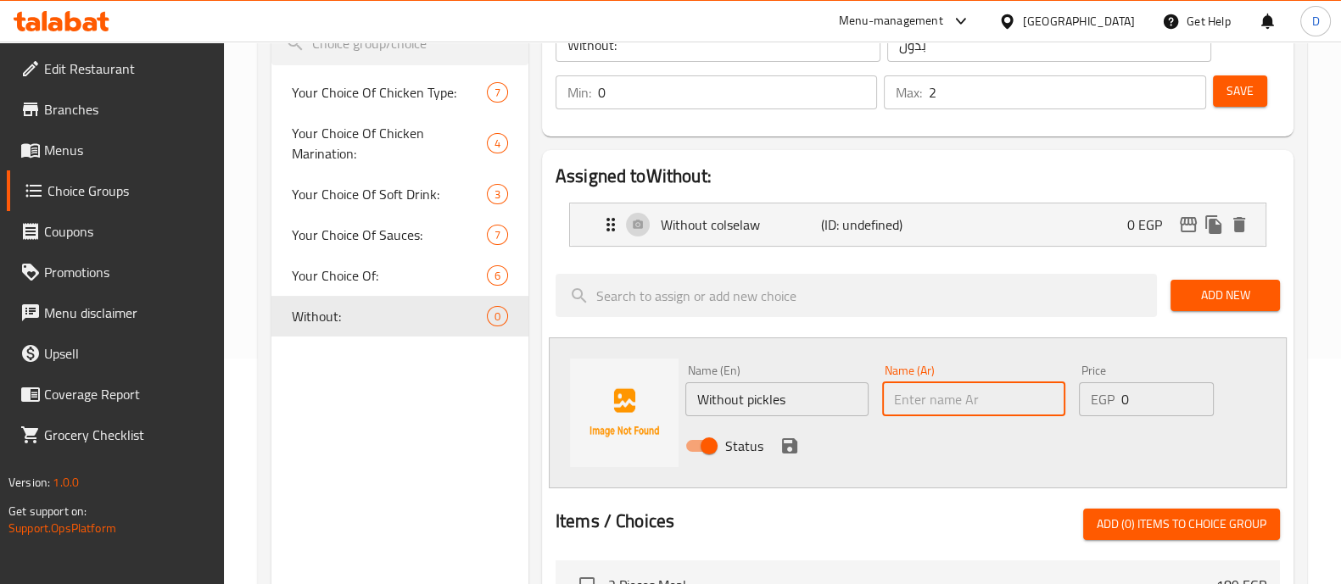
paste input "بدون مخللات"
type input "بدون مخللات"
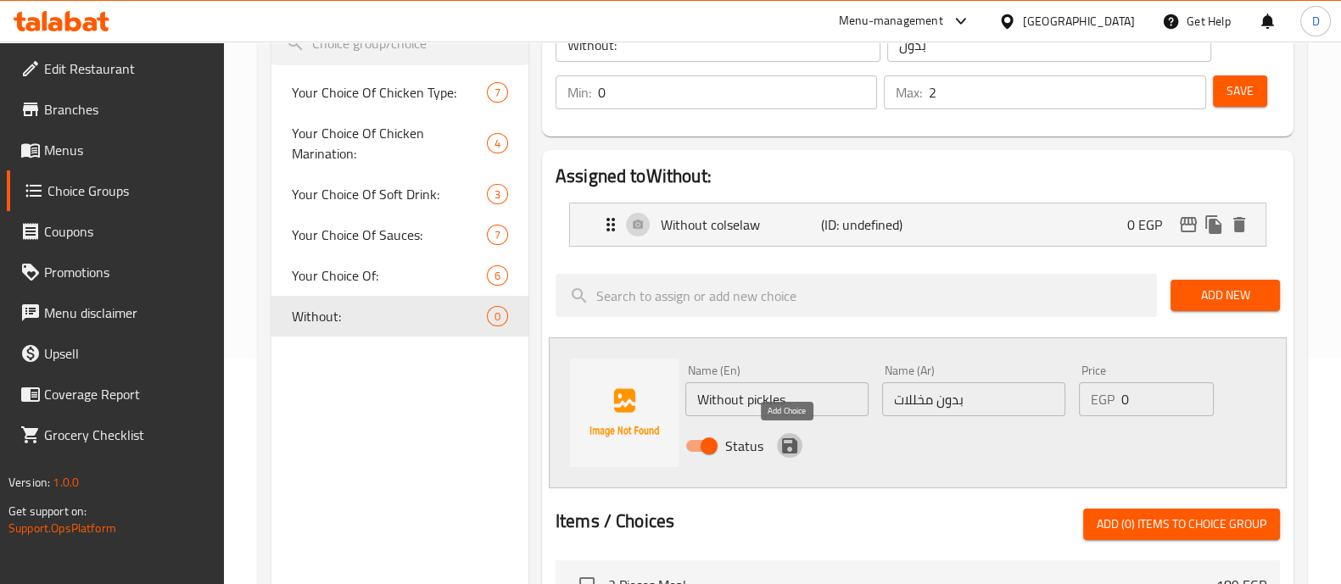
click at [790, 453] on icon "save" at bounding box center [790, 446] width 20 height 20
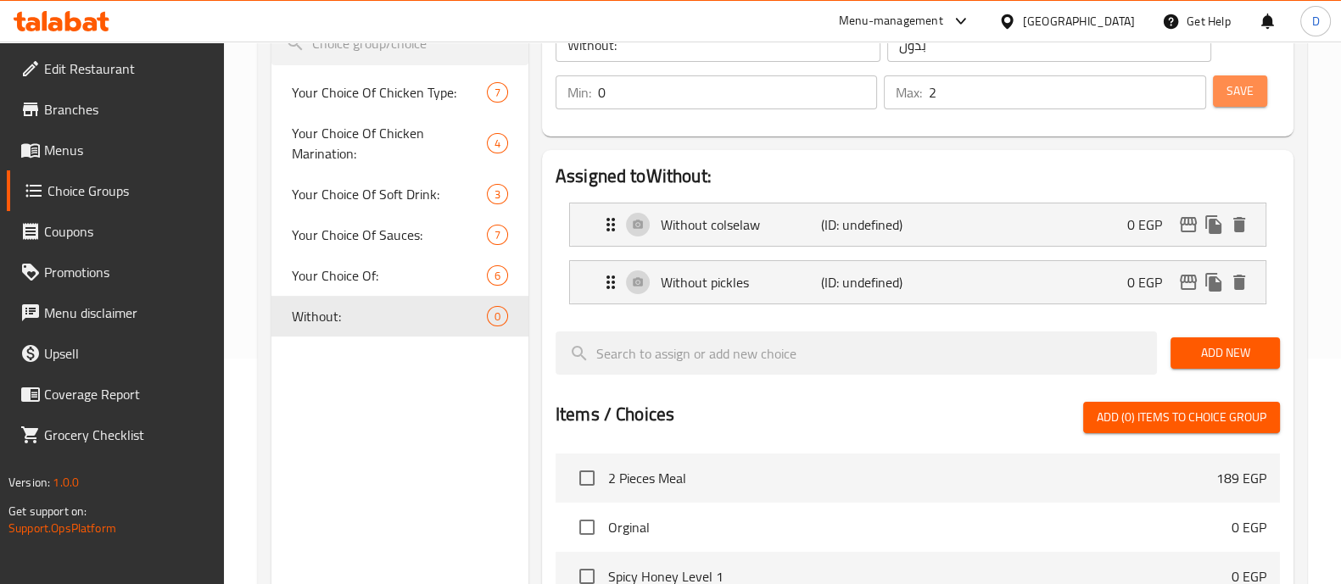
click at [1221, 103] on button "Save" at bounding box center [1240, 90] width 54 height 31
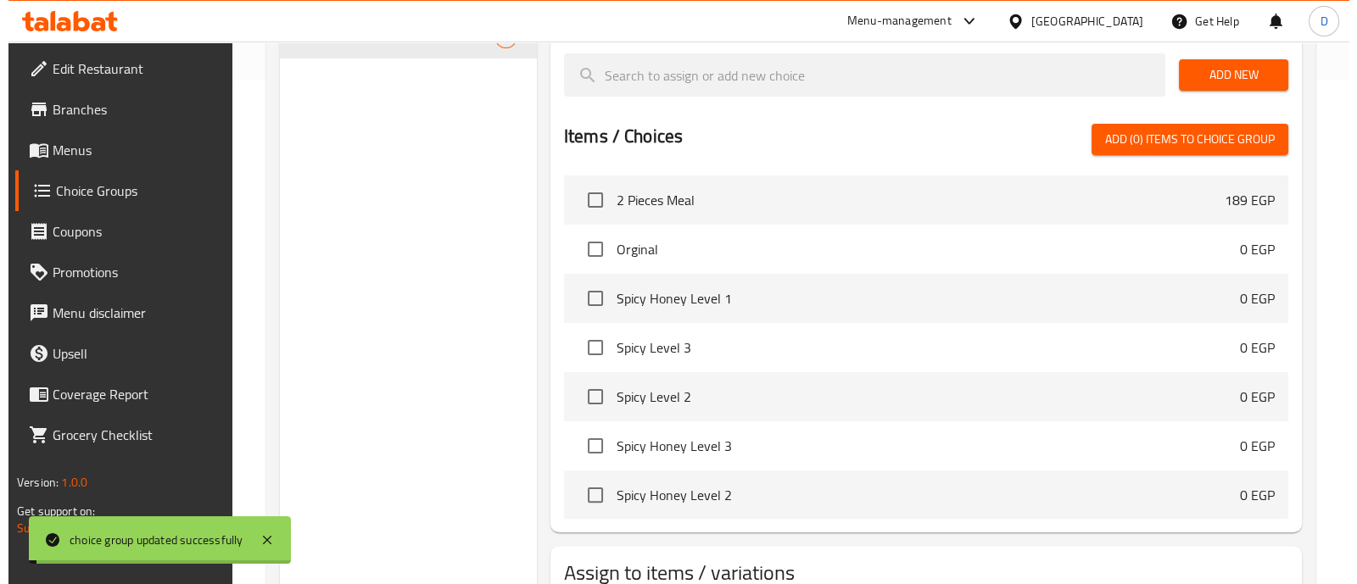
scroll to position [624, 0]
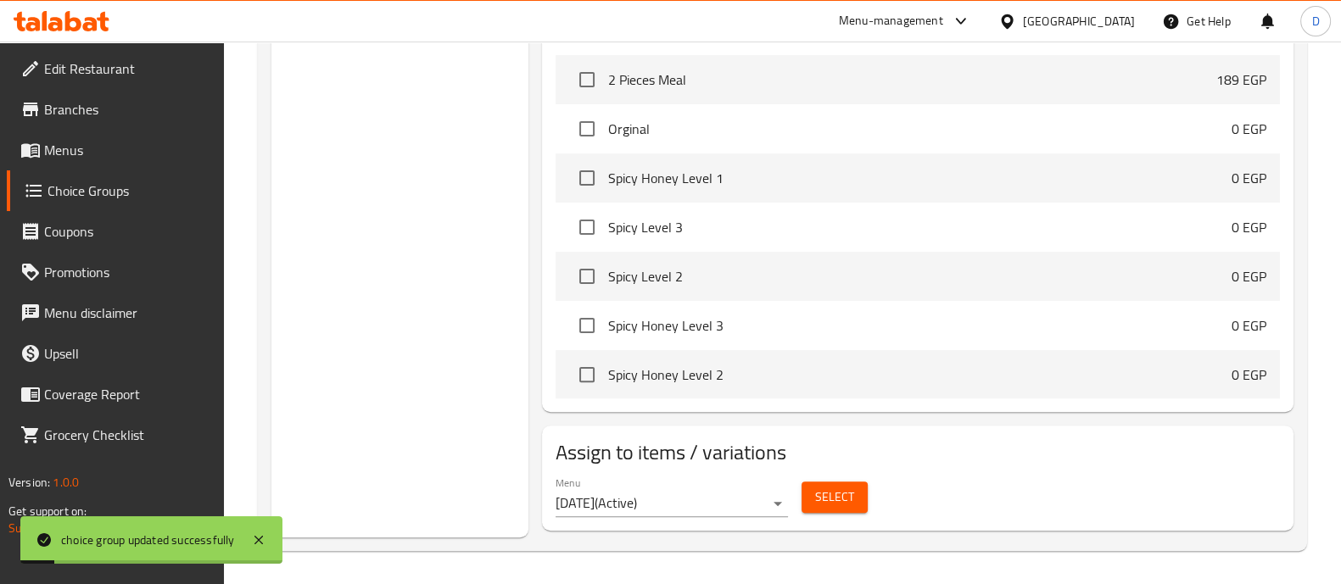
click at [844, 501] on span "Select" at bounding box center [834, 497] width 39 height 21
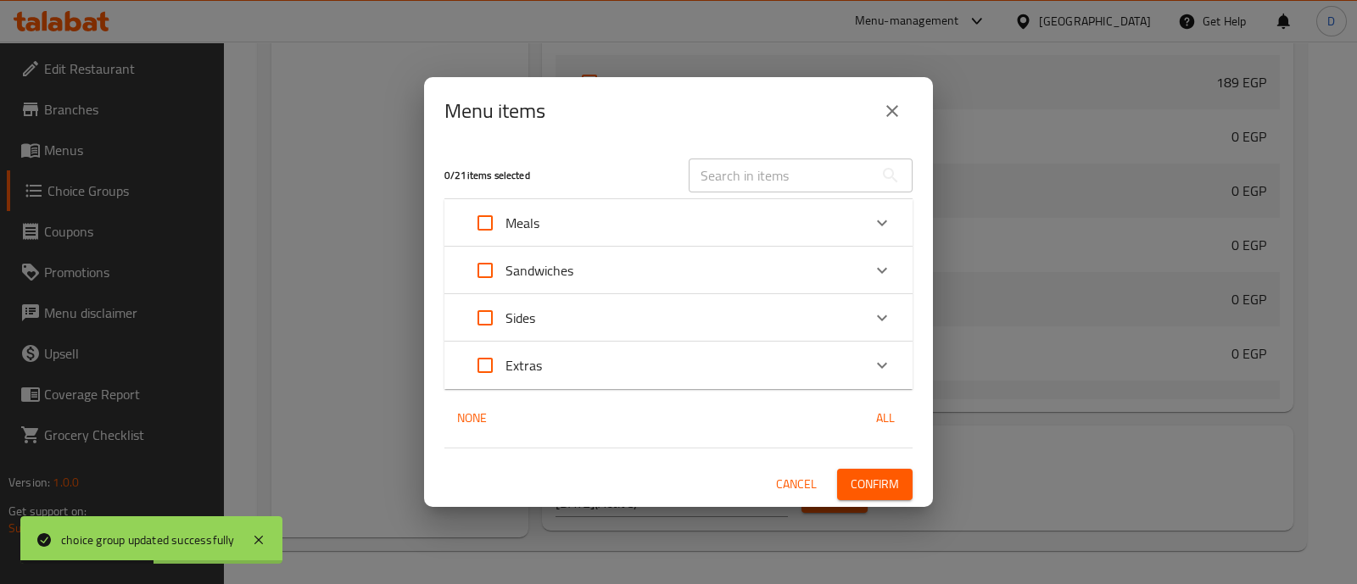
click at [874, 270] on icon "Expand" at bounding box center [882, 270] width 20 height 20
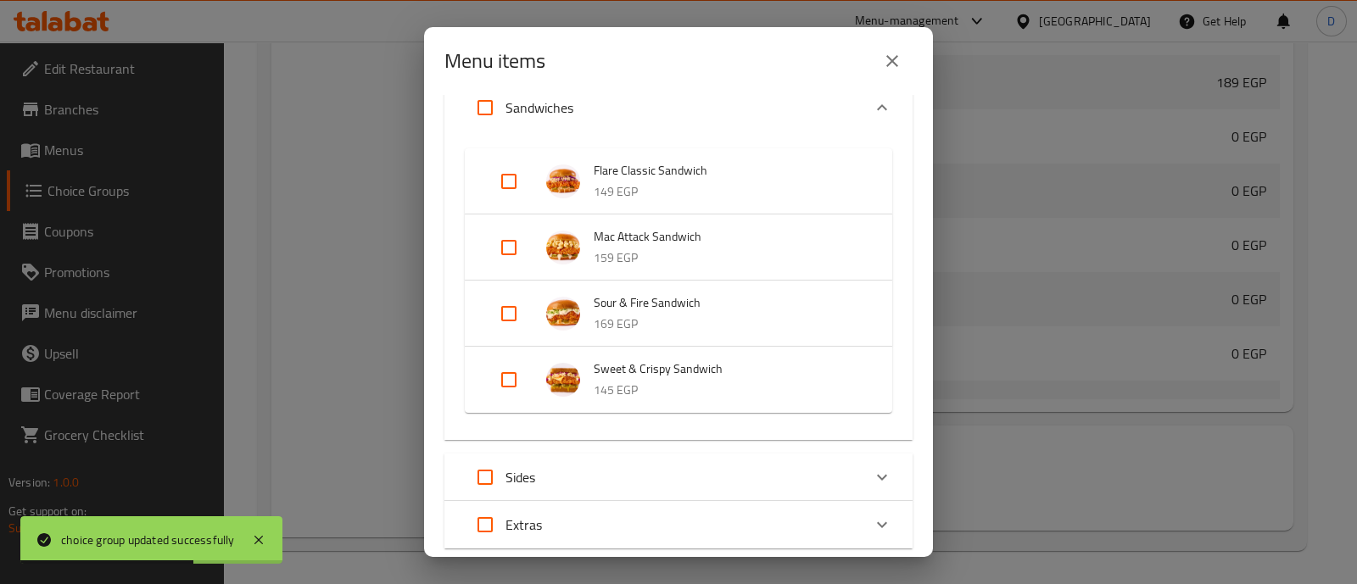
scroll to position [131, 0]
click at [513, 171] on input "Expand" at bounding box center [509, 179] width 41 height 41
checkbox input "true"
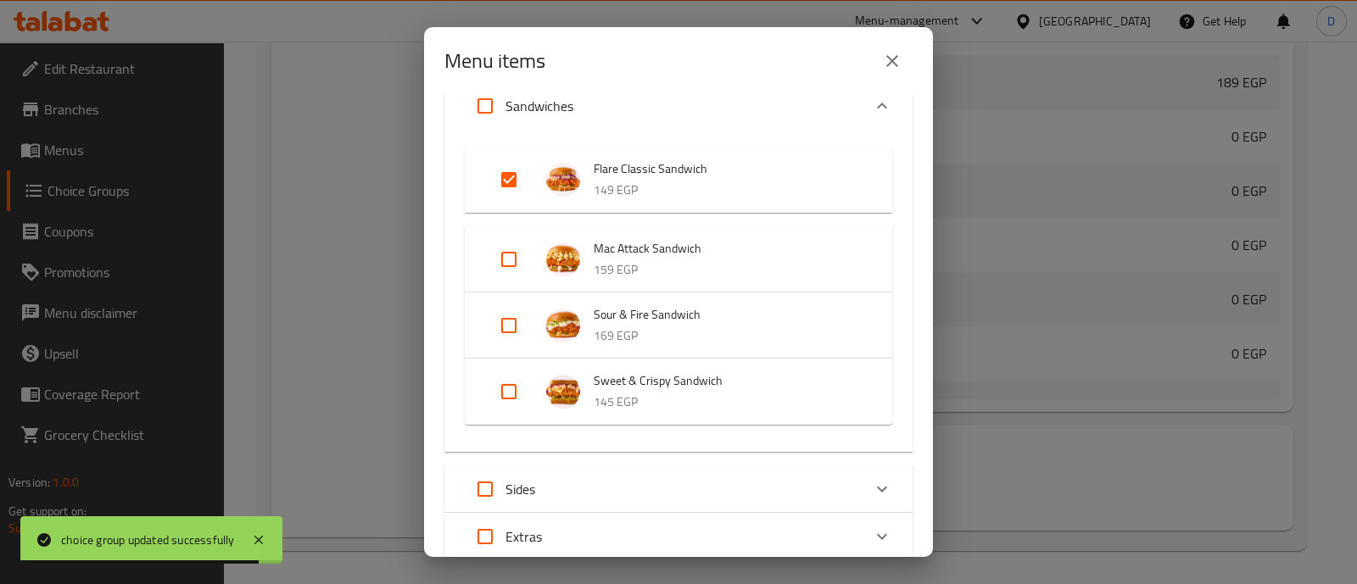
click at [509, 409] on input "Expand" at bounding box center [509, 392] width 41 height 41
checkbox input "true"
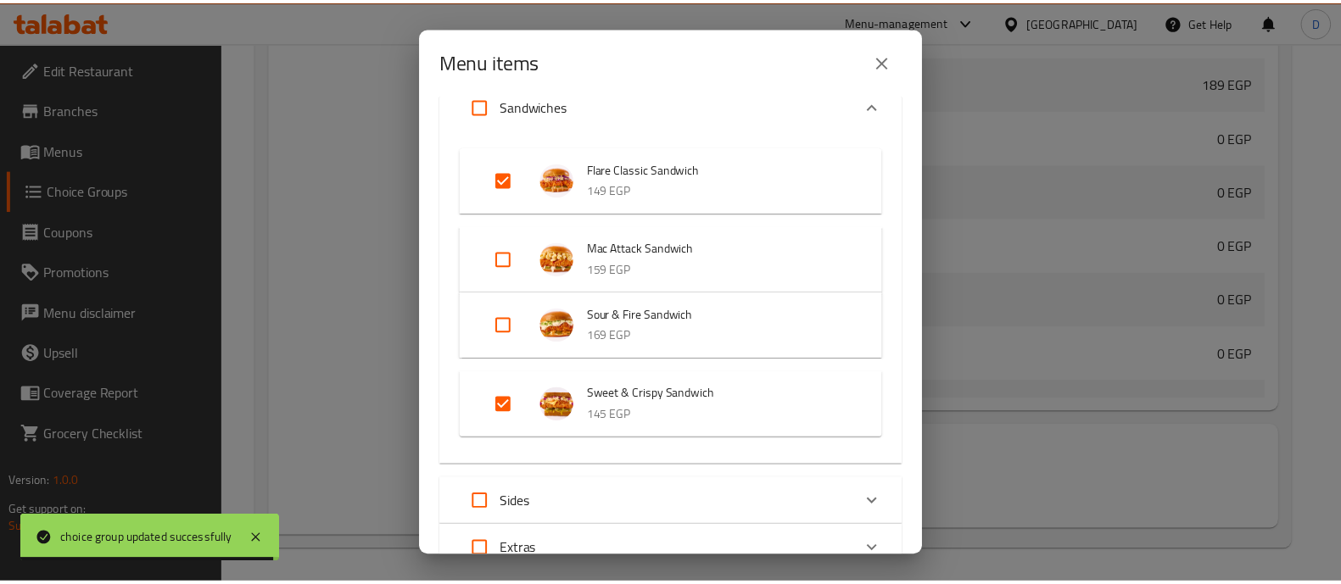
scroll to position [265, 0]
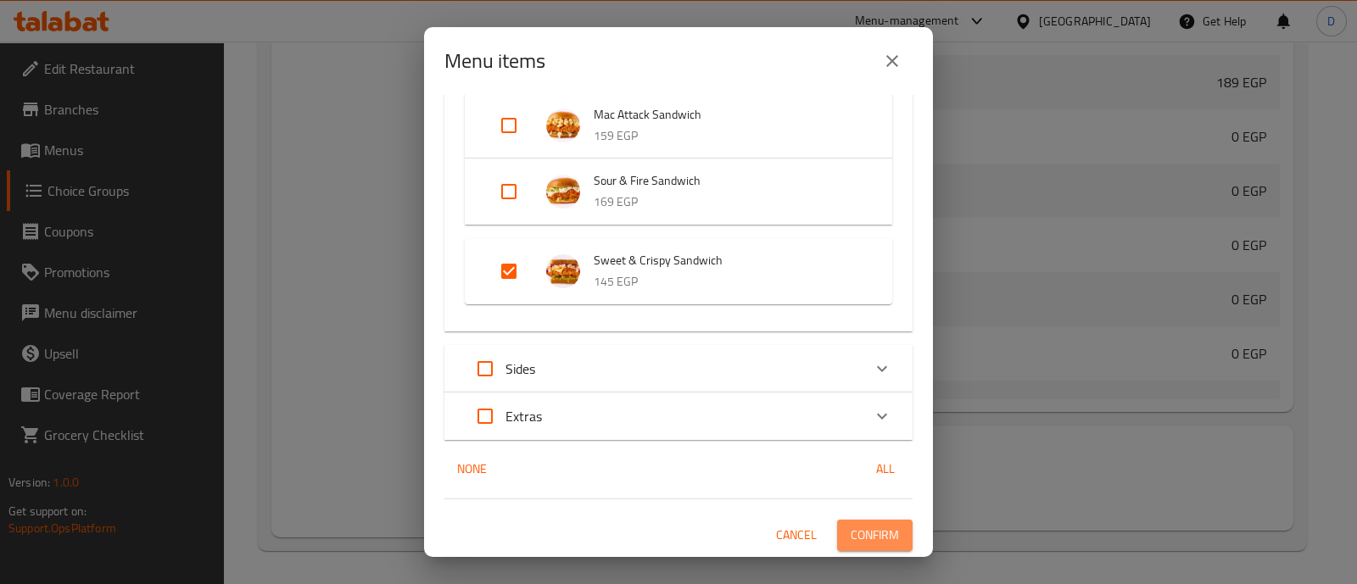
click at [880, 535] on span "Confirm" at bounding box center [875, 535] width 48 height 21
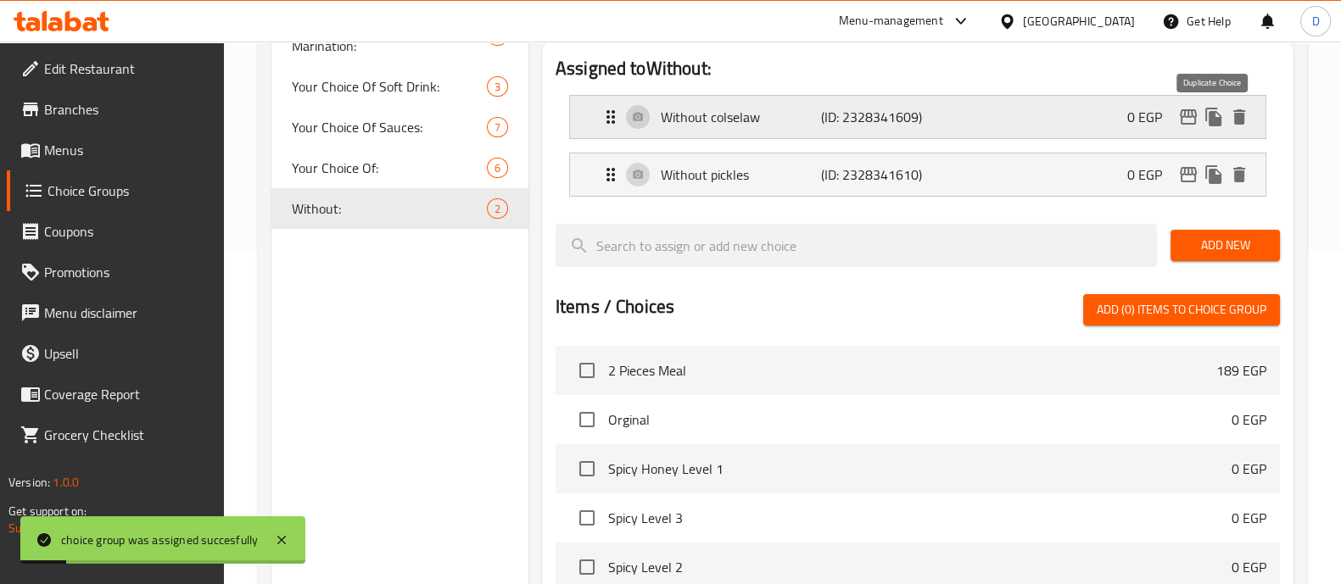
scroll to position [0, 0]
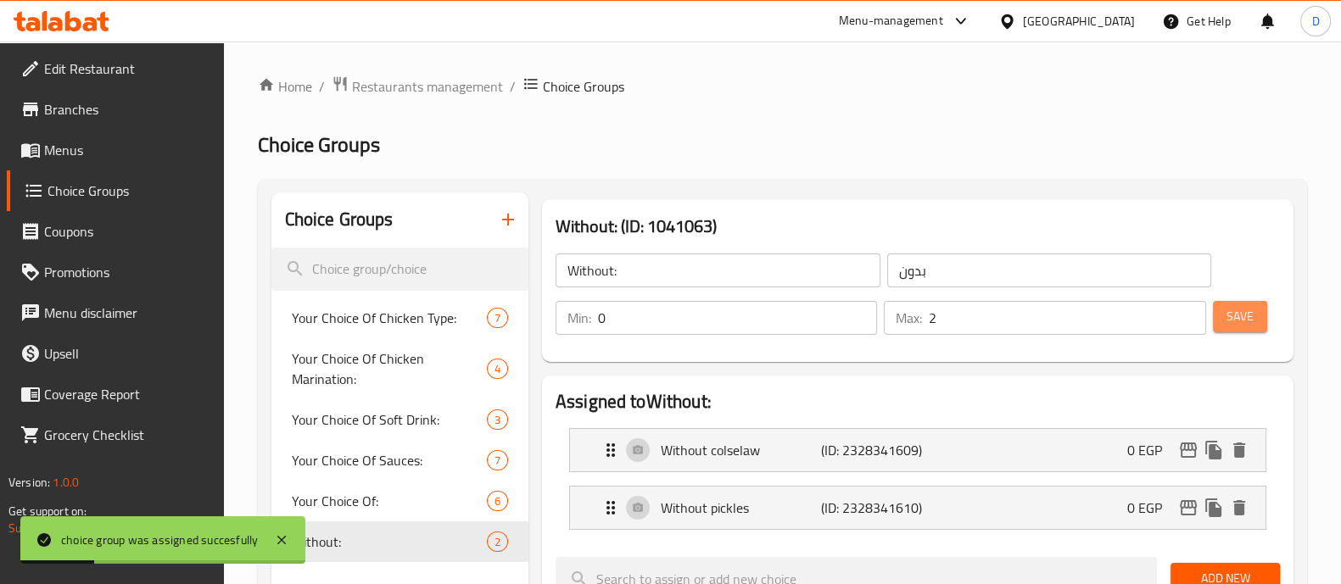
click at [1237, 312] on span "Save" at bounding box center [1240, 316] width 27 height 21
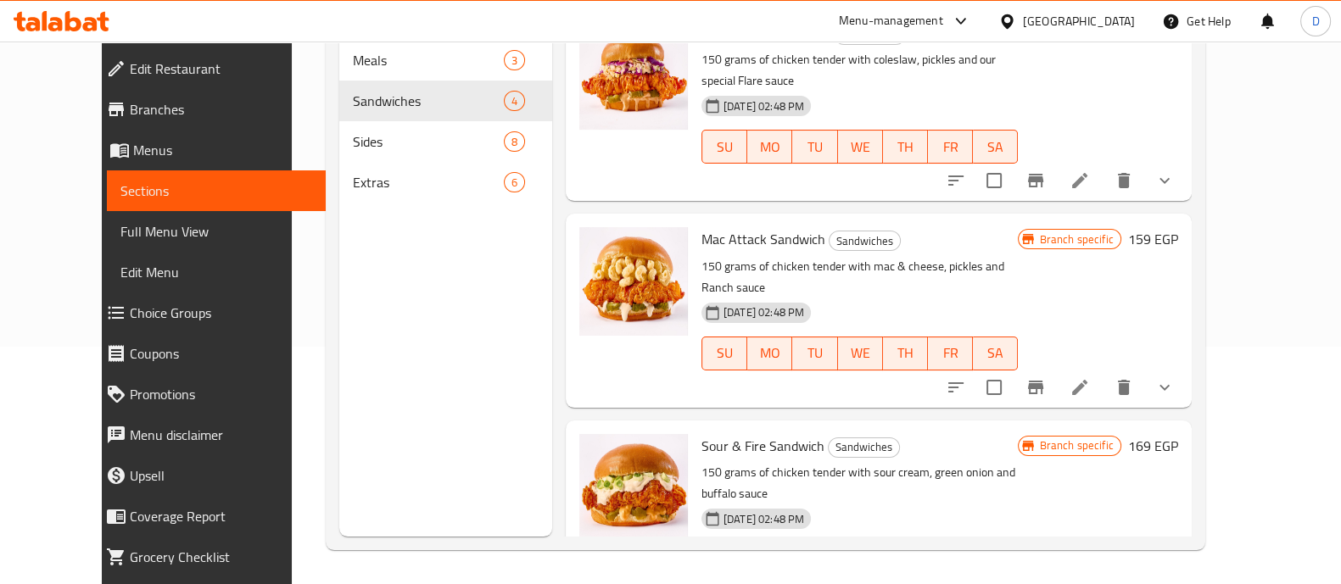
scroll to position [220, 0]
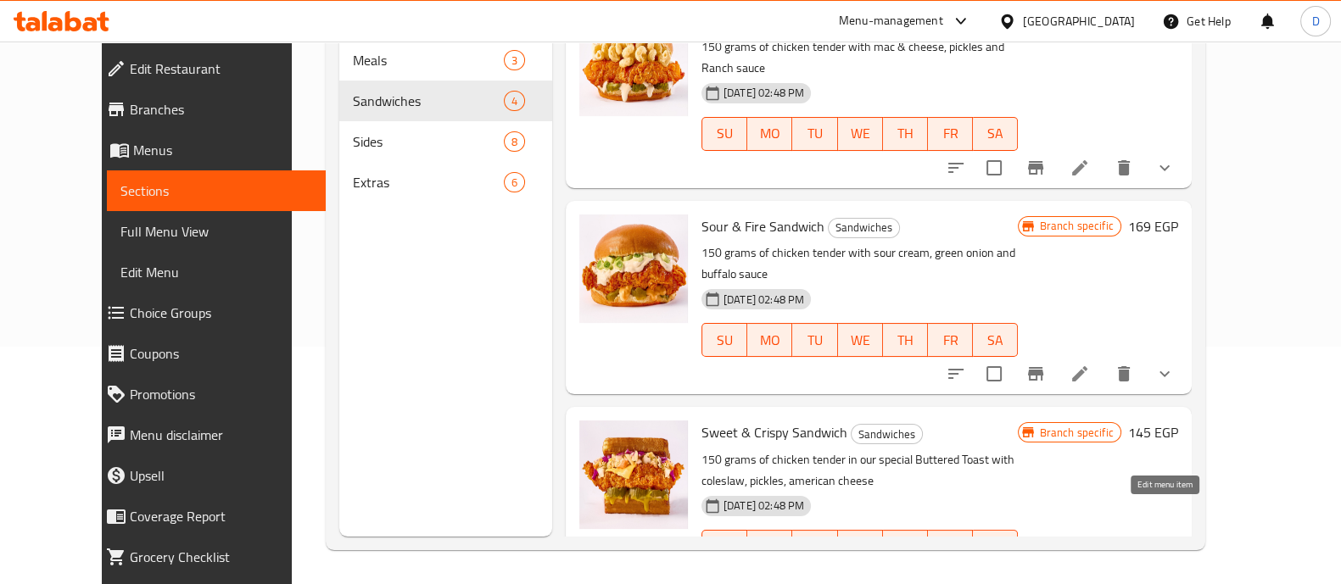
click at [1090, 571] on icon at bounding box center [1080, 581] width 20 height 20
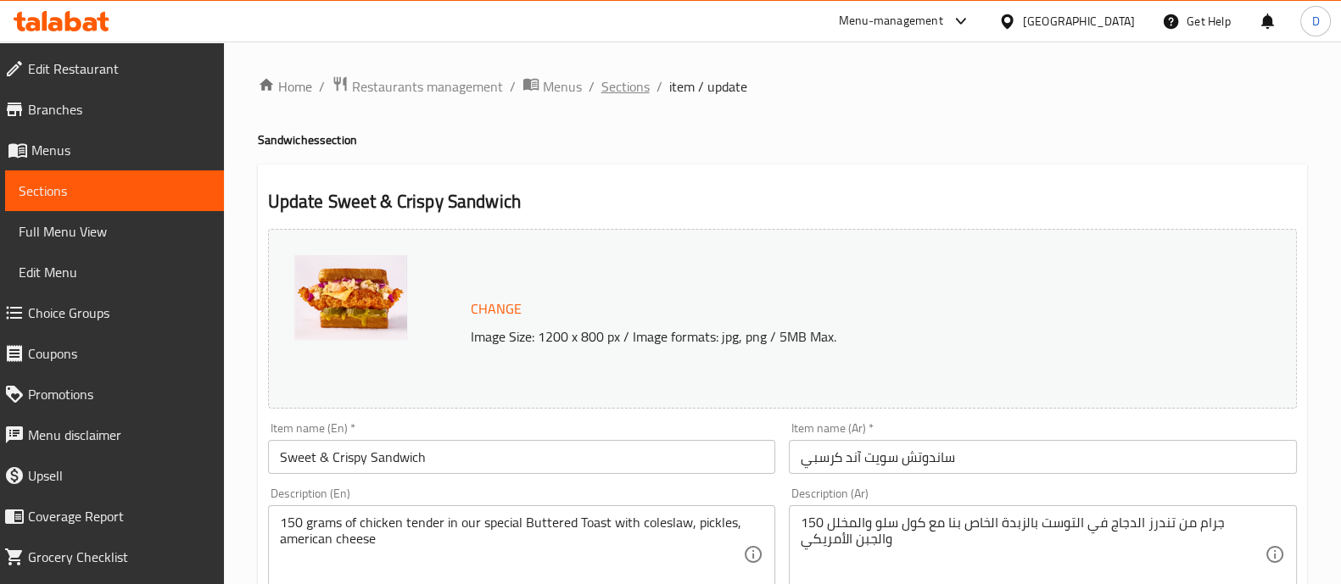
click at [626, 91] on span "Sections" at bounding box center [625, 86] width 48 height 20
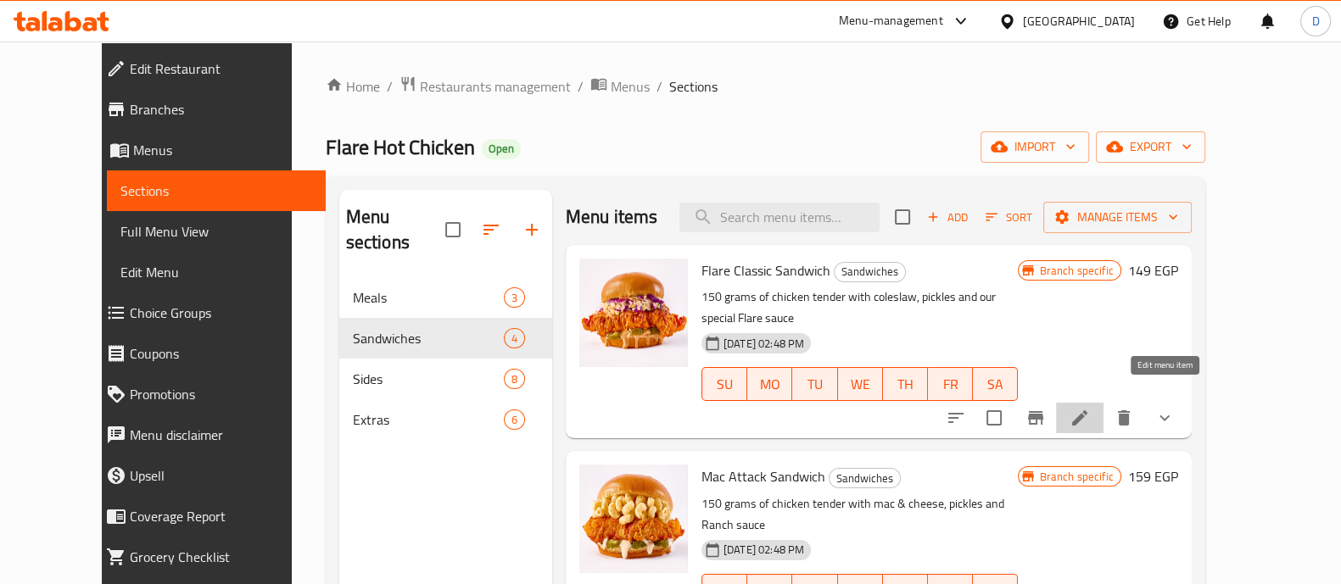
click at [1090, 408] on icon at bounding box center [1080, 418] width 20 height 20
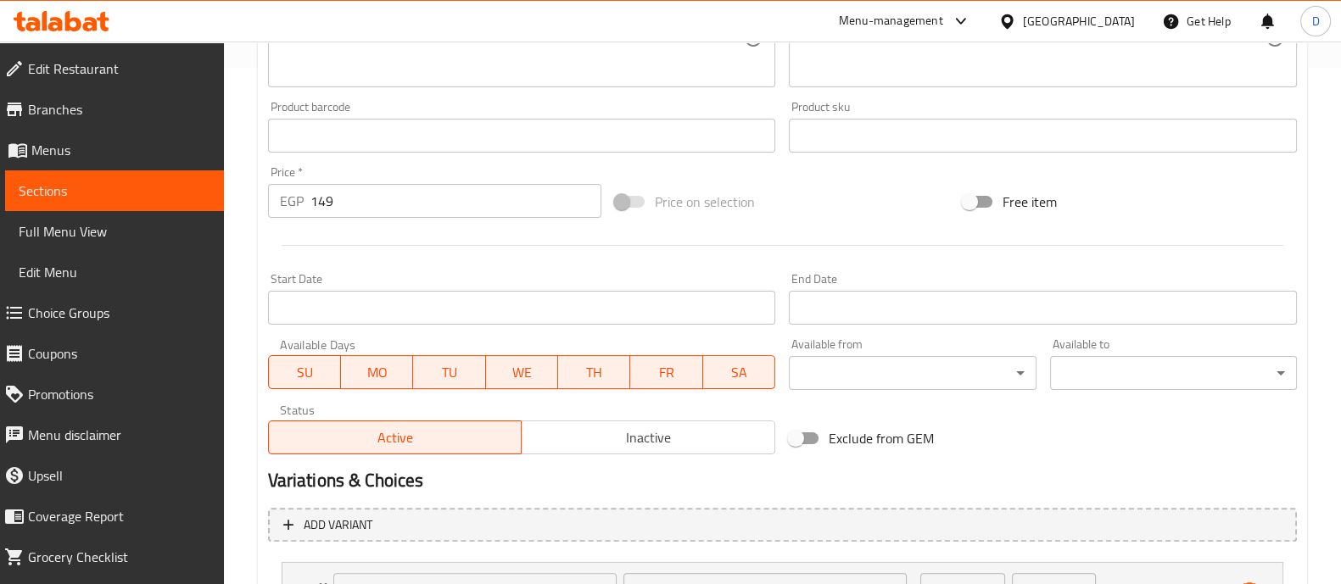
scroll to position [804, 0]
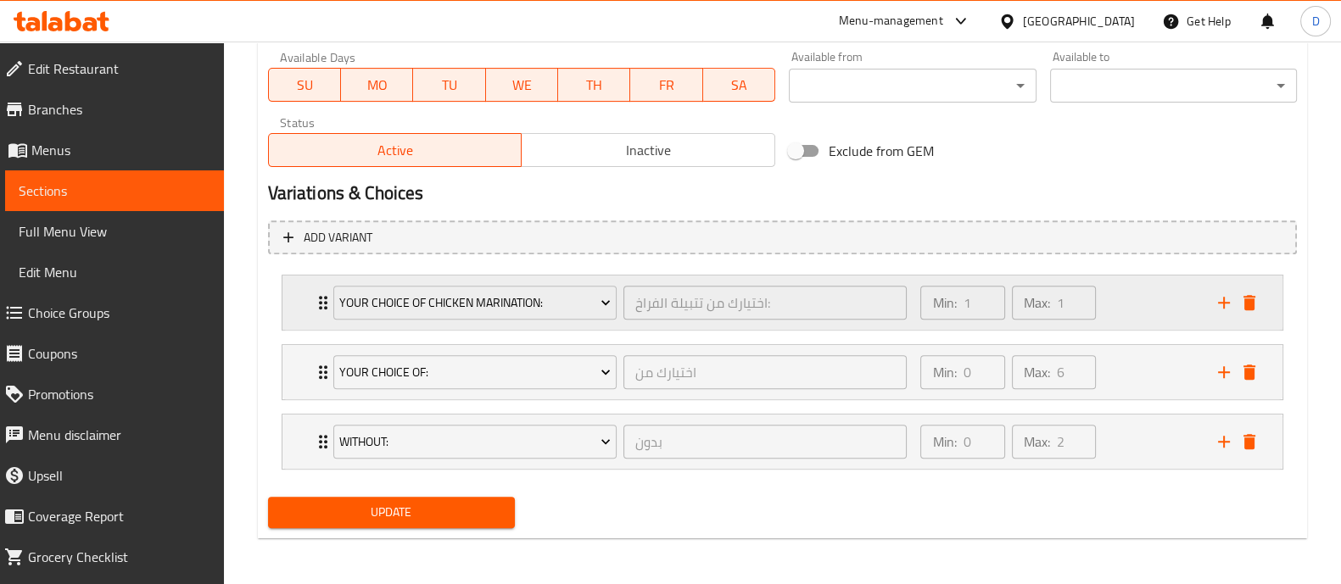
click at [1145, 326] on div "Min: 1 ​ Max: 1 ​" at bounding box center [1058, 303] width 297 height 54
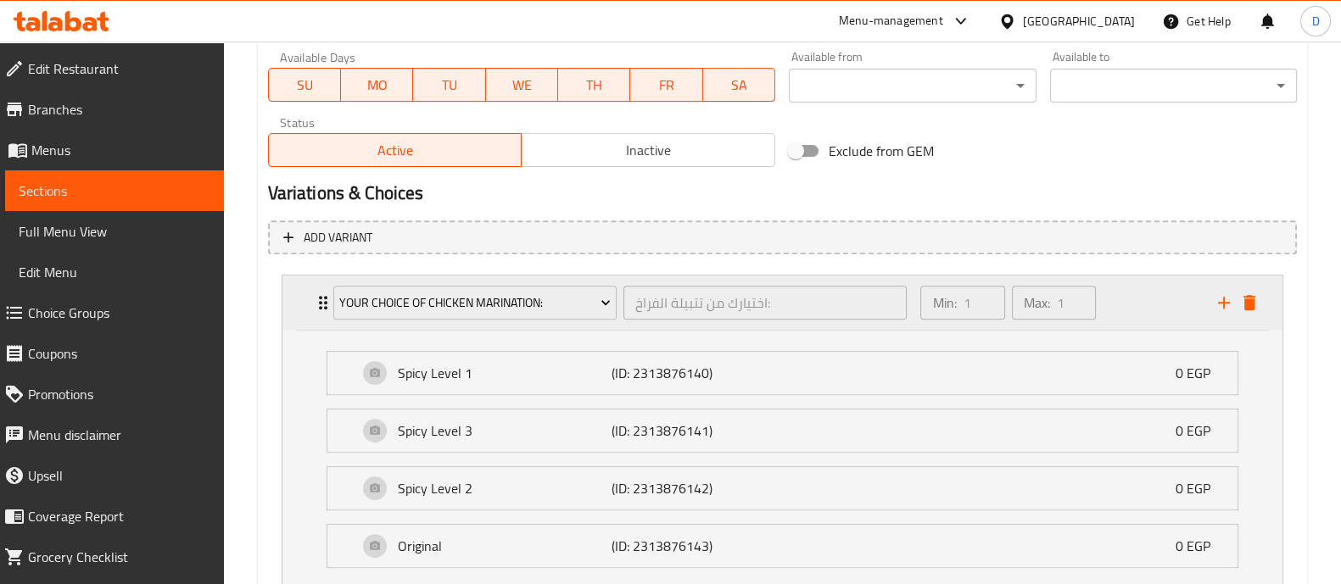
click at [1117, 309] on div "Min: 1 ​ Max: 1 ​" at bounding box center [1058, 303] width 297 height 54
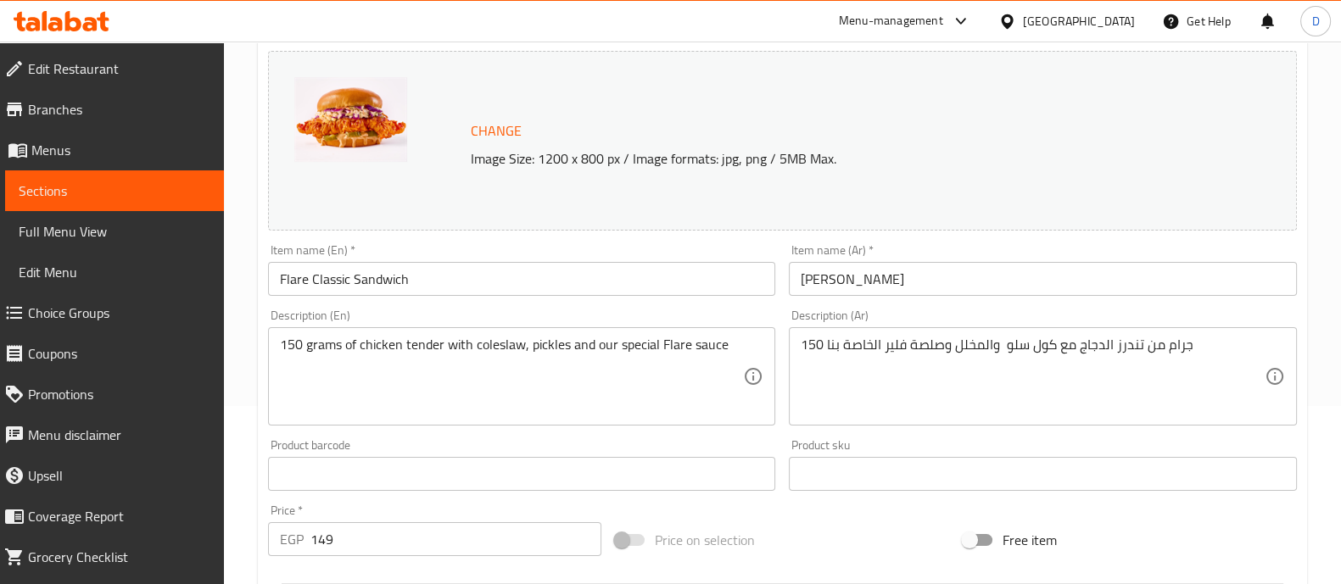
scroll to position [0, 0]
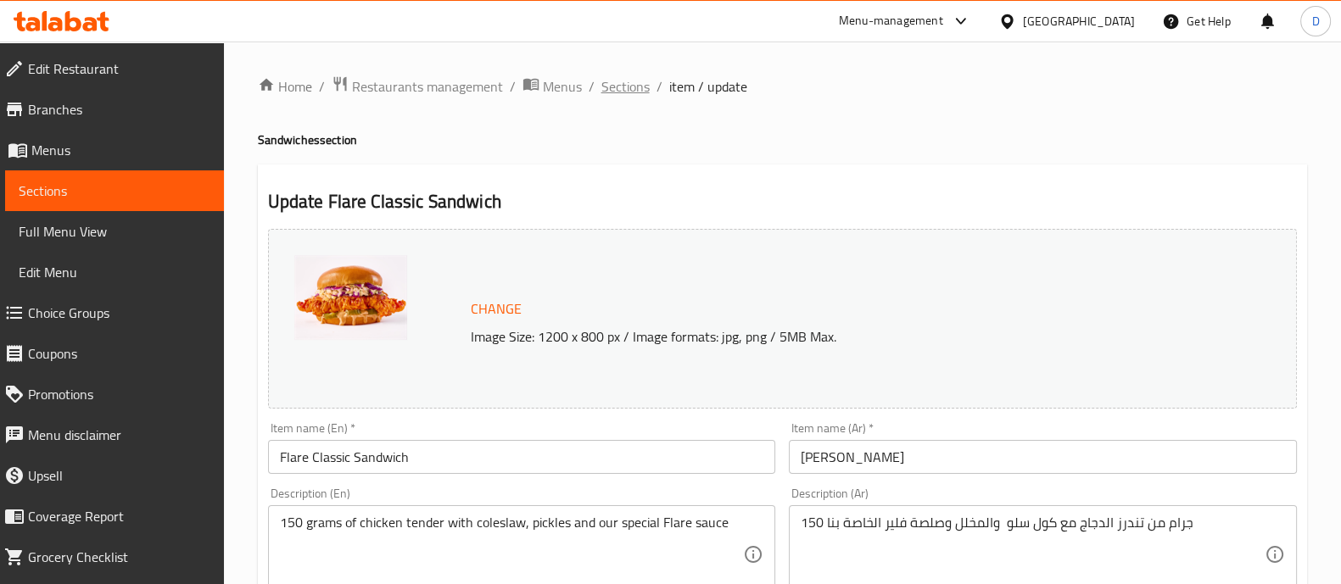
click at [635, 91] on span "Sections" at bounding box center [625, 86] width 48 height 20
